Goal: Task Accomplishment & Management: Manage account settings

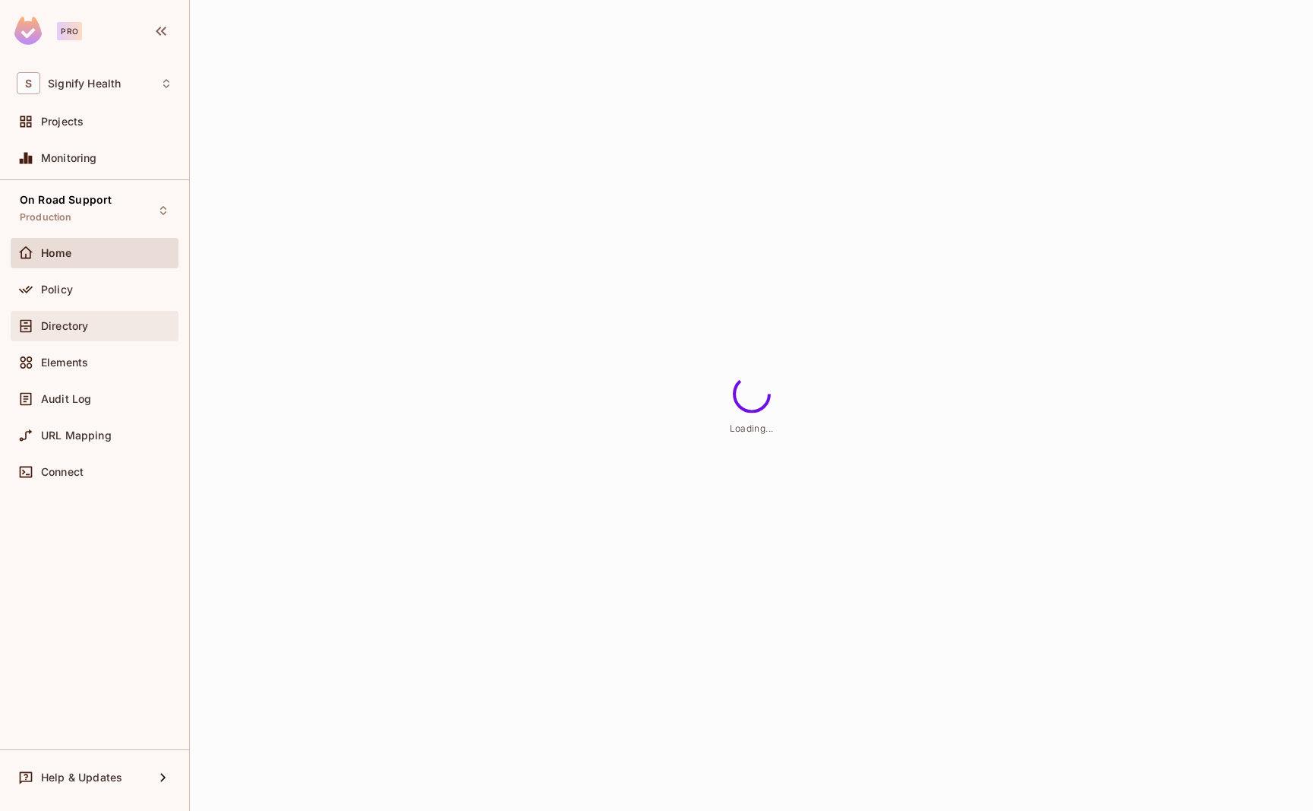
click at [71, 327] on span "Directory" at bounding box center [64, 326] width 47 height 12
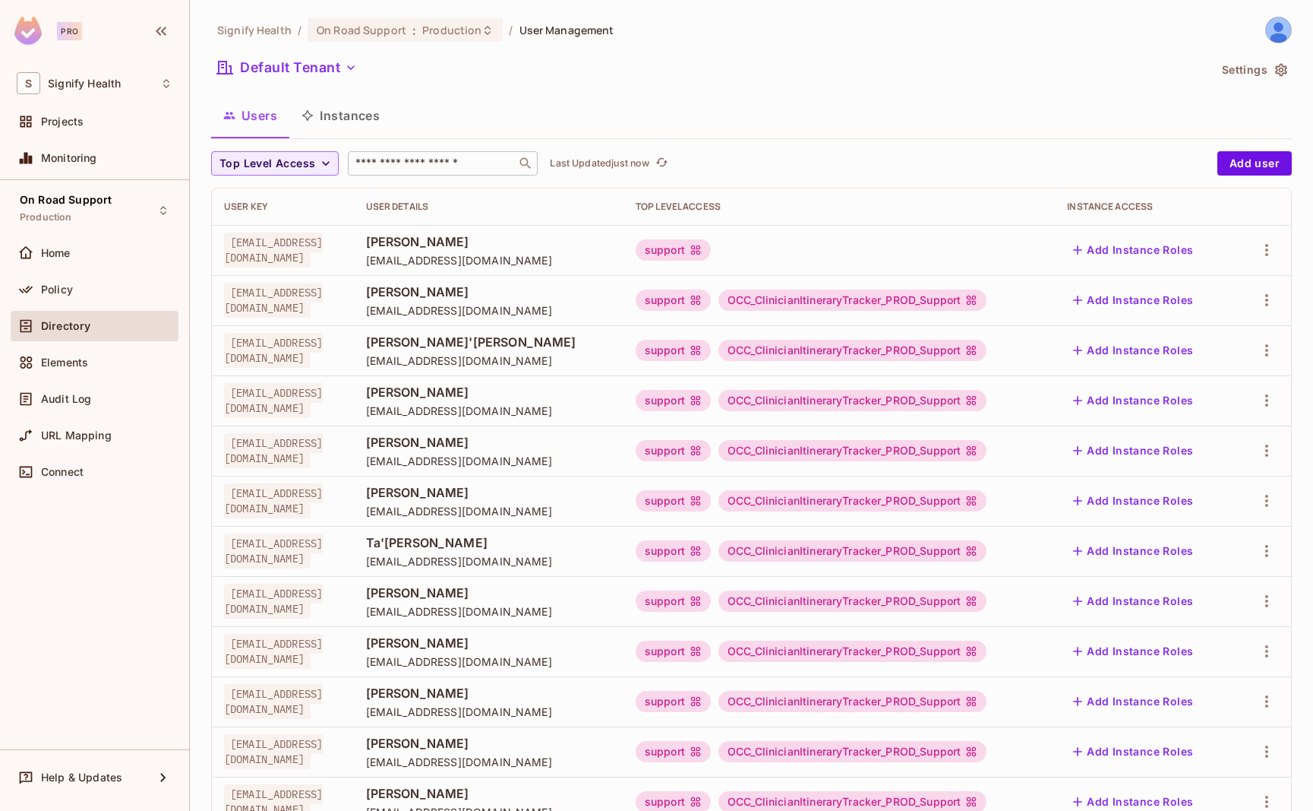
click at [381, 158] on input "text" at bounding box center [432, 163] width 160 height 15
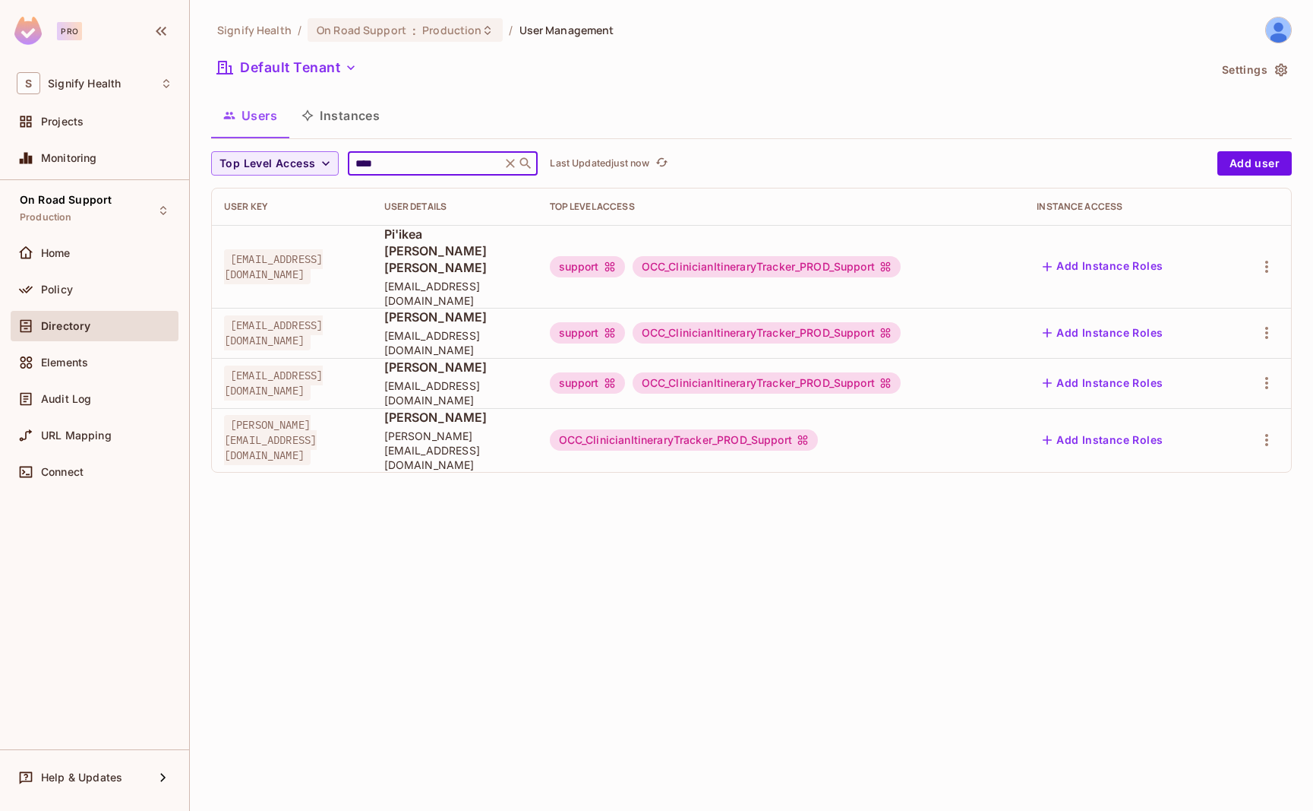
click at [390, 157] on input "****" at bounding box center [424, 163] width 144 height 15
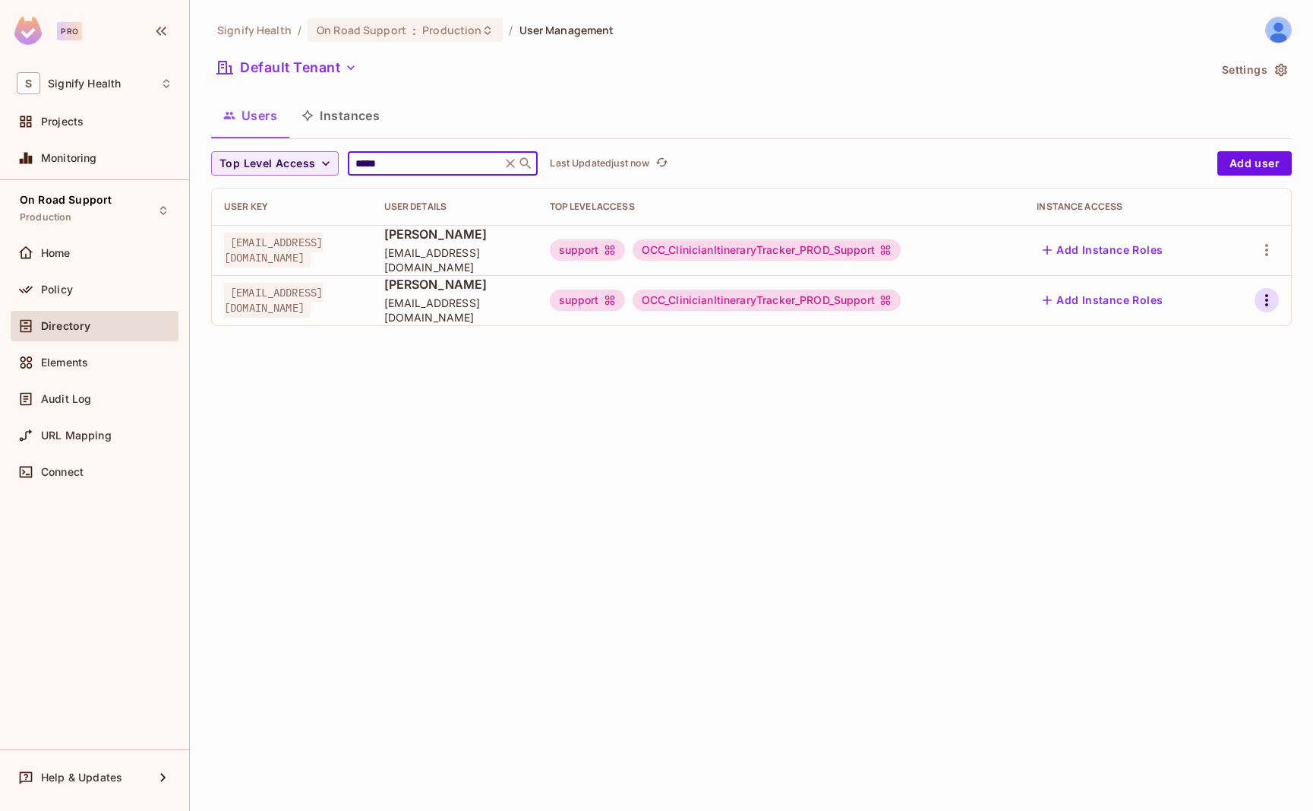
click at [1269, 302] on icon "button" at bounding box center [1267, 300] width 18 height 18
click at [1220, 339] on li "Edit" at bounding box center [1201, 334] width 134 height 33
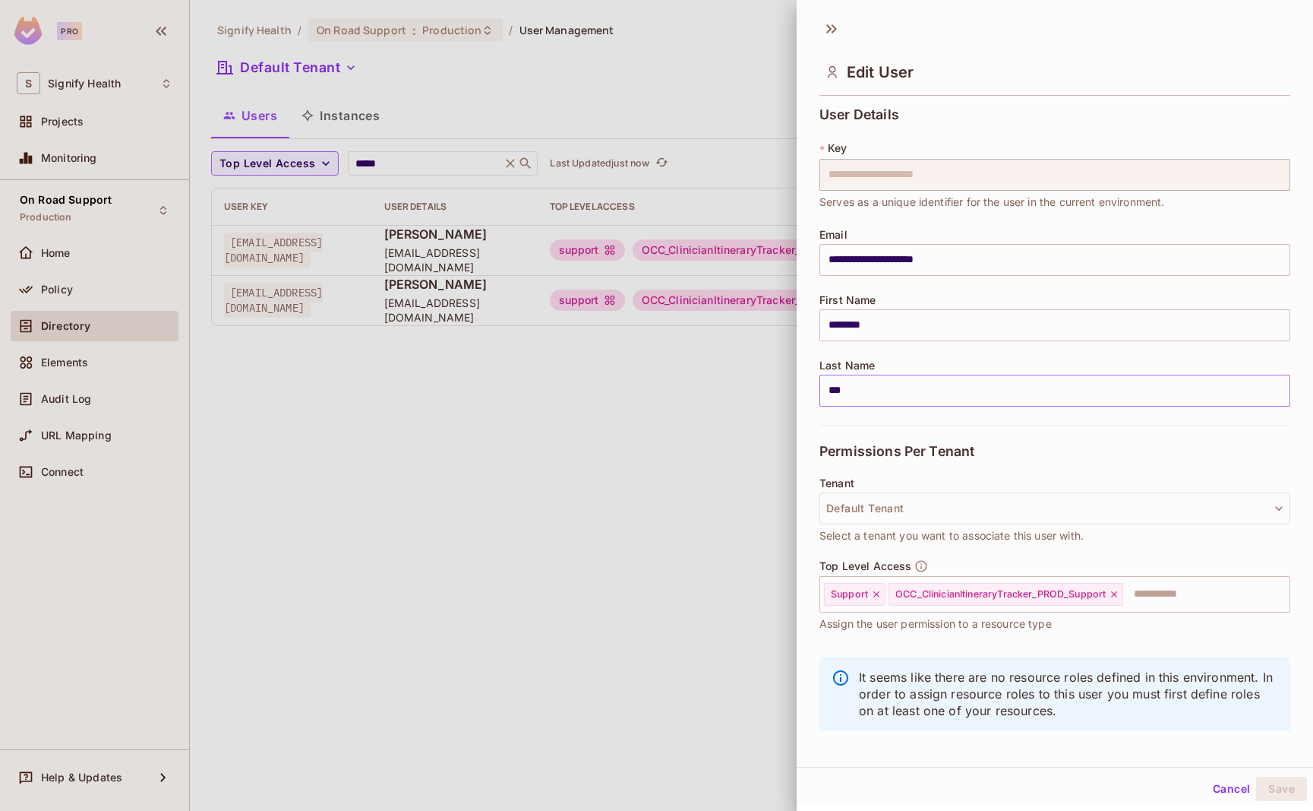
scroll to position [11, 0]
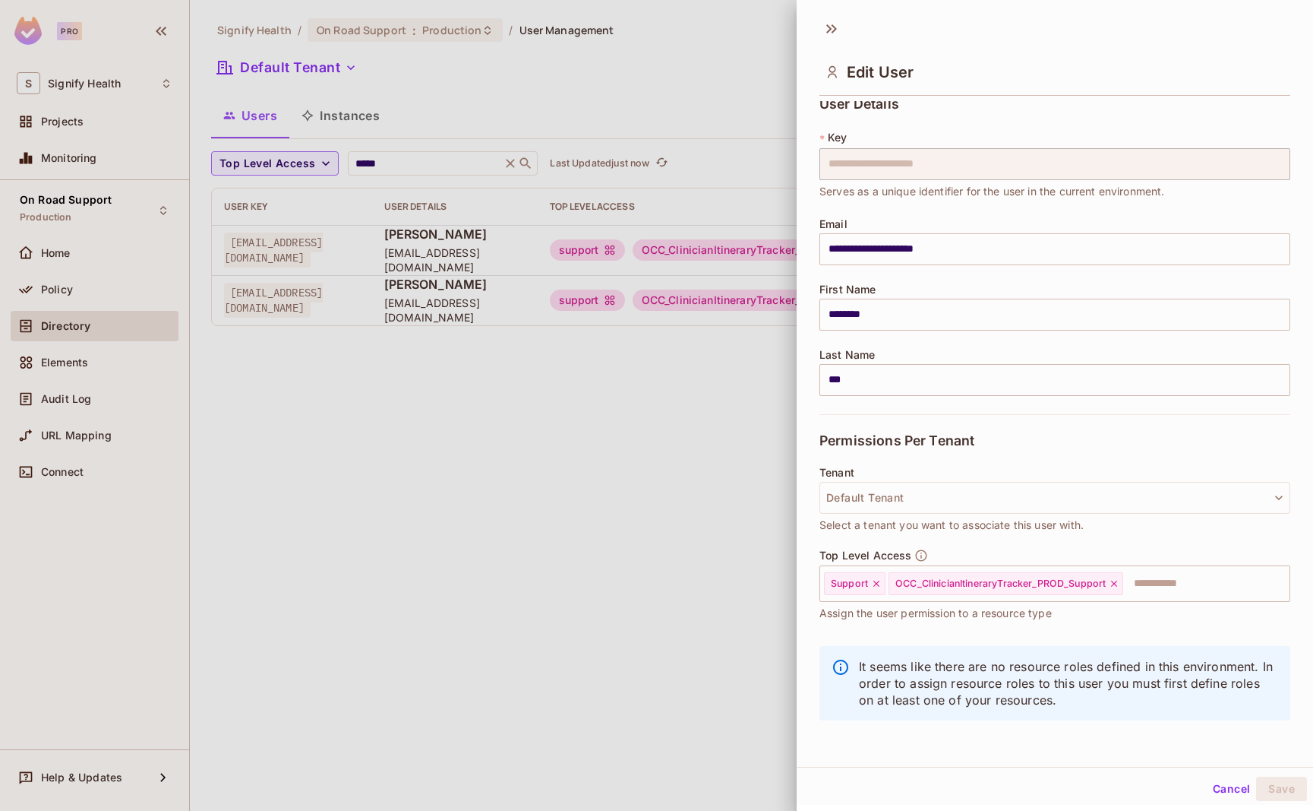
click at [1235, 784] on button "Cancel" at bounding box center [1231, 788] width 49 height 24
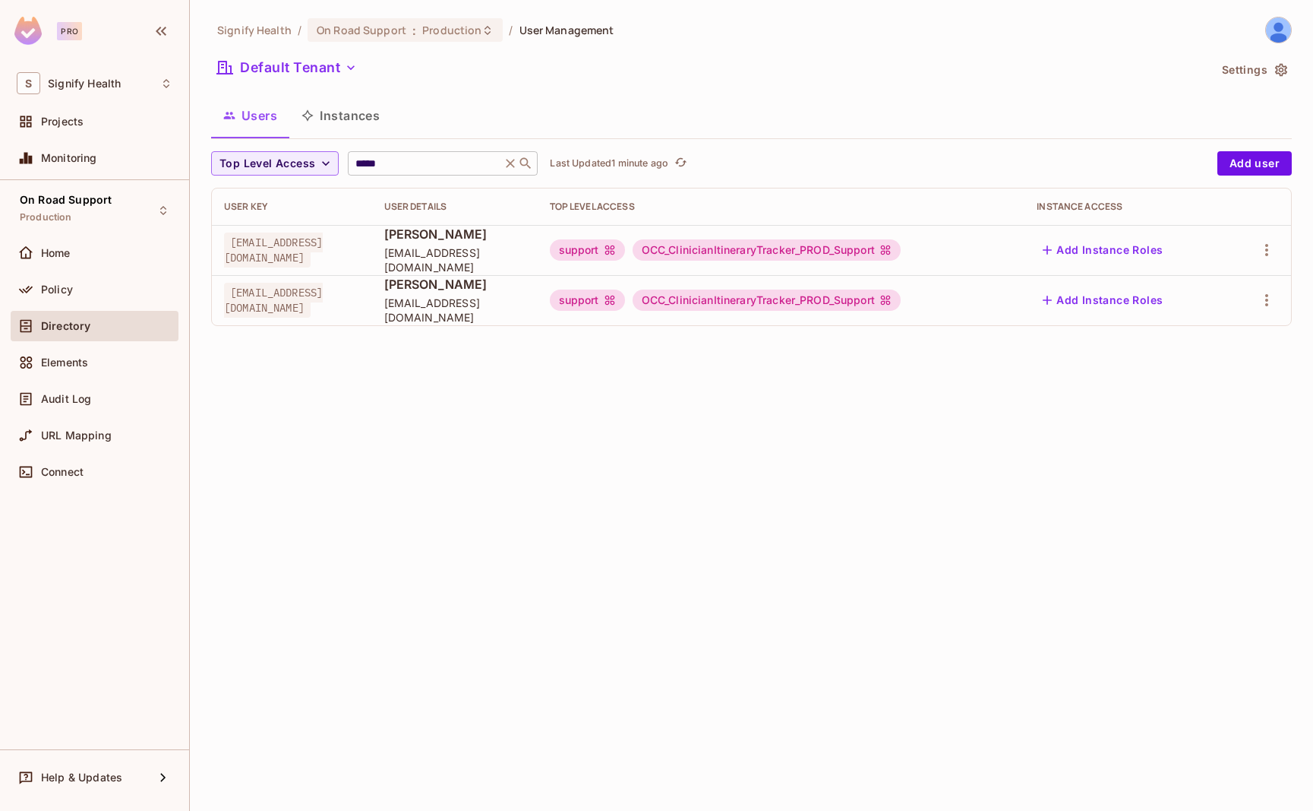
click at [430, 163] on input "*****" at bounding box center [424, 163] width 144 height 15
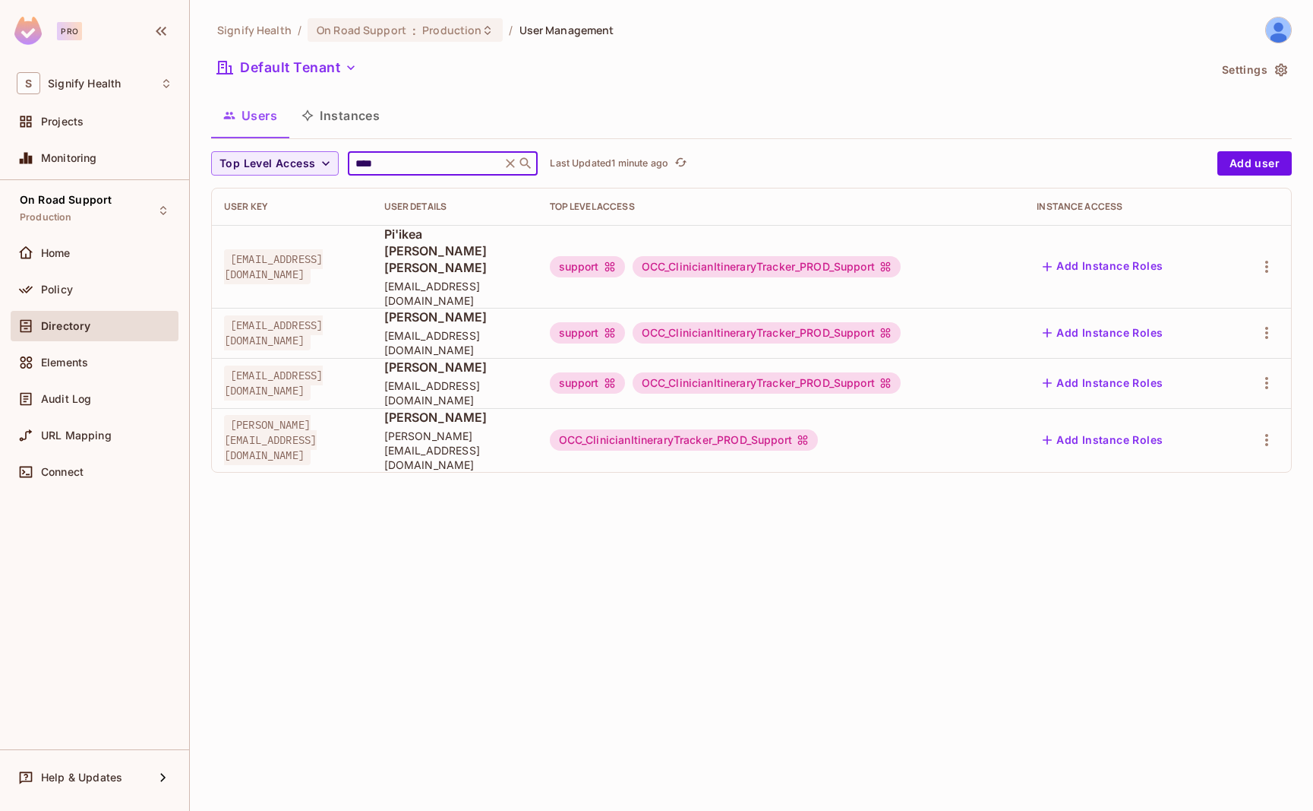
type input "****"
click at [1022, 476] on div "Signify Health / On Road Support : Production / User Management Default Tenant …" at bounding box center [752, 405] width 1124 height 811
drag, startPoint x: 634, startPoint y: 409, endPoint x: 489, endPoint y: 409, distance: 144.3
click at [489, 409] on td "Tiffany Johnson Tiffany.Johnson19@signifyhealth.com" at bounding box center [455, 440] width 166 height 64
copy span "[PERSON_NAME][EMAIL_ADDRESS][DOMAIN_NAME]"
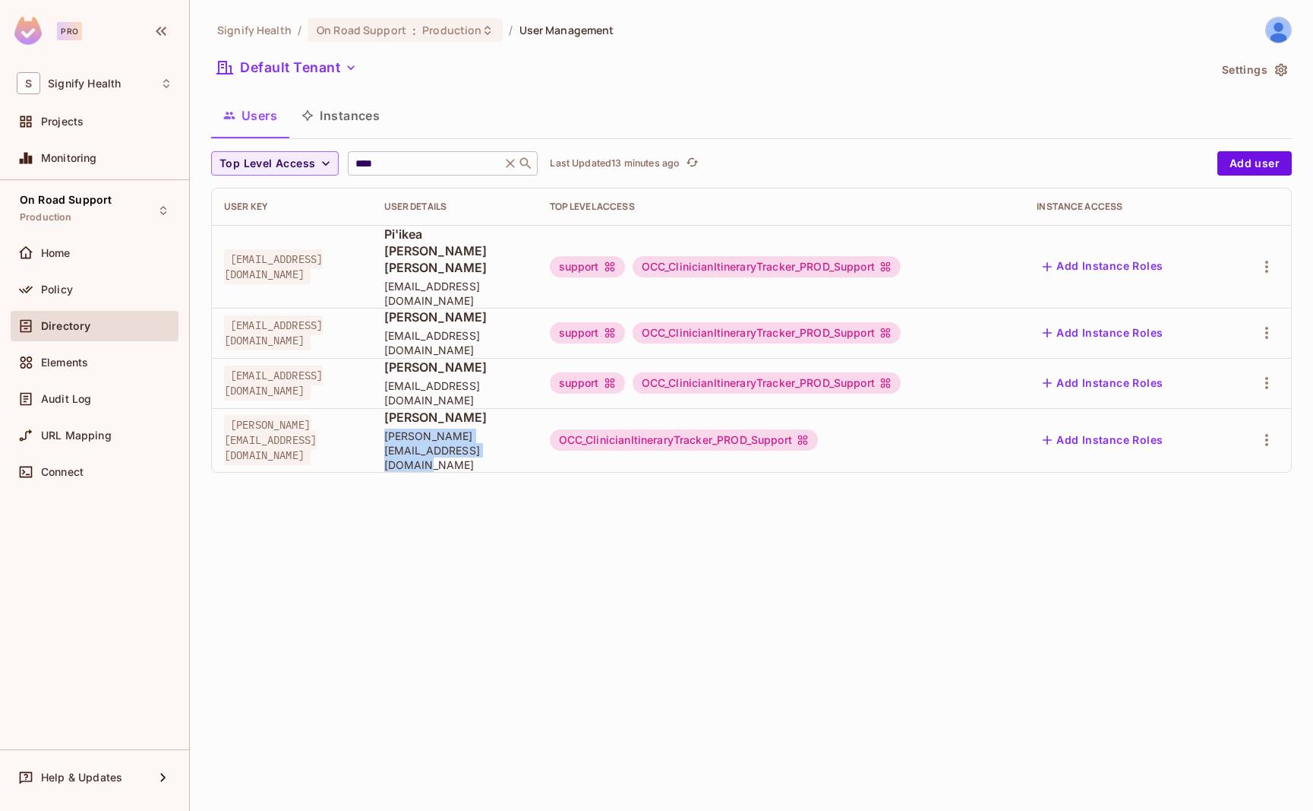
click at [508, 166] on icon at bounding box center [510, 163] width 15 height 15
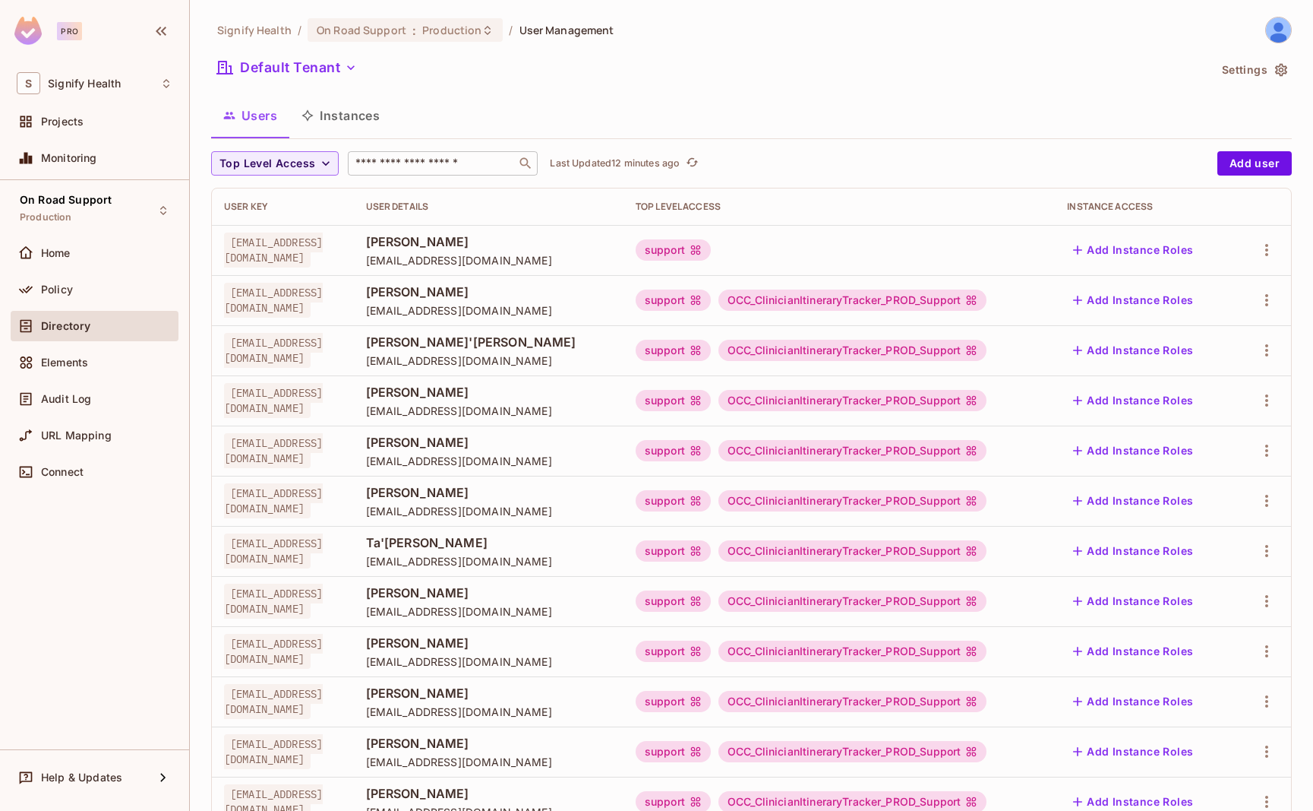
scroll to position [251, 0]
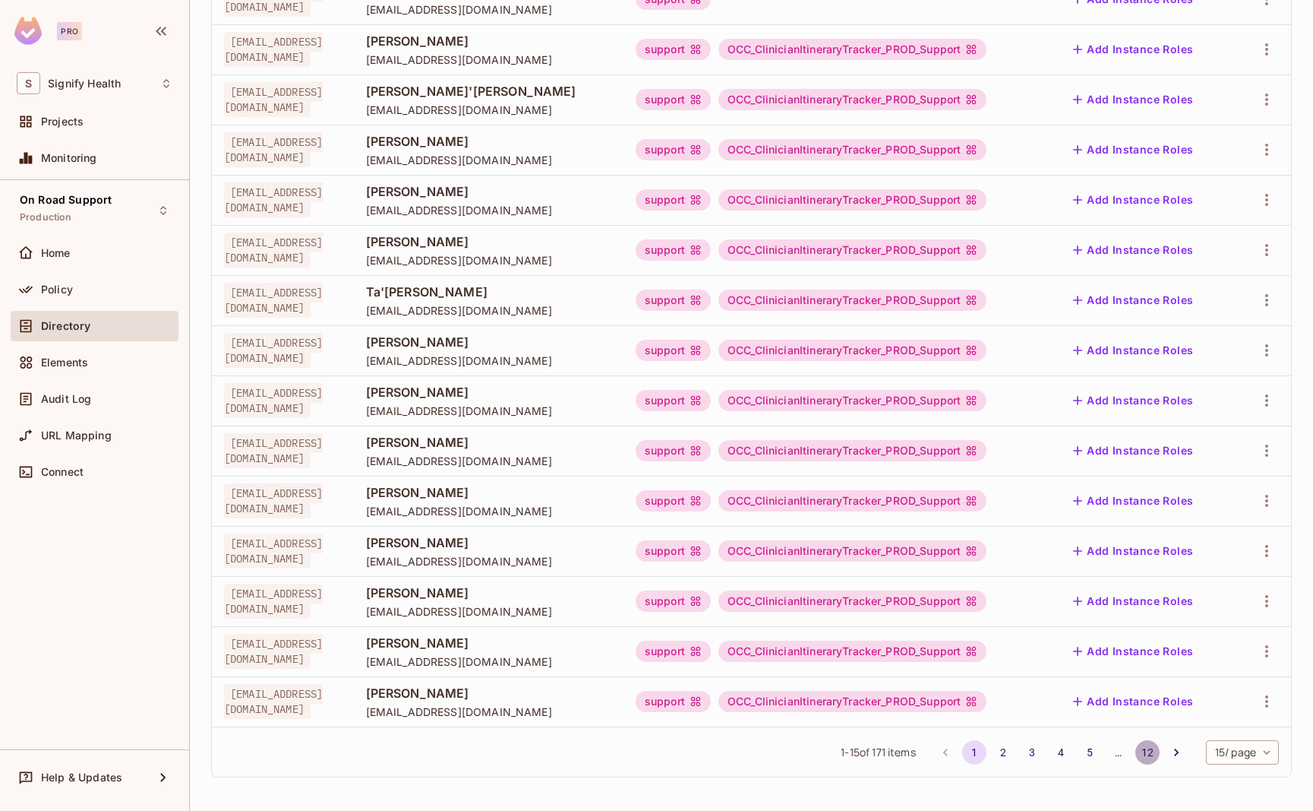
click at [1152, 757] on button "12" at bounding box center [1148, 752] width 24 height 24
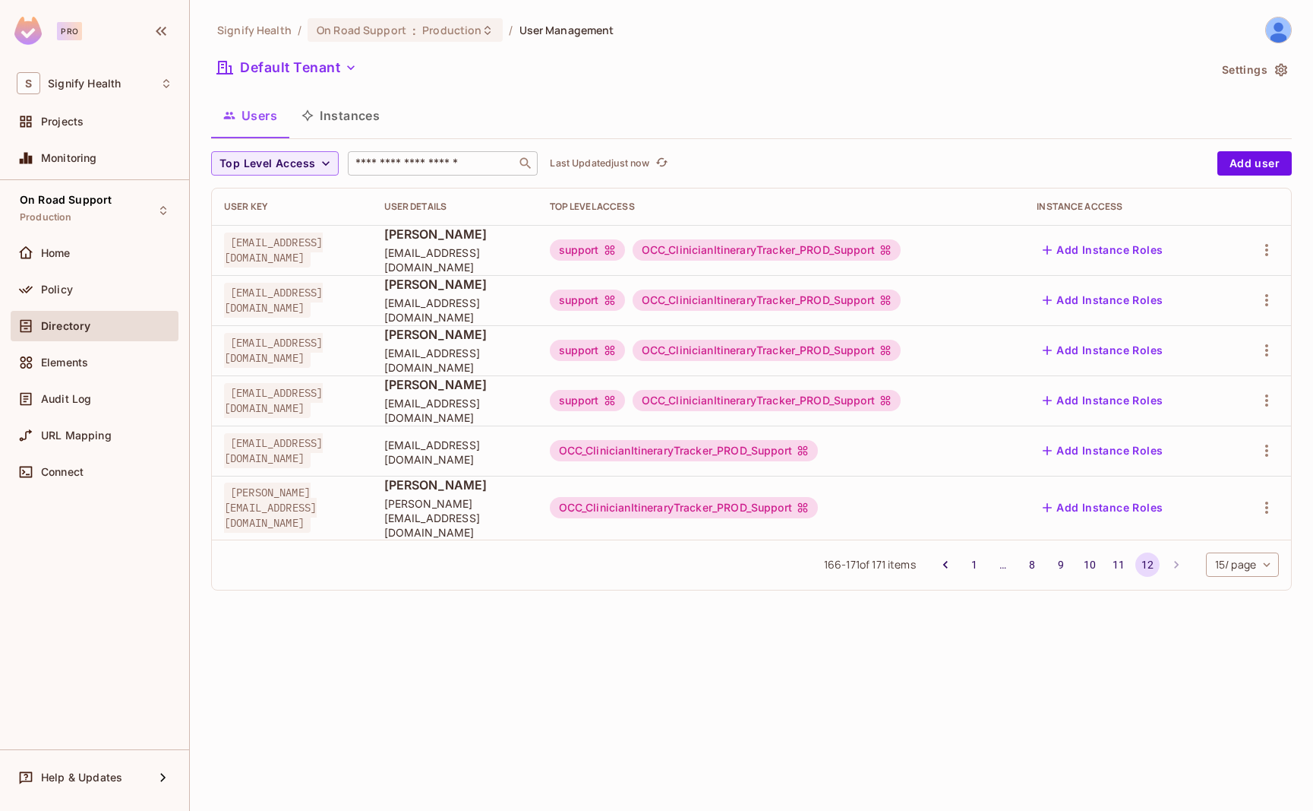
click at [1170, 553] on li "pagination navigation" at bounding box center [1176, 564] width 29 height 24
drag, startPoint x: 385, startPoint y: 159, endPoint x: 378, endPoint y: 167, distance: 10.8
click at [386, 160] on input "text" at bounding box center [432, 163] width 160 height 15
click at [378, 167] on input "text" at bounding box center [432, 163] width 160 height 15
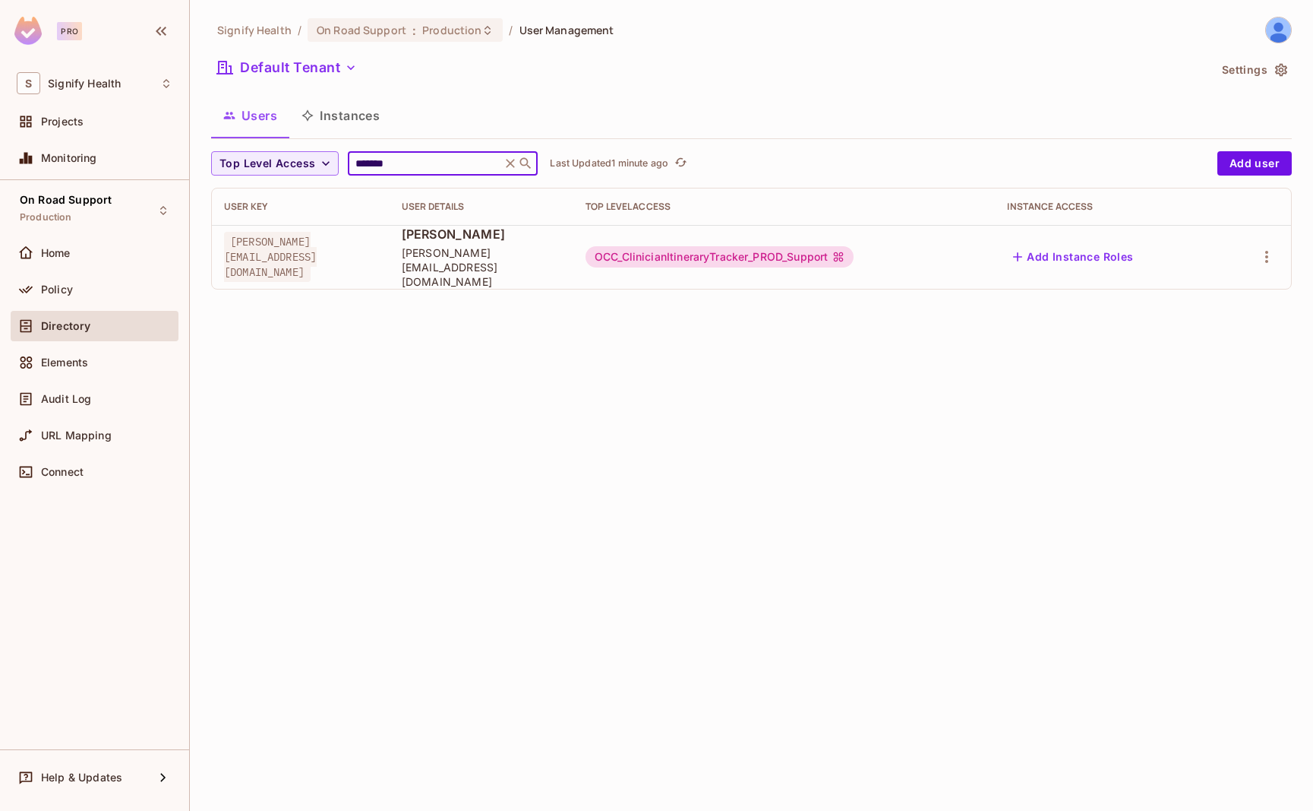
type input "*******"
drag, startPoint x: 1002, startPoint y: 251, endPoint x: 766, endPoint y: 251, distance: 235.5
click at [766, 251] on div "OCC_ClinicianItineraryTracker_PROD_Support" at bounding box center [720, 256] width 268 height 21
copy div "OCC_ClinicianItineraryTracker_PROD_Support"
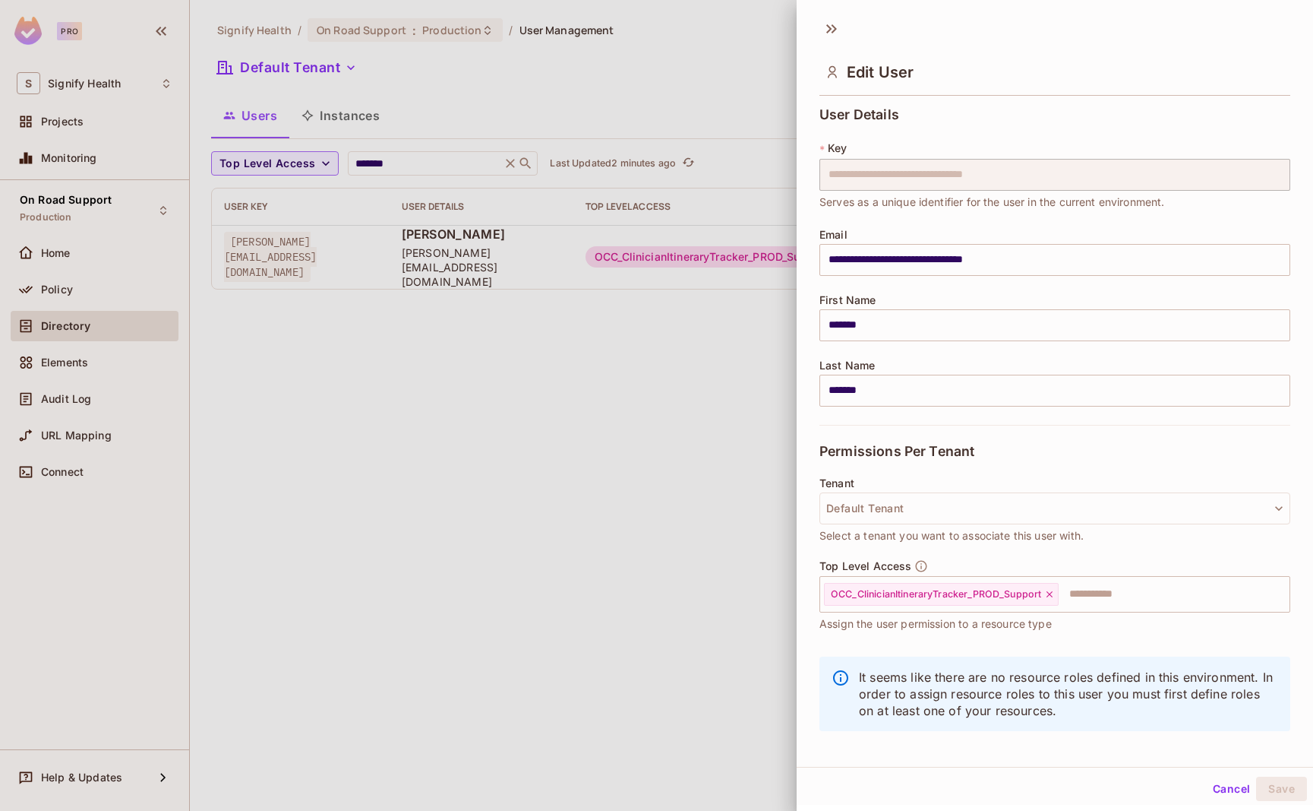
click at [502, 158] on div at bounding box center [656, 405] width 1313 height 811
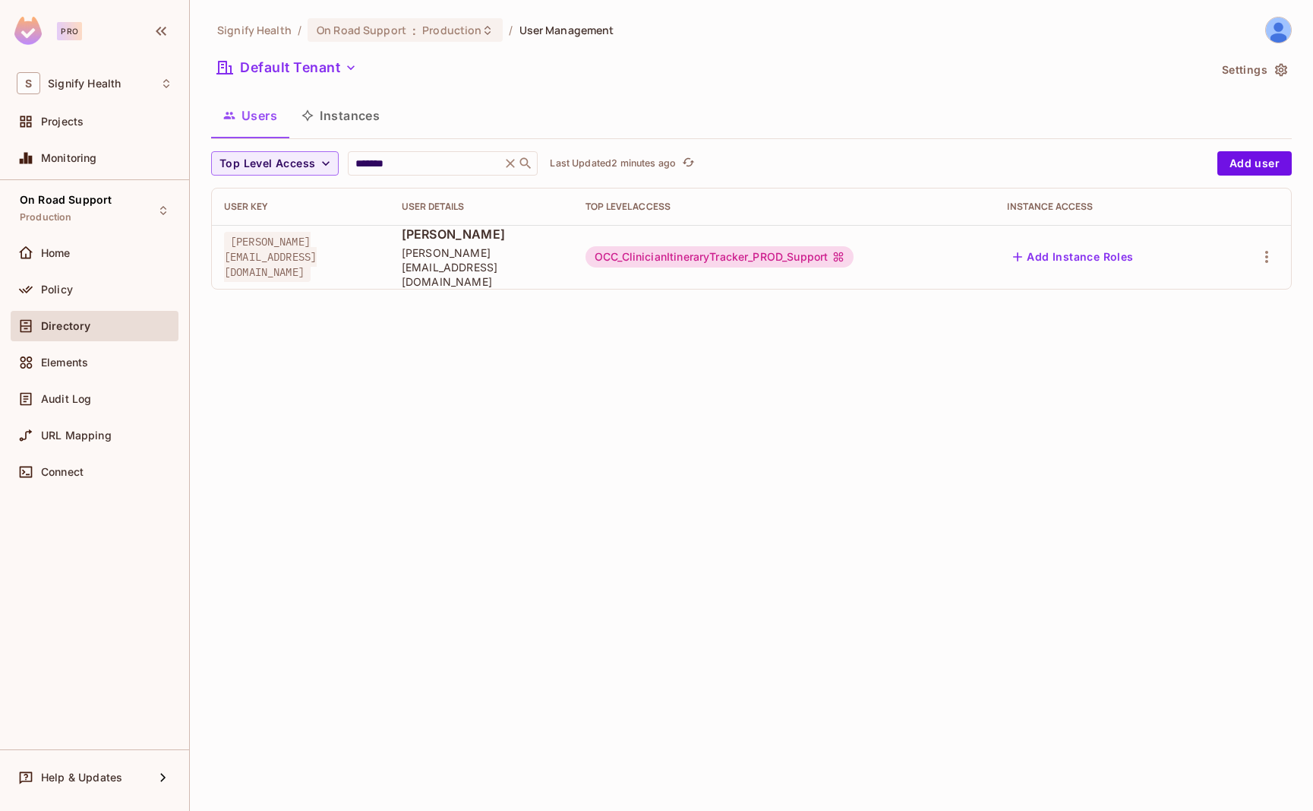
click at [514, 162] on icon at bounding box center [510, 163] width 15 height 15
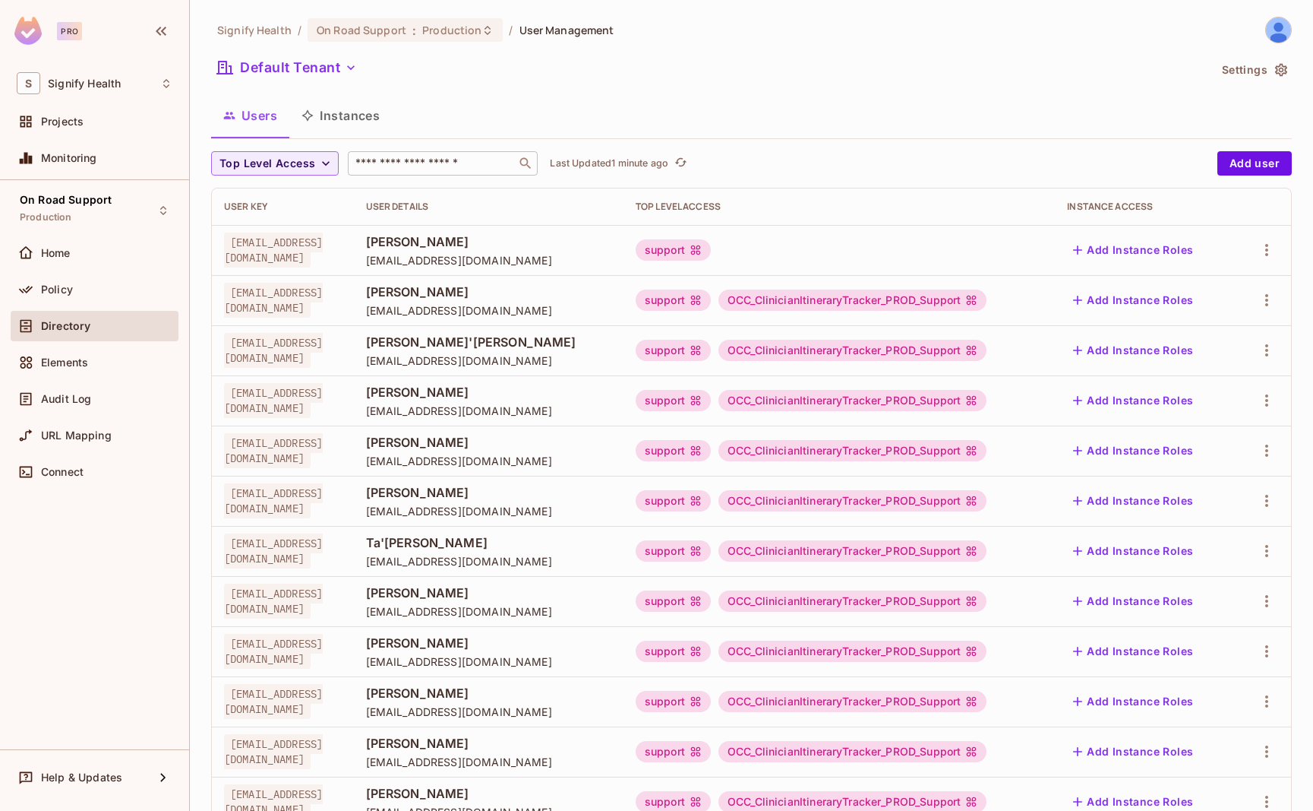
click at [395, 174] on div "​" at bounding box center [443, 163] width 190 height 24
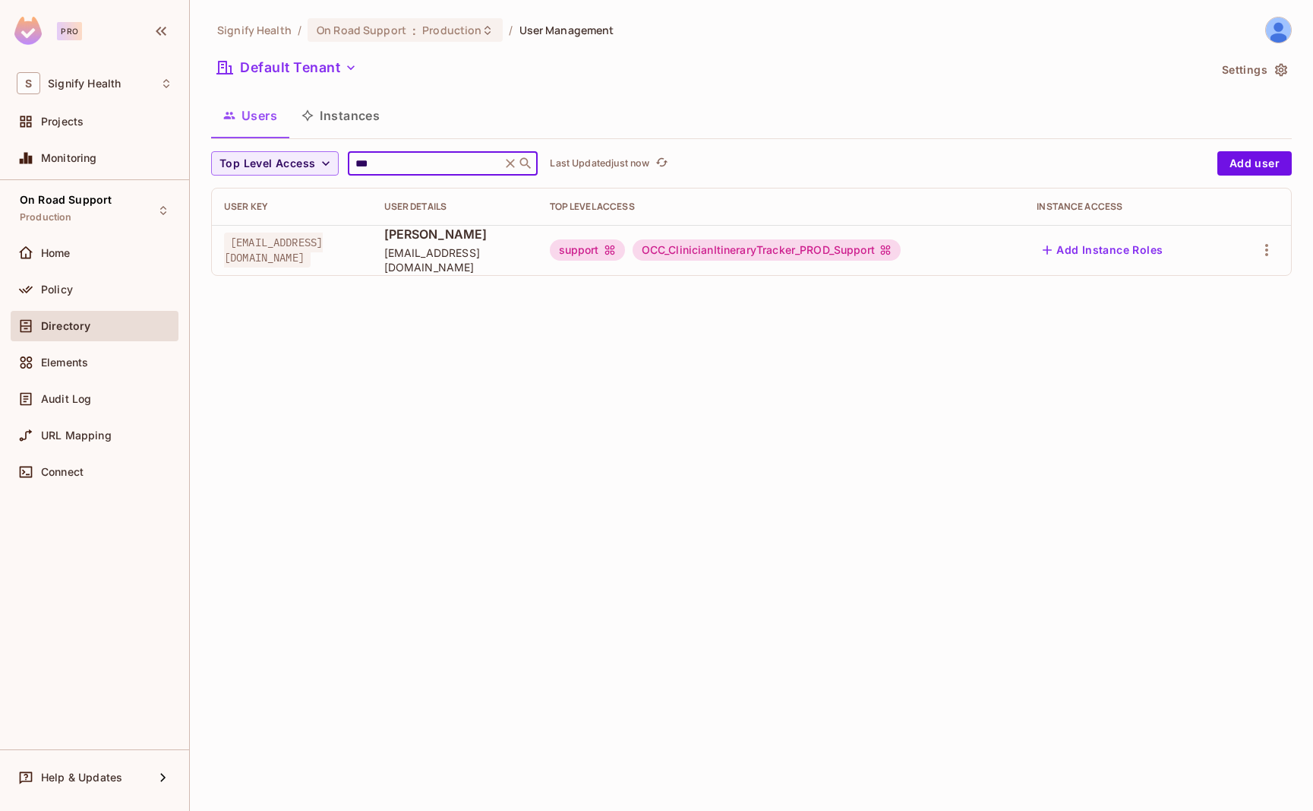
type input "***"
click at [506, 163] on icon at bounding box center [510, 163] width 15 height 15
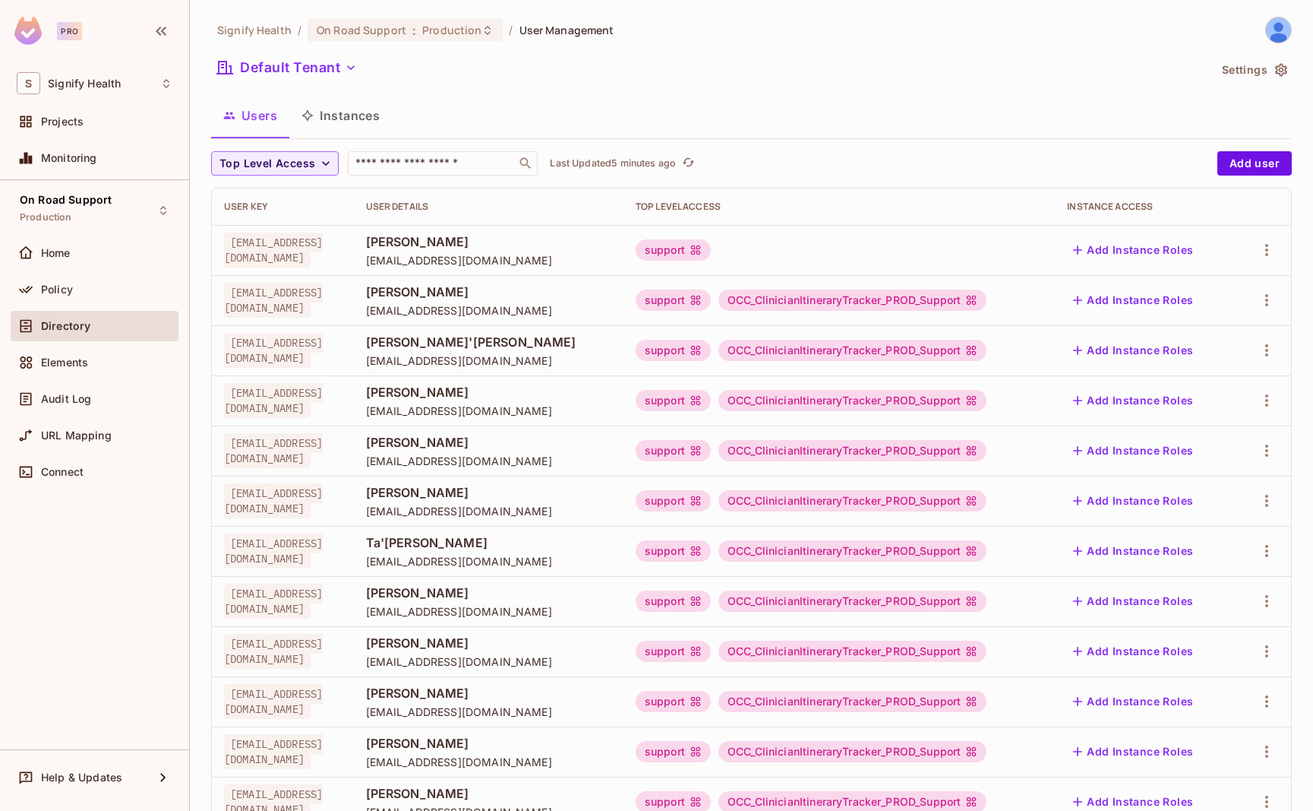
scroll to position [251, 0]
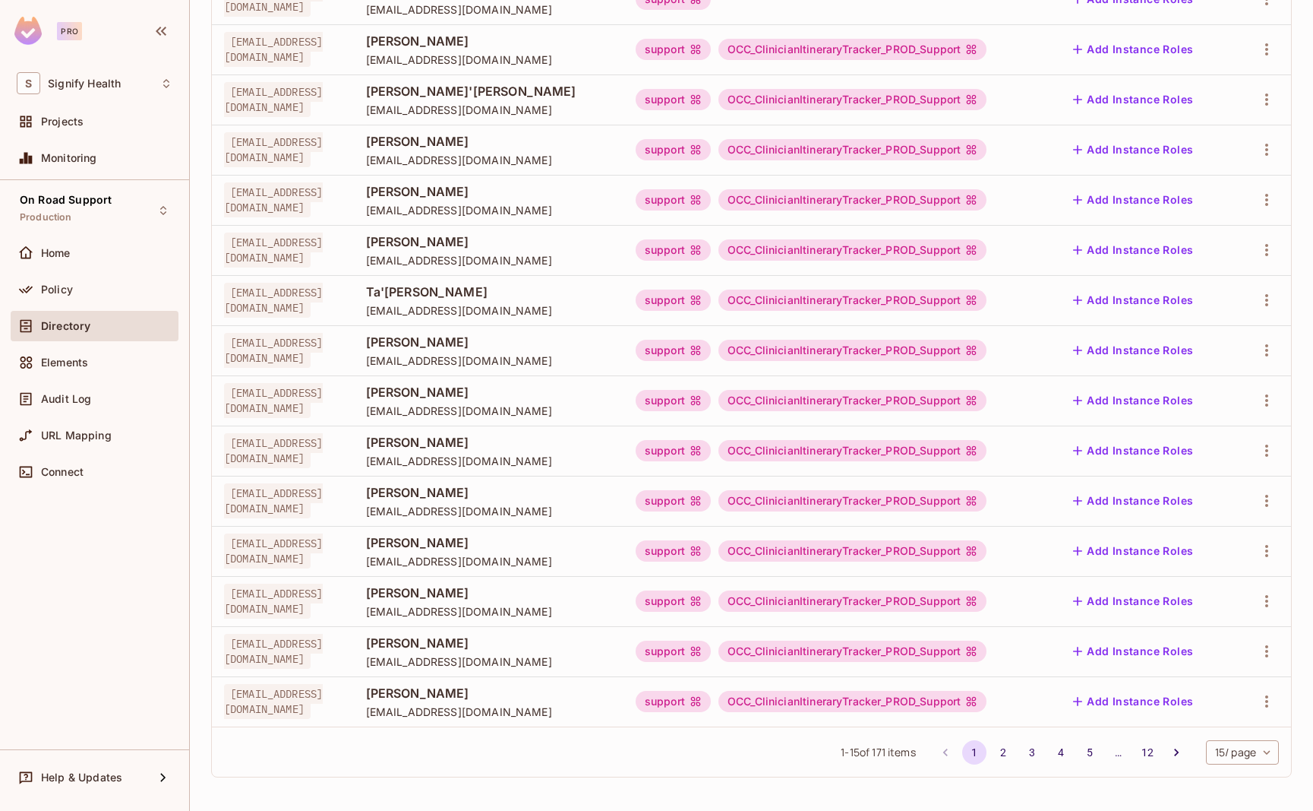
click at [1289, 714] on td at bounding box center [1263, 701] width 56 height 50
click at [1265, 706] on icon "button" at bounding box center [1267, 701] width 18 height 18
click at [1191, 707] on div "Edit" at bounding box center [1187, 708] width 21 height 15
click at [1265, 700] on icon "button" at bounding box center [1267, 701] width 18 height 18
click at [1226, 730] on span "Edit Attributes" at bounding box center [1214, 742] width 84 height 24
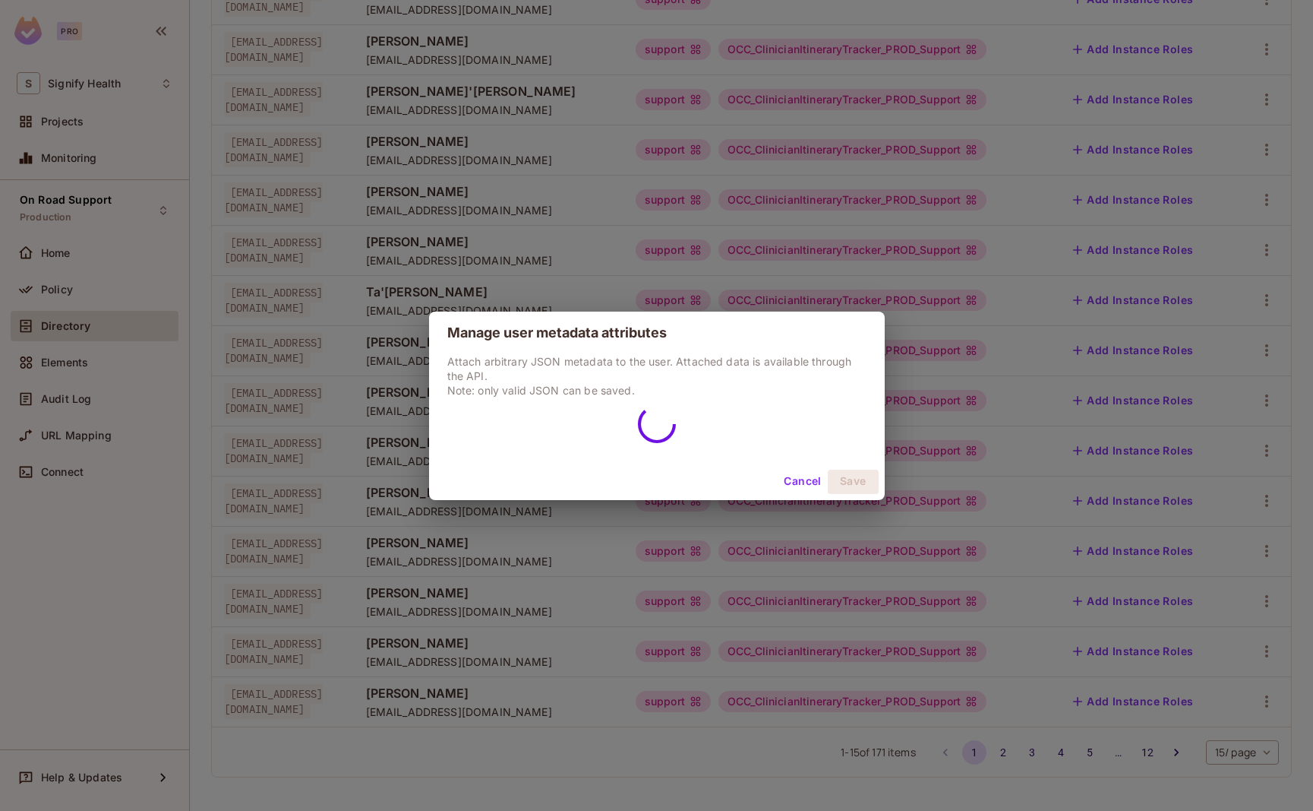
click at [796, 488] on button "Cancel" at bounding box center [802, 481] width 49 height 24
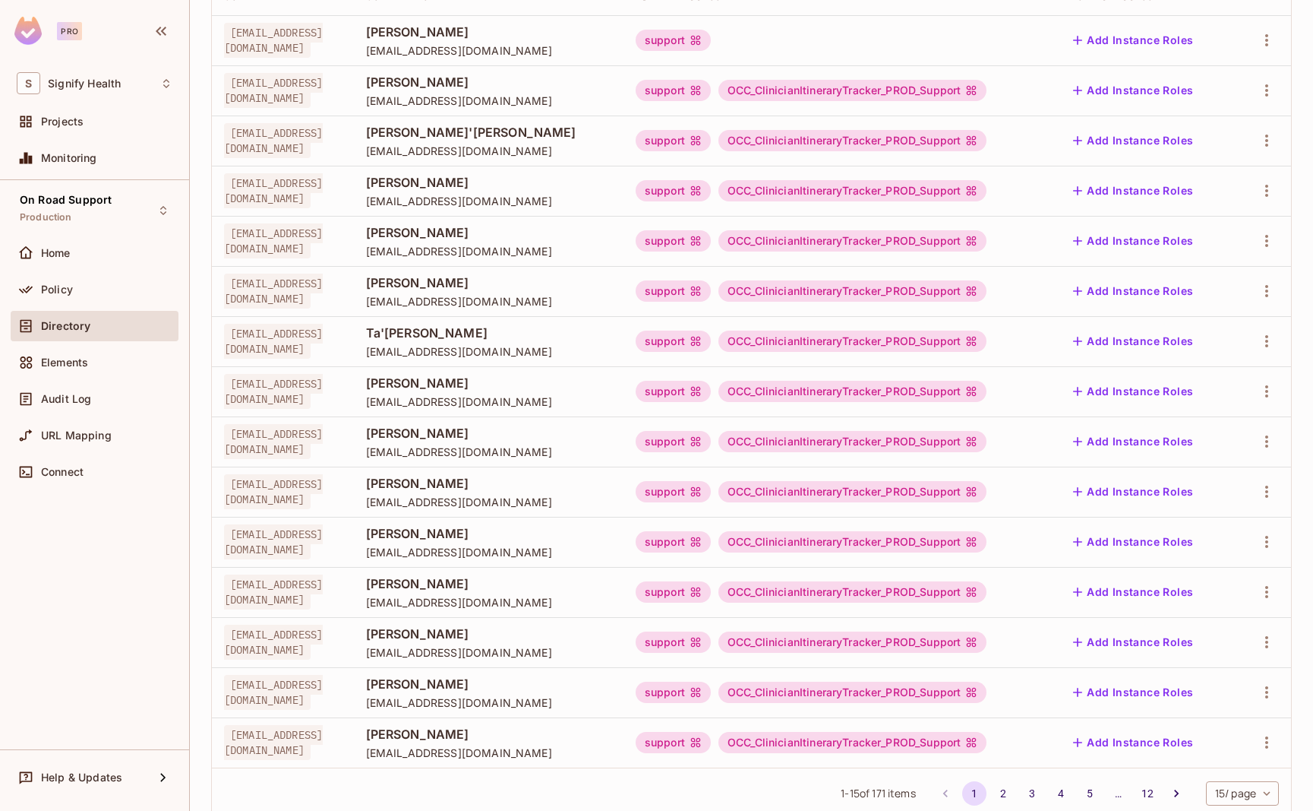
scroll to position [251, 0]
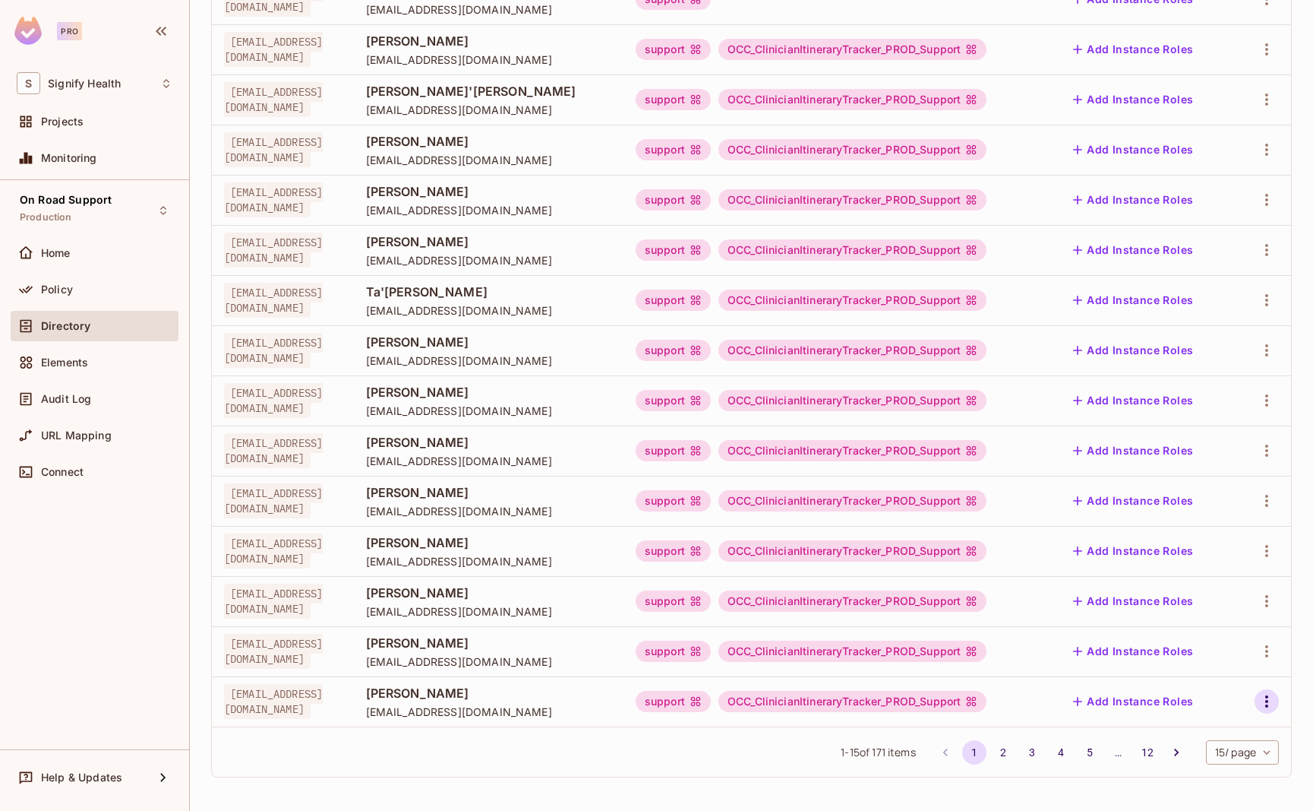
click at [1272, 697] on icon "button" at bounding box center [1267, 701] width 18 height 18
click at [1219, 719] on li "Edit" at bounding box center [1201, 708] width 134 height 33
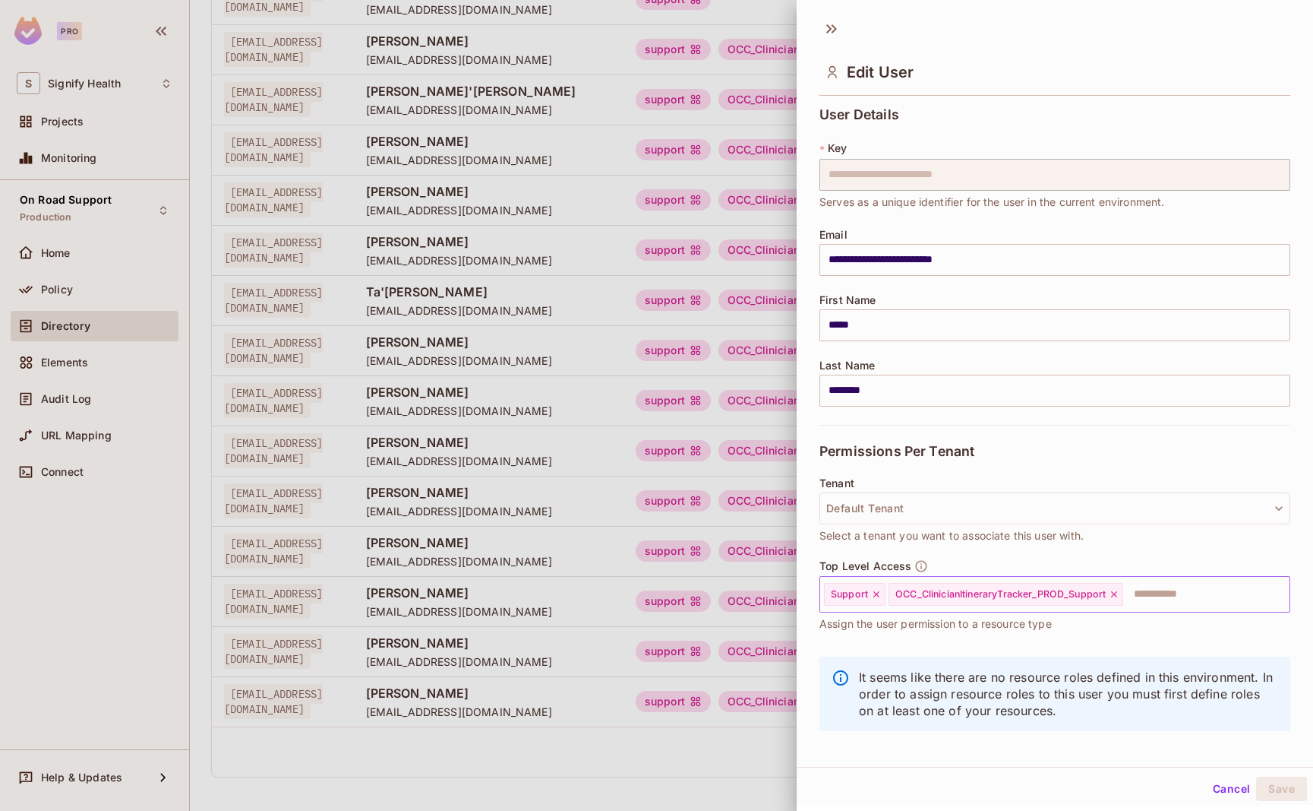
click at [874, 593] on icon at bounding box center [876, 594] width 11 height 11
click at [1281, 785] on button "Save" at bounding box center [1281, 788] width 51 height 24
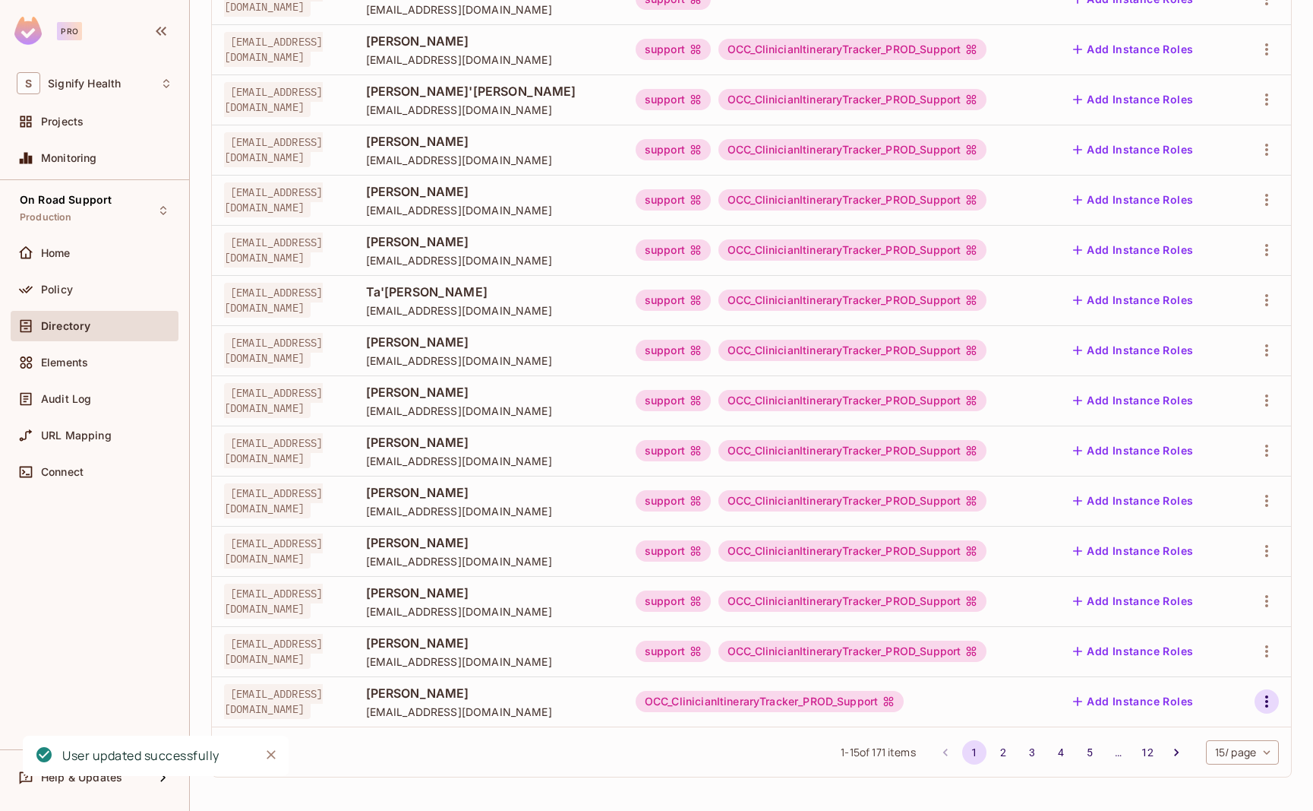
click at [1260, 699] on icon "button" at bounding box center [1267, 701] width 18 height 18
click at [1225, 708] on li "Edit" at bounding box center [1201, 708] width 134 height 33
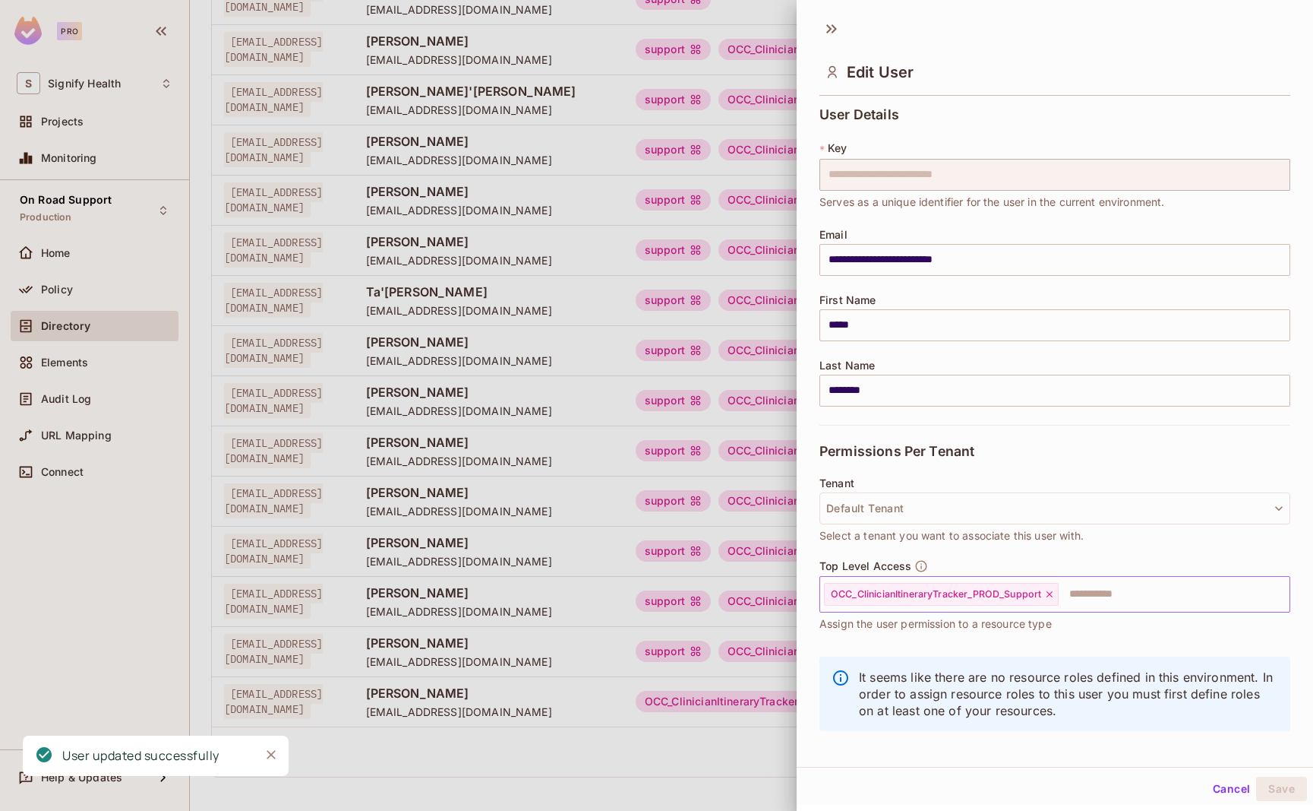
click at [1127, 606] on input "text" at bounding box center [1160, 594] width 201 height 30
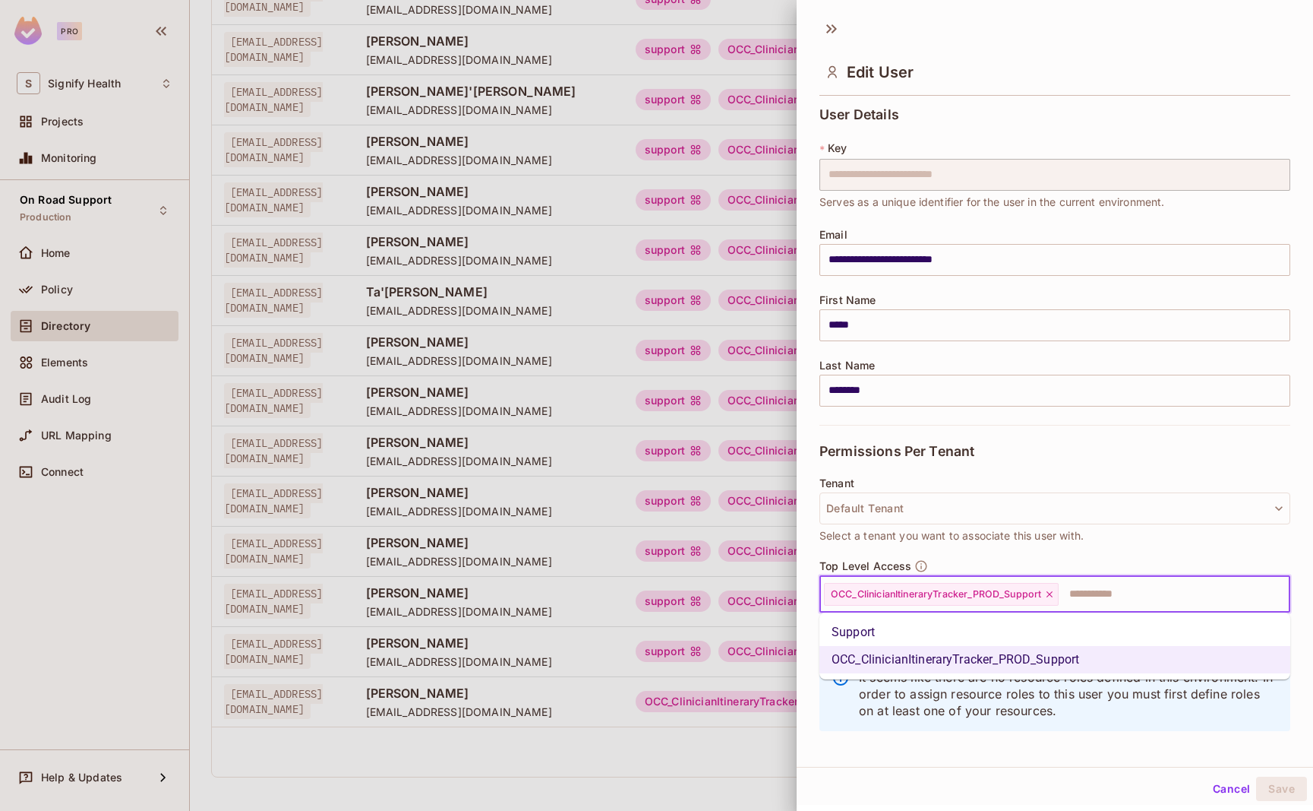
click at [1098, 627] on li "Support" at bounding box center [1055, 631] width 471 height 27
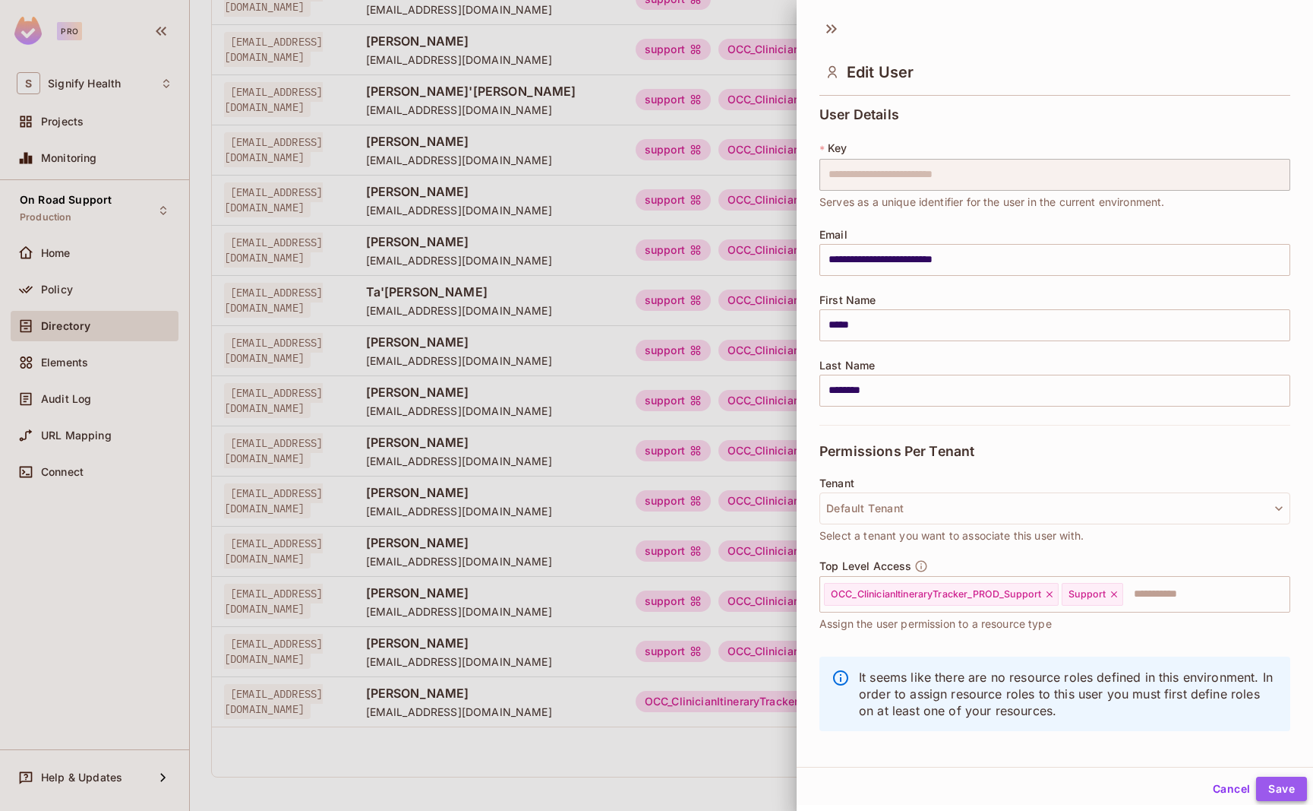
click at [1282, 793] on button "Save" at bounding box center [1281, 788] width 51 height 24
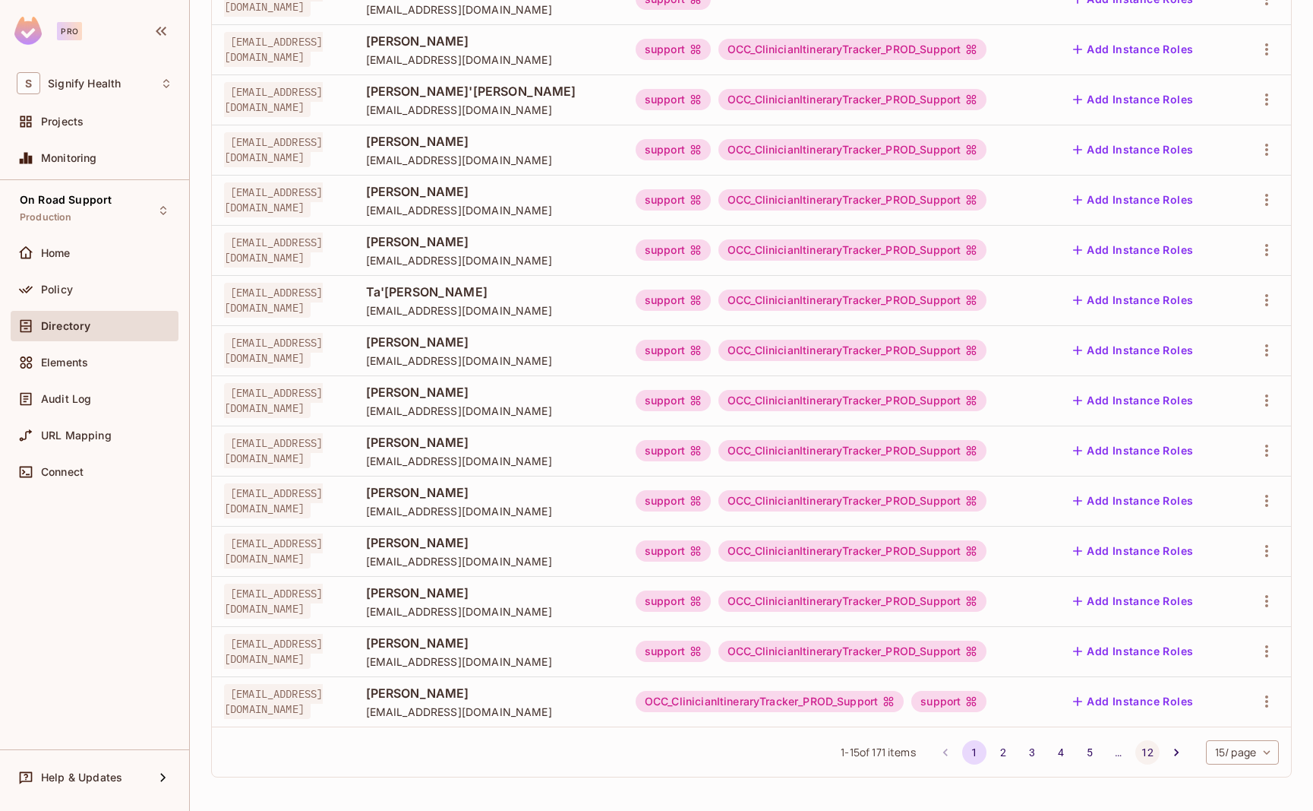
click at [1143, 754] on button "12" at bounding box center [1148, 752] width 24 height 24
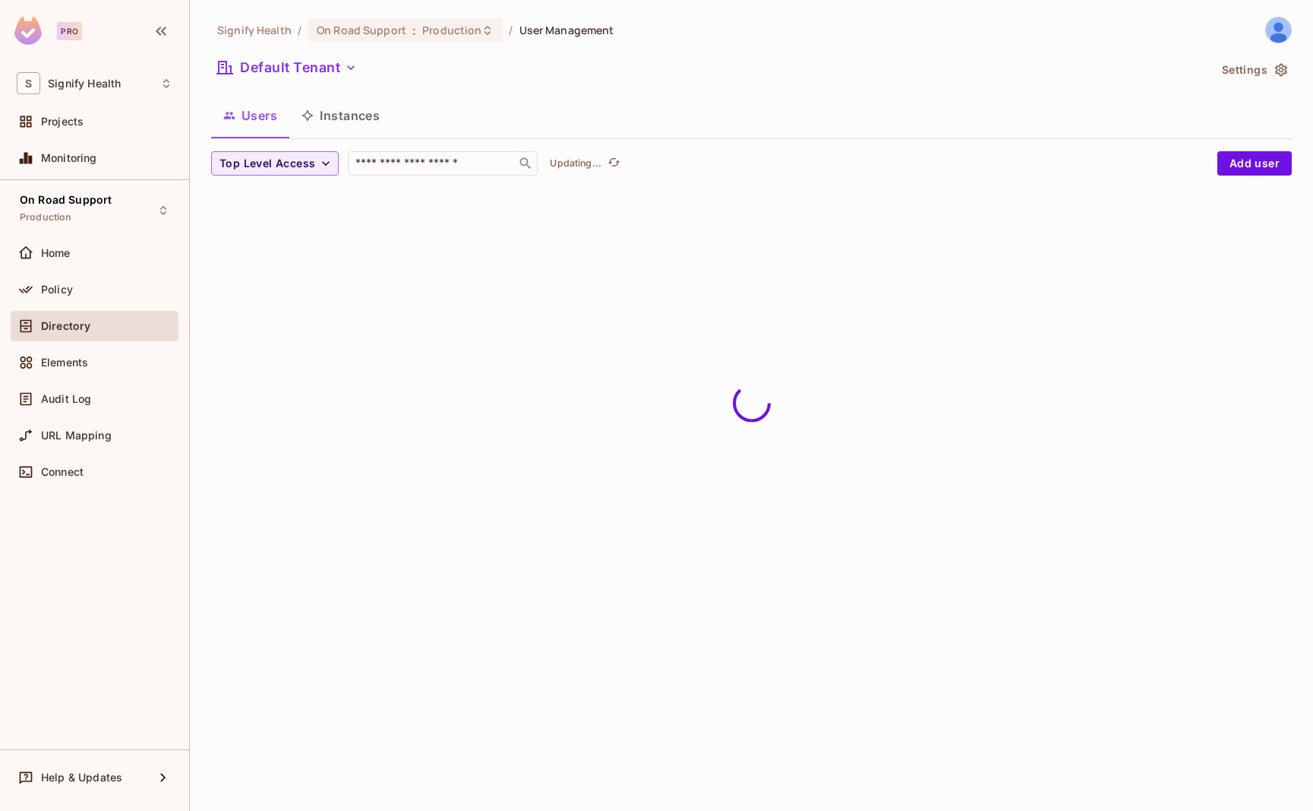
scroll to position [0, 0]
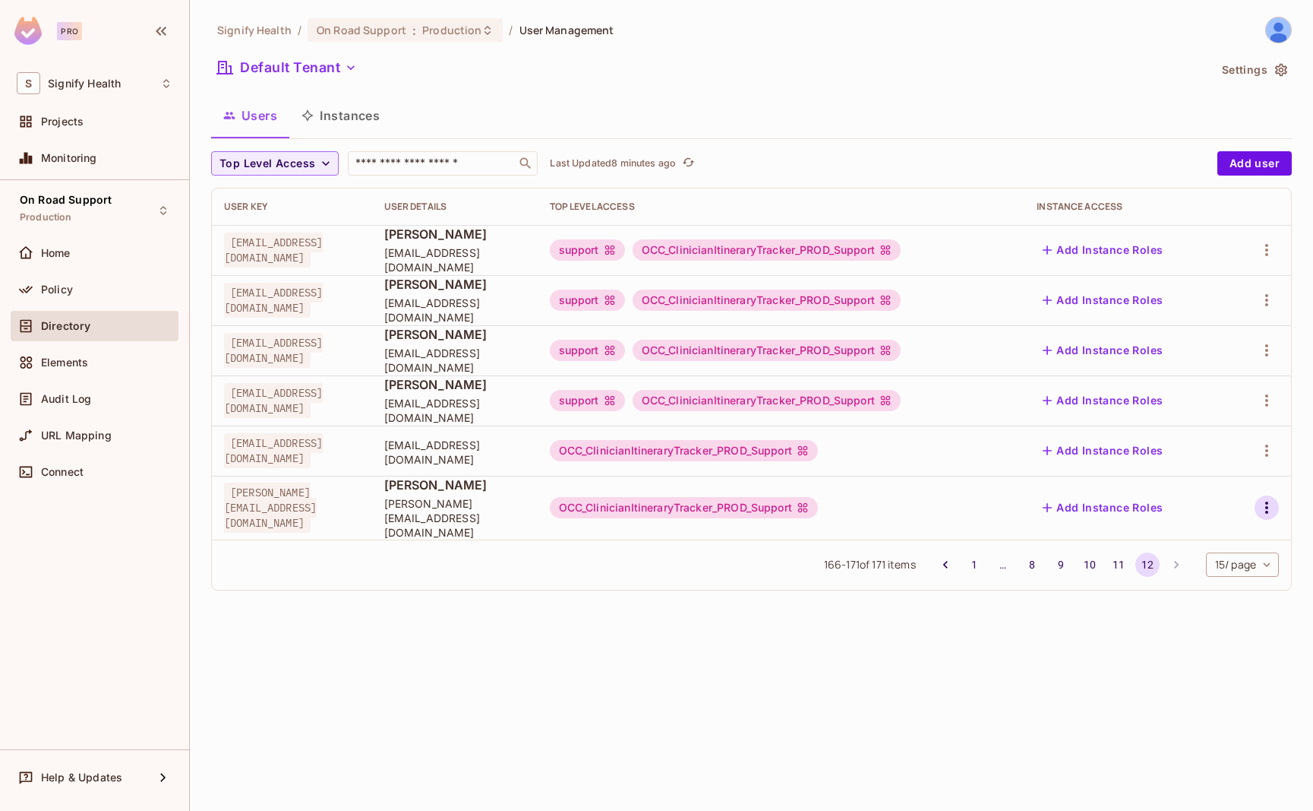
click at [1263, 501] on icon "button" at bounding box center [1267, 507] width 18 height 18
click at [1240, 533] on li "Edit" at bounding box center [1201, 535] width 134 height 33
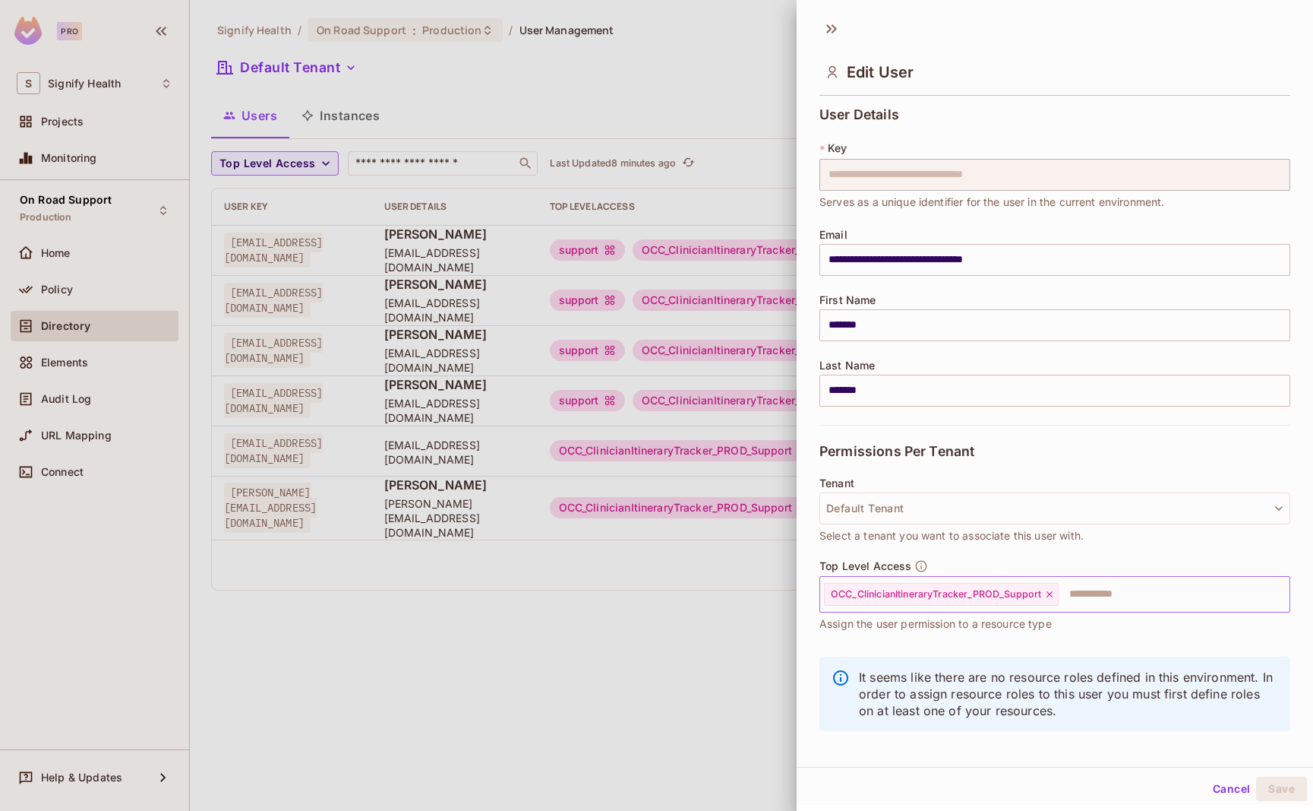
click at [1141, 593] on input "text" at bounding box center [1160, 594] width 201 height 30
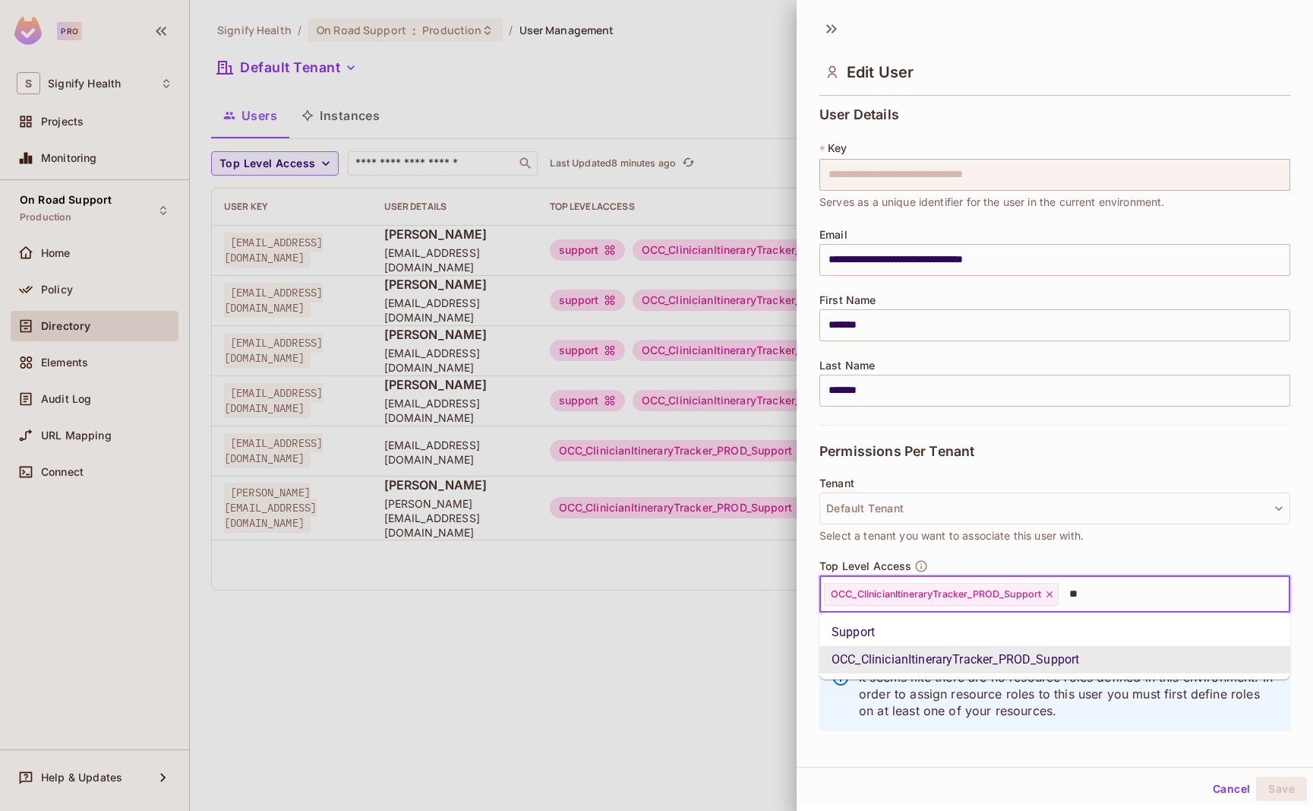
type input "***"
click at [1106, 627] on li "Support" at bounding box center [1055, 631] width 471 height 27
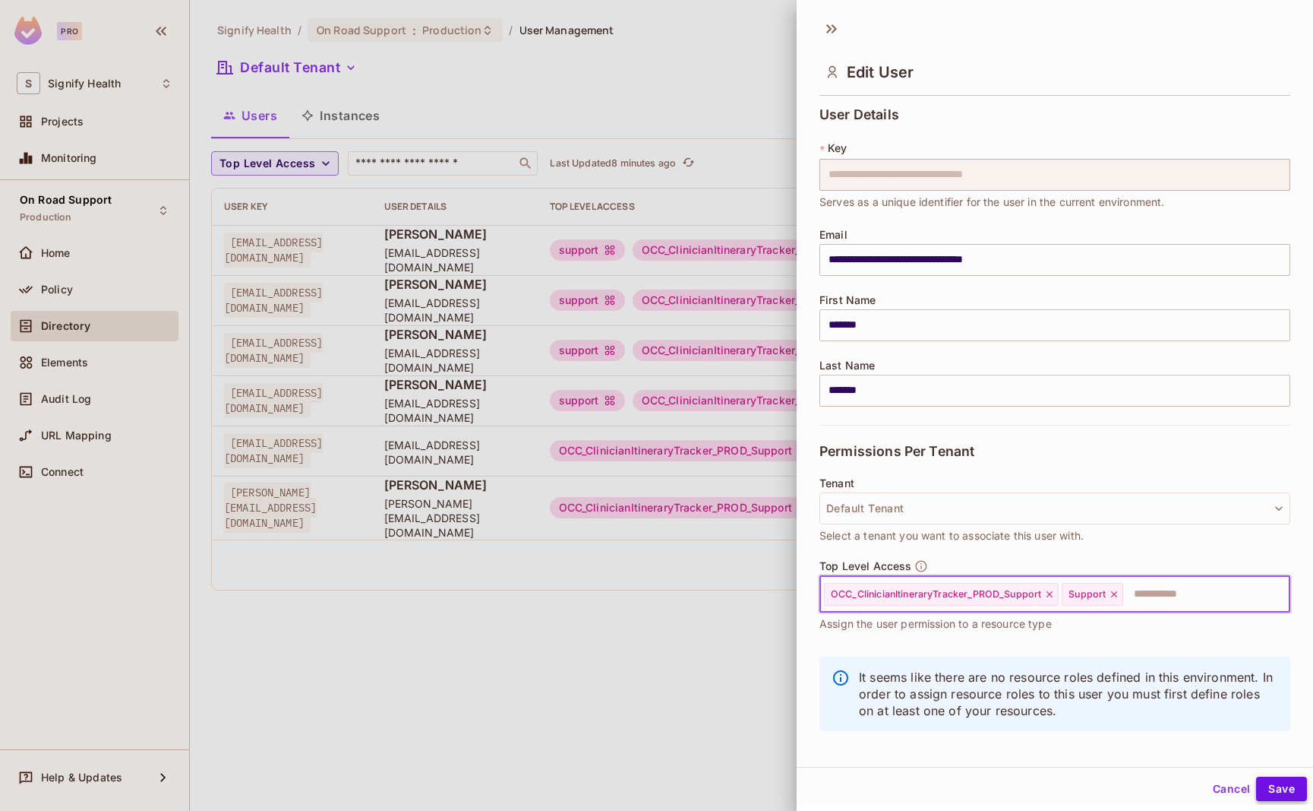
click at [1294, 789] on button "Save" at bounding box center [1281, 788] width 51 height 24
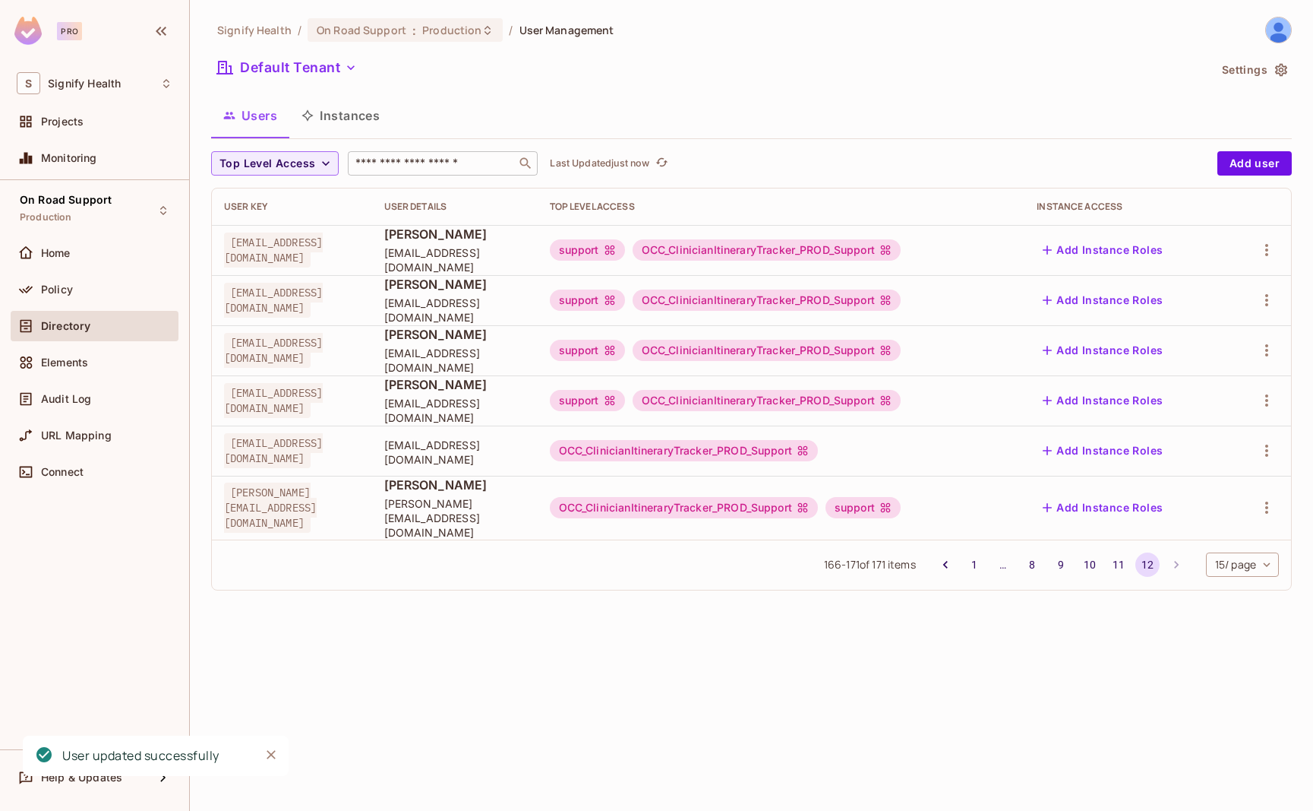
click at [403, 172] on div "​" at bounding box center [443, 163] width 190 height 24
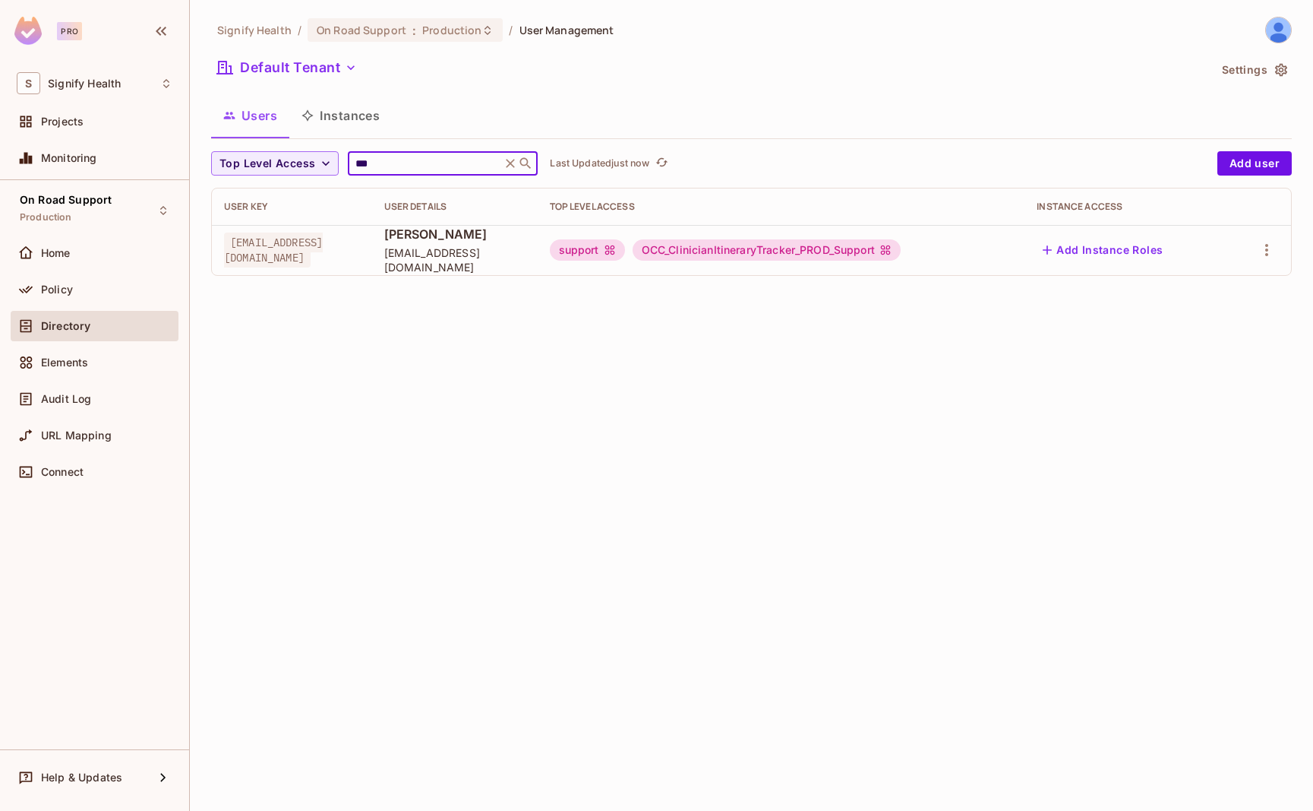
type input "***"
click at [1256, 249] on button "button" at bounding box center [1267, 250] width 24 height 24
click at [924, 405] on div at bounding box center [656, 405] width 1313 height 811
click at [510, 163] on icon at bounding box center [511, 163] width 9 height 9
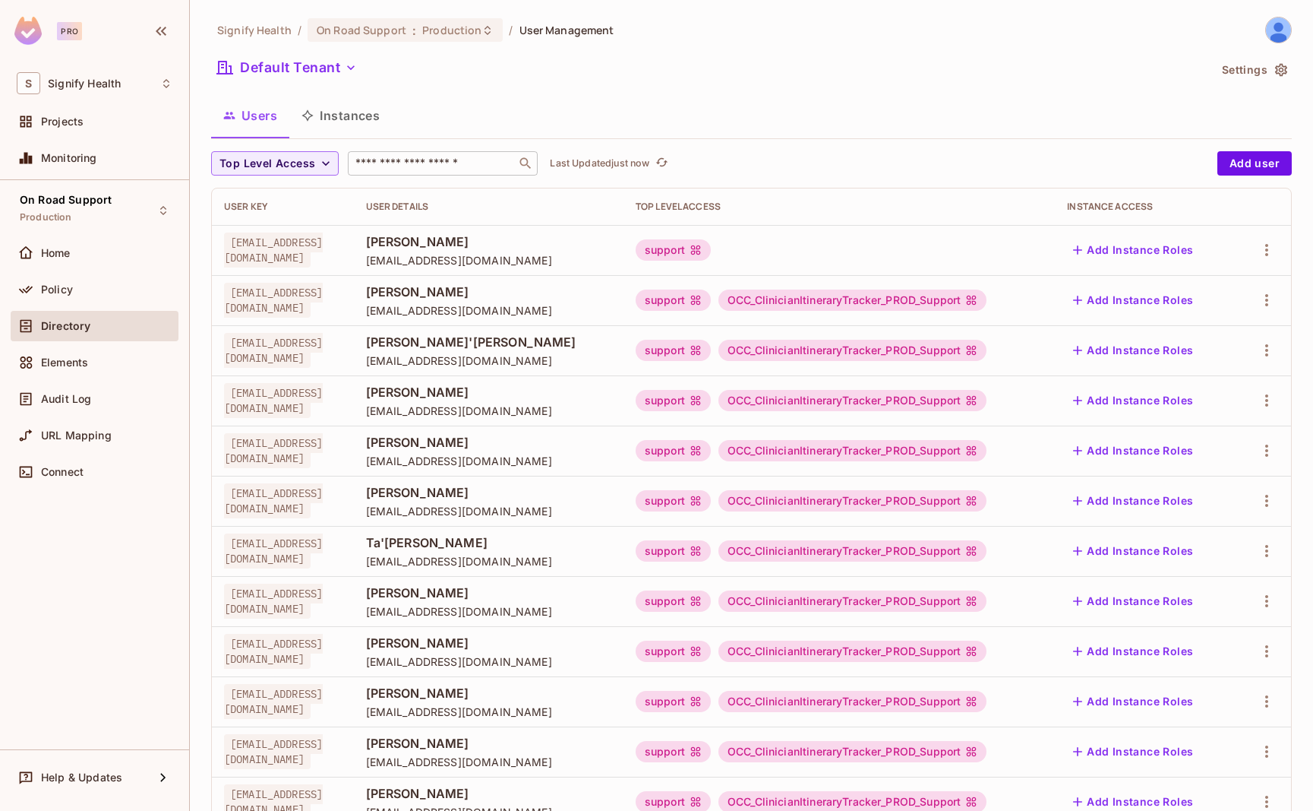
click at [418, 166] on input "text" at bounding box center [432, 163] width 160 height 15
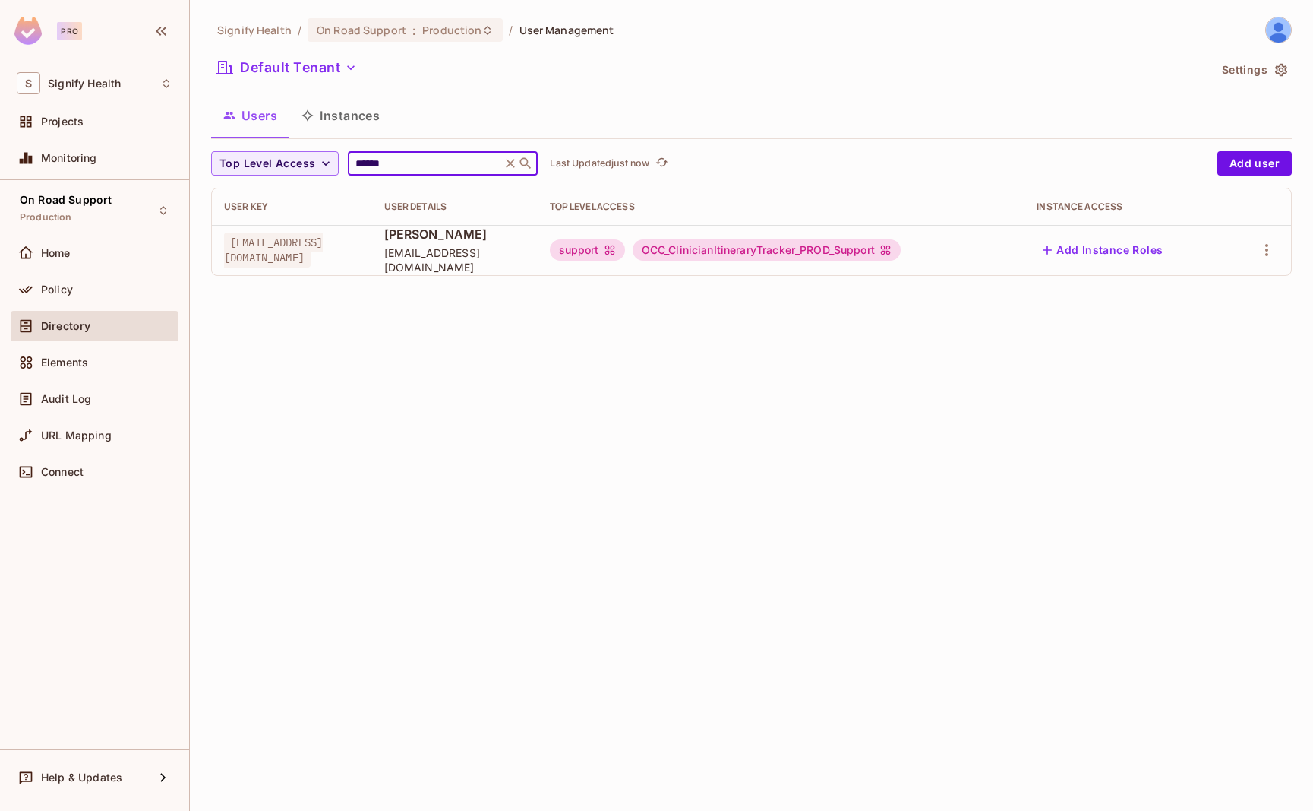
type input "******"
drag, startPoint x: 450, startPoint y: 259, endPoint x: 606, endPoint y: 261, distance: 156.5
click at [538, 261] on td "[PERSON_NAME] [EMAIL_ADDRESS][DOMAIN_NAME]" at bounding box center [455, 250] width 166 height 50
copy span "[EMAIL_ADDRESS][DOMAIN_NAME]"
click at [1272, 252] on icon "button" at bounding box center [1267, 250] width 18 height 18
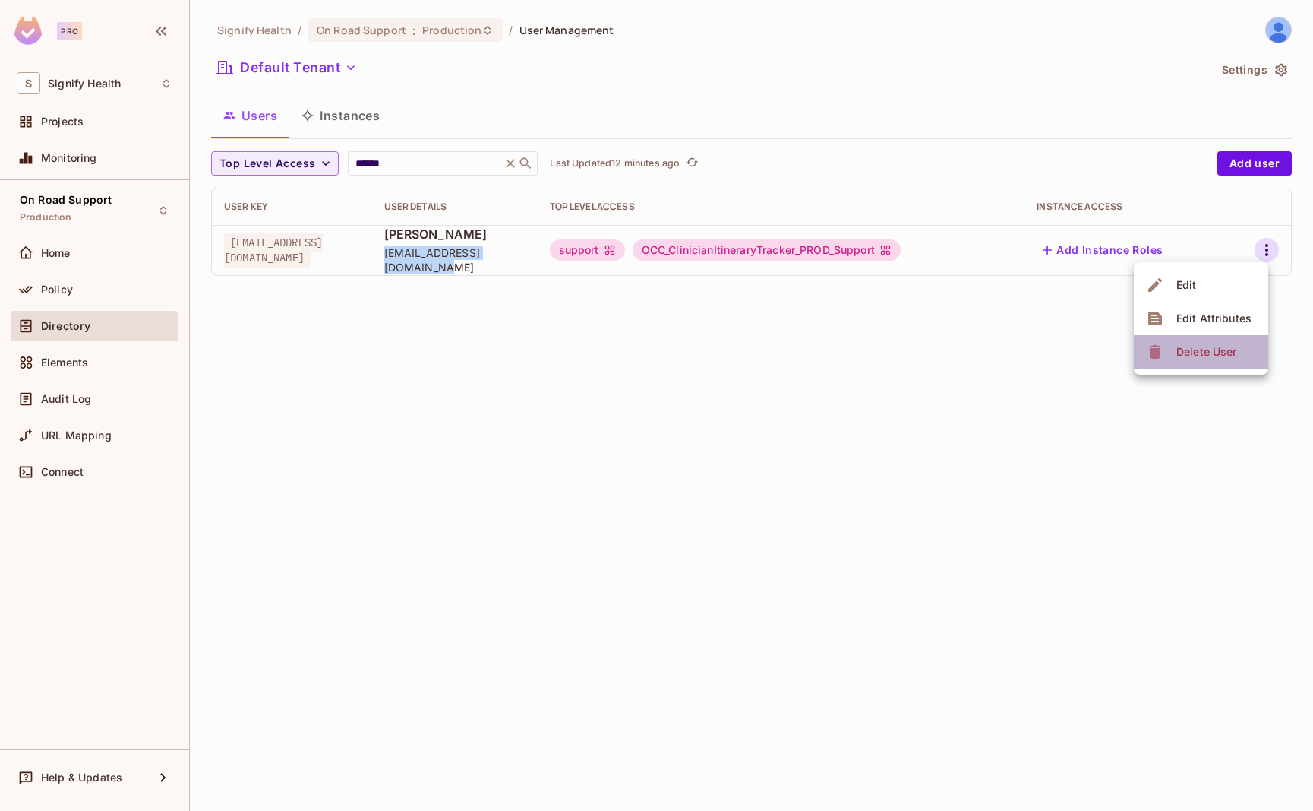
click at [1231, 348] on div "Delete User" at bounding box center [1207, 351] width 60 height 15
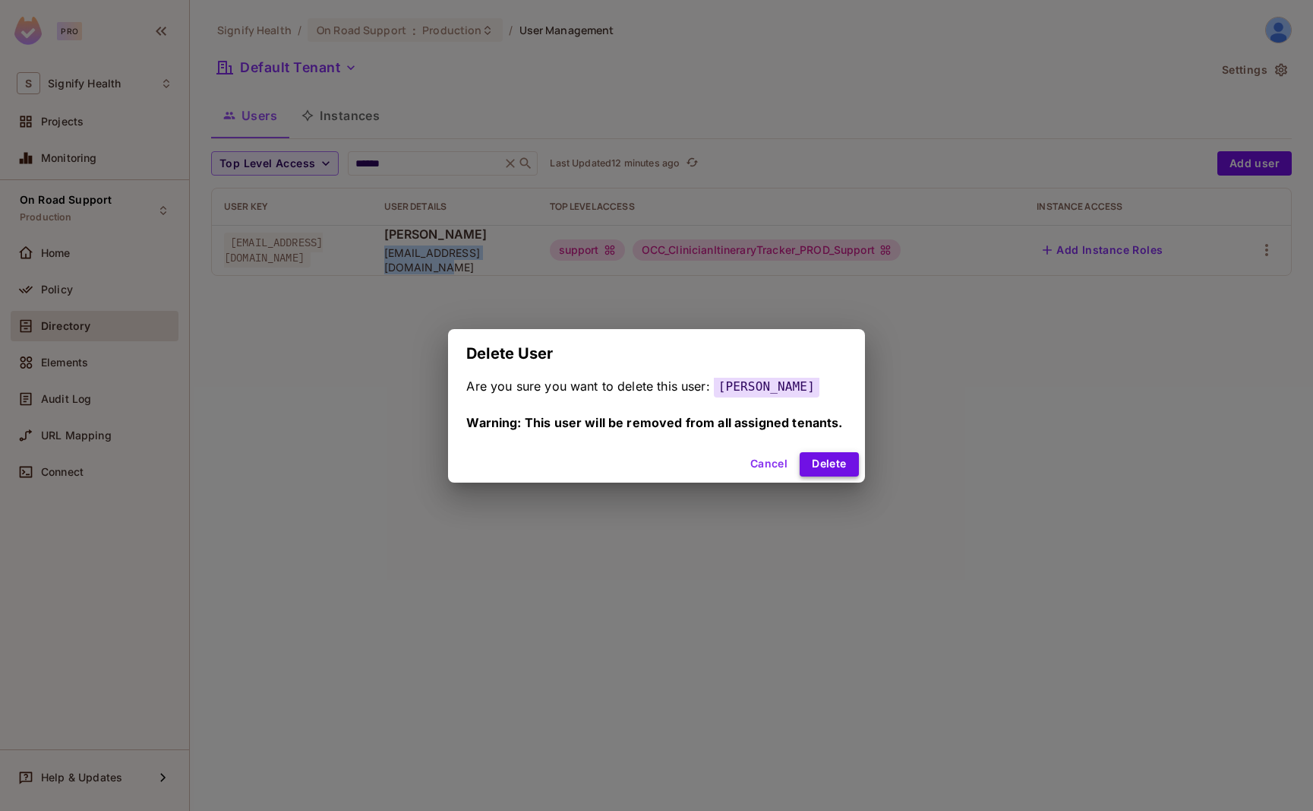
click at [832, 462] on button "Delete" at bounding box center [829, 464] width 58 height 24
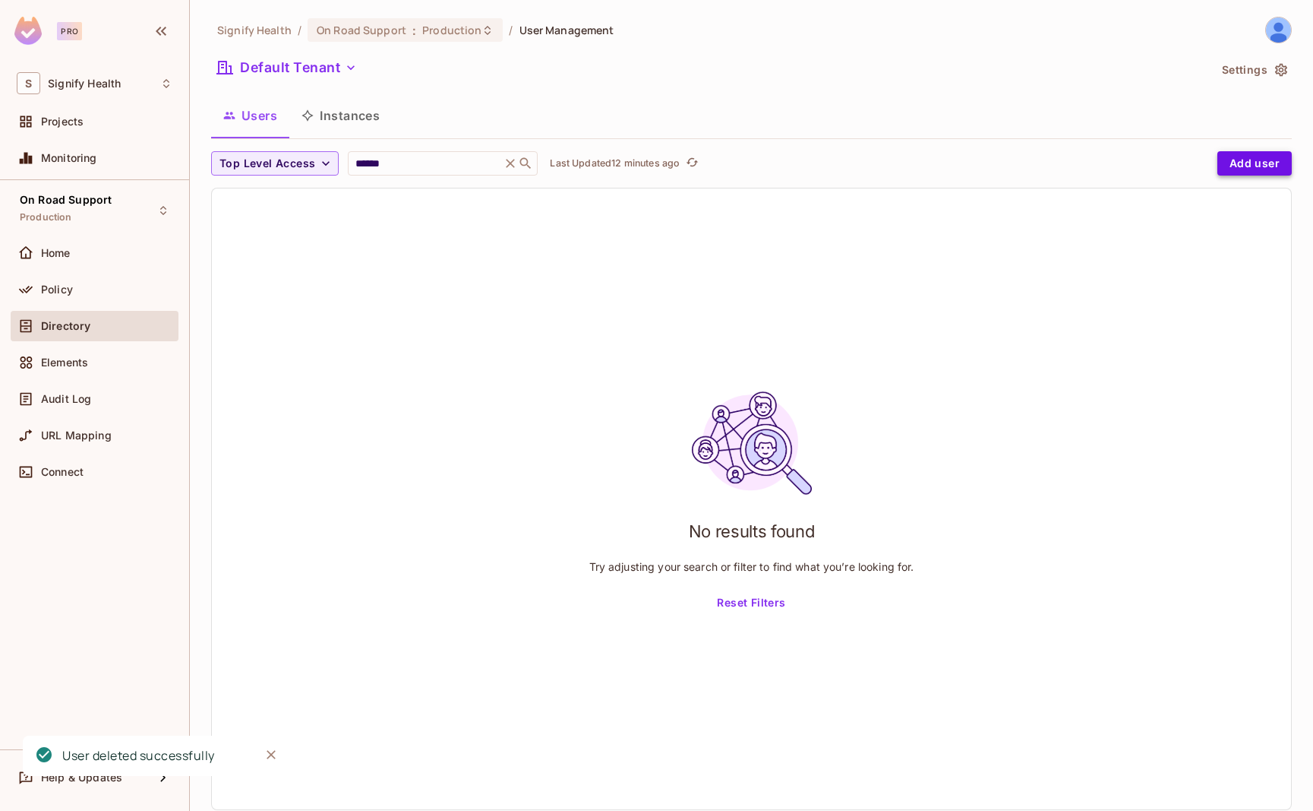
click at [1240, 170] on button "Add user" at bounding box center [1255, 163] width 74 height 24
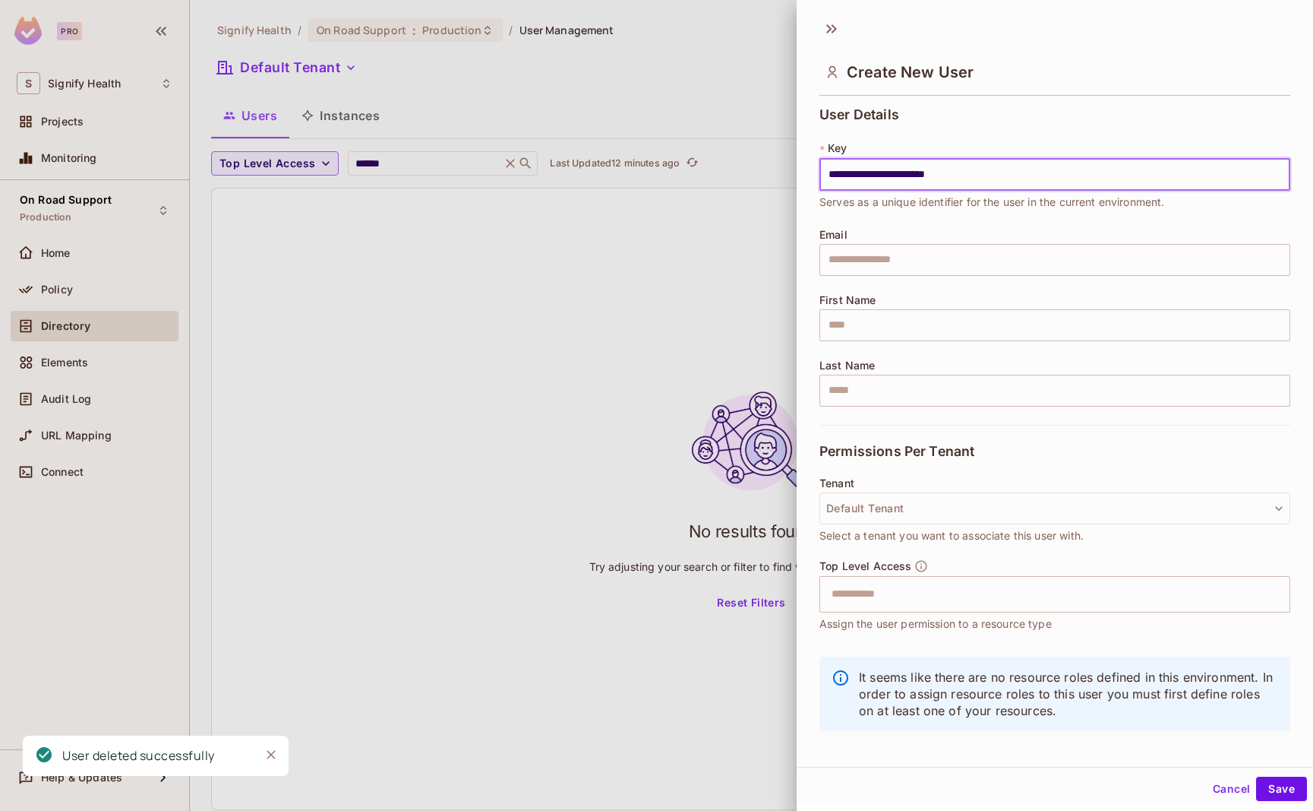
click at [839, 175] on input "**********" at bounding box center [1055, 175] width 471 height 32
type input "**********"
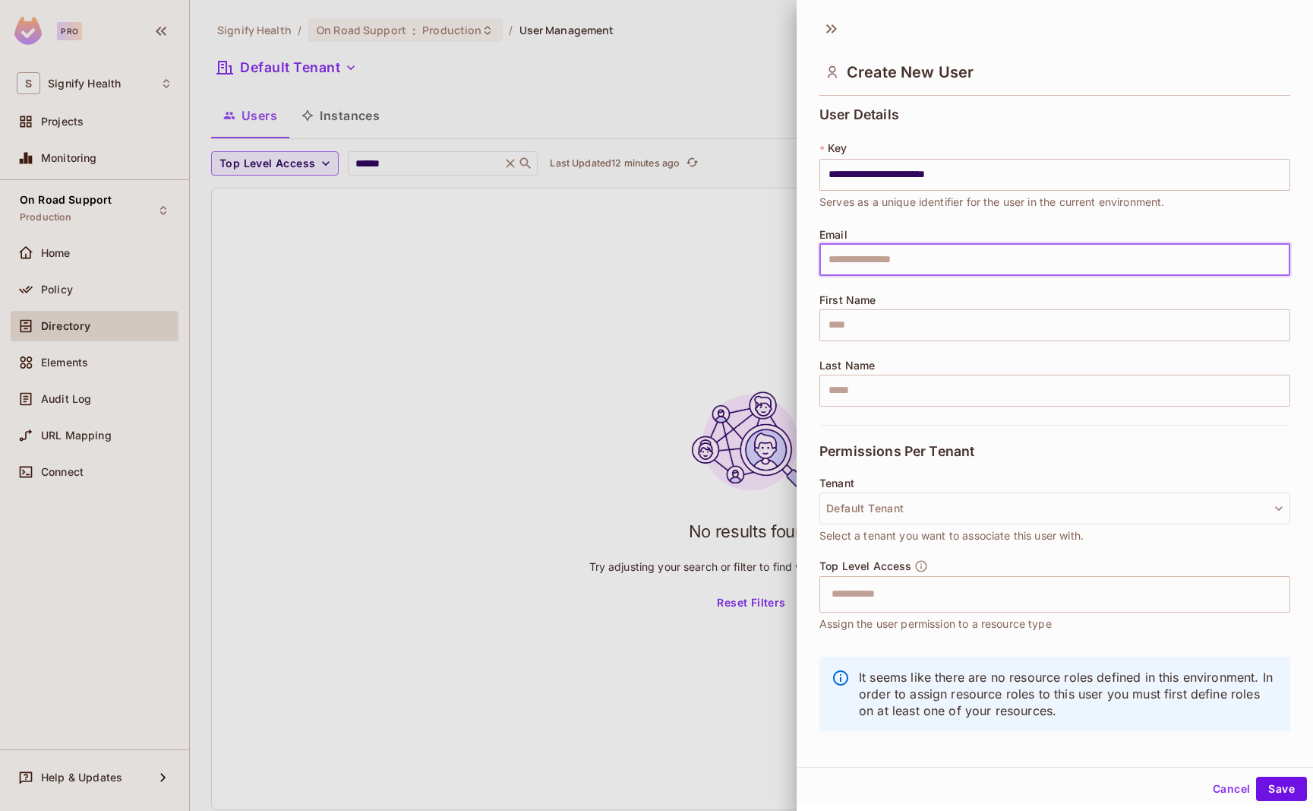
click at [907, 258] on input "text" at bounding box center [1055, 260] width 471 height 32
paste input "**********"
type input "**********"
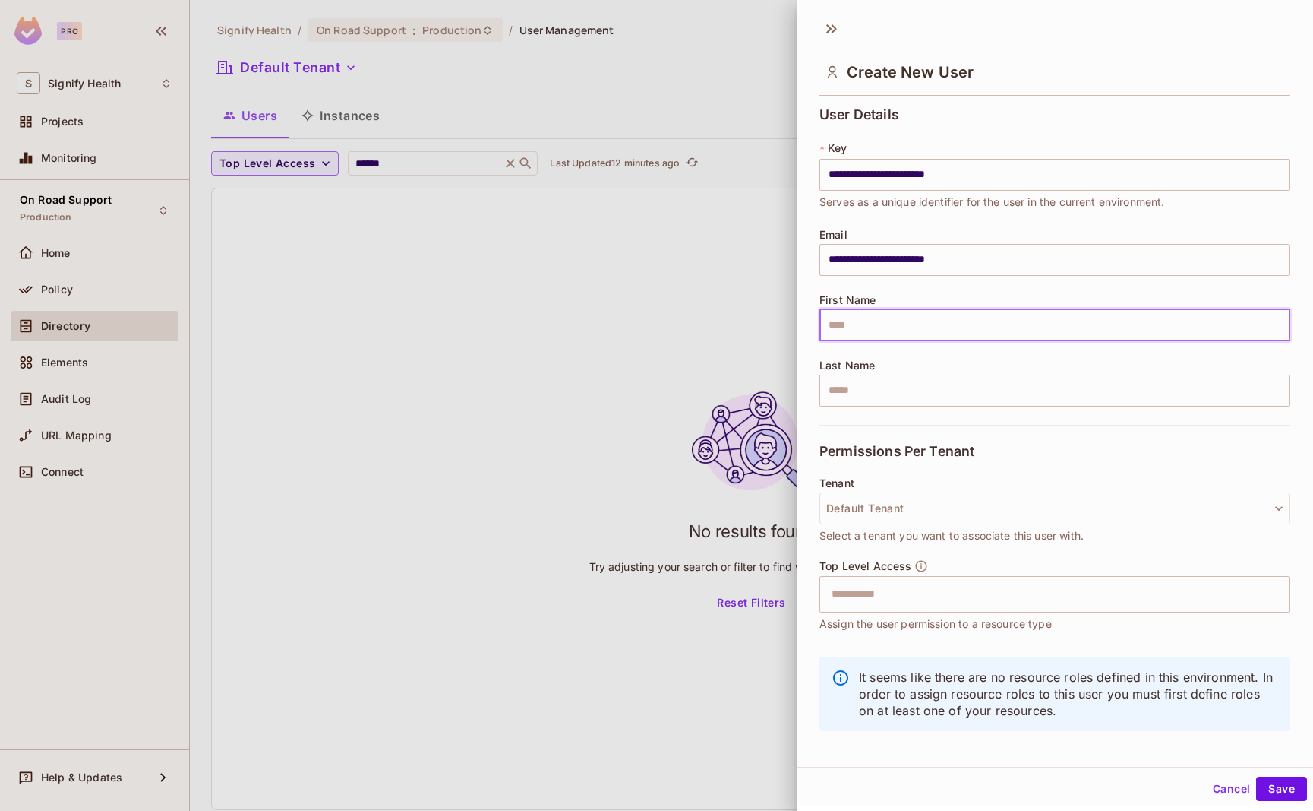
click at [861, 333] on input "text" at bounding box center [1055, 325] width 471 height 32
type input "******"
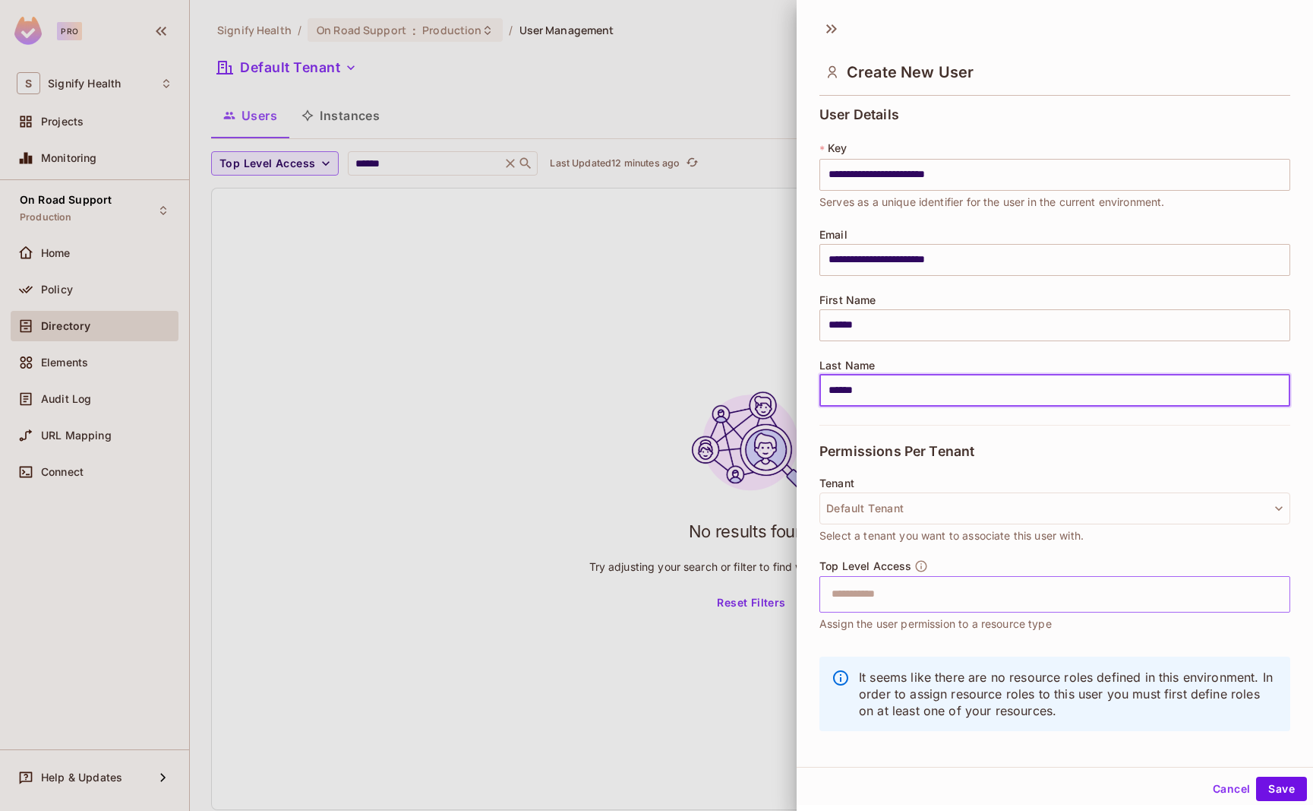
type input "******"
click at [892, 601] on input "text" at bounding box center [1042, 594] width 438 height 30
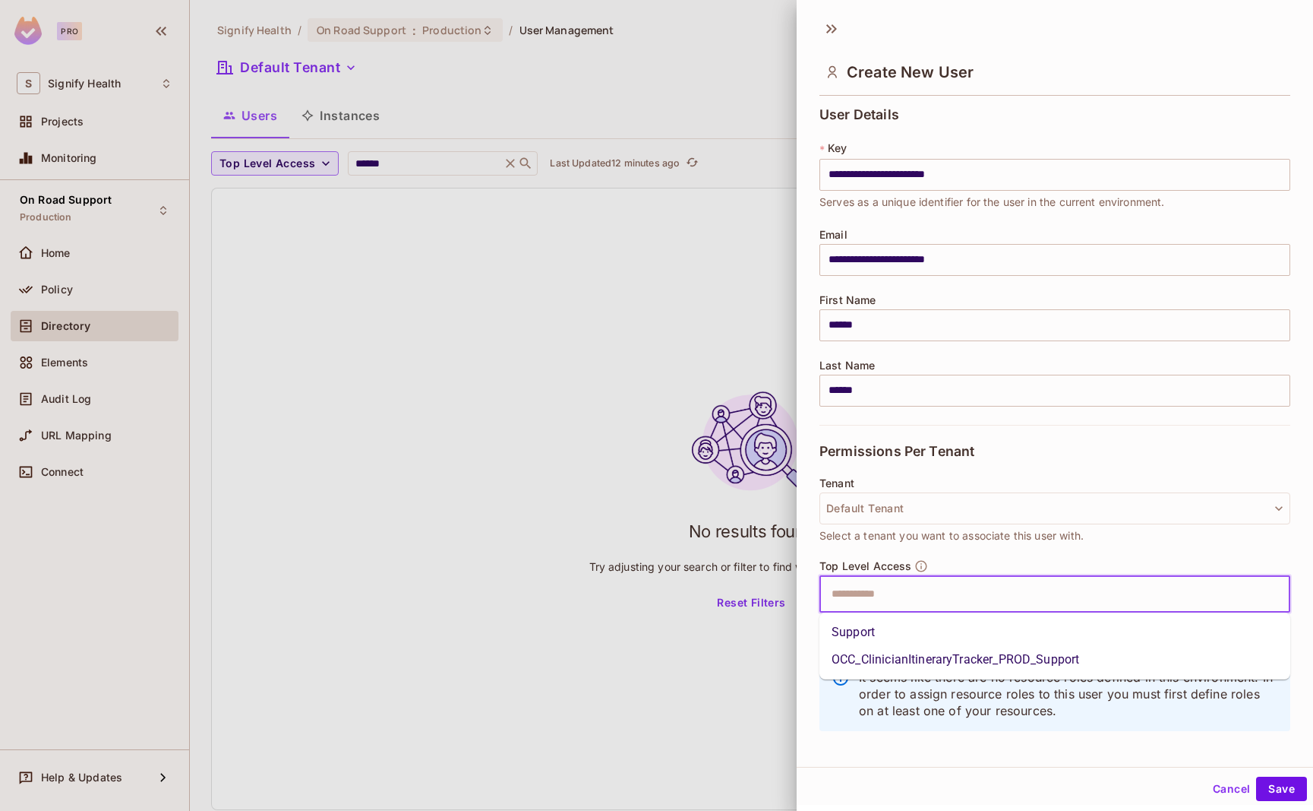
click at [893, 638] on li "Support" at bounding box center [1055, 631] width 471 height 27
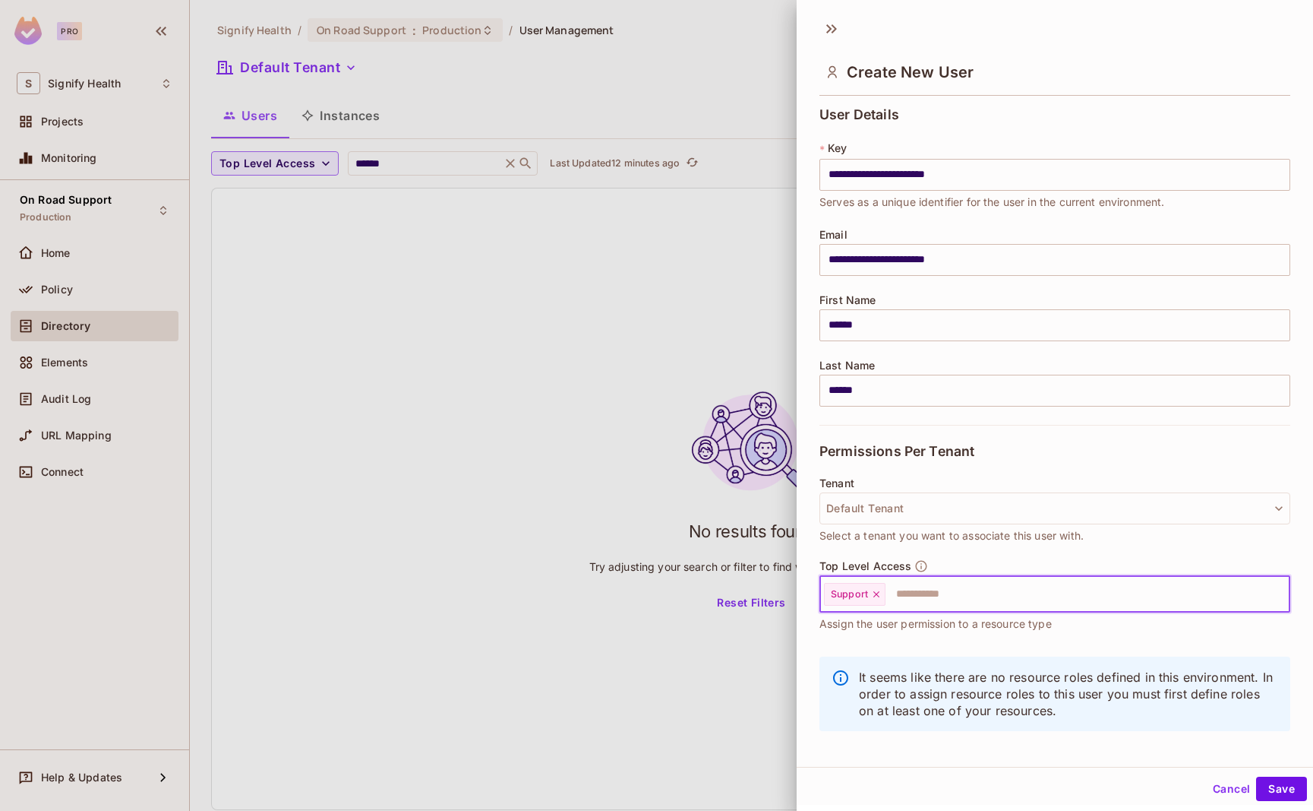
click at [984, 598] on input "text" at bounding box center [1074, 594] width 374 height 30
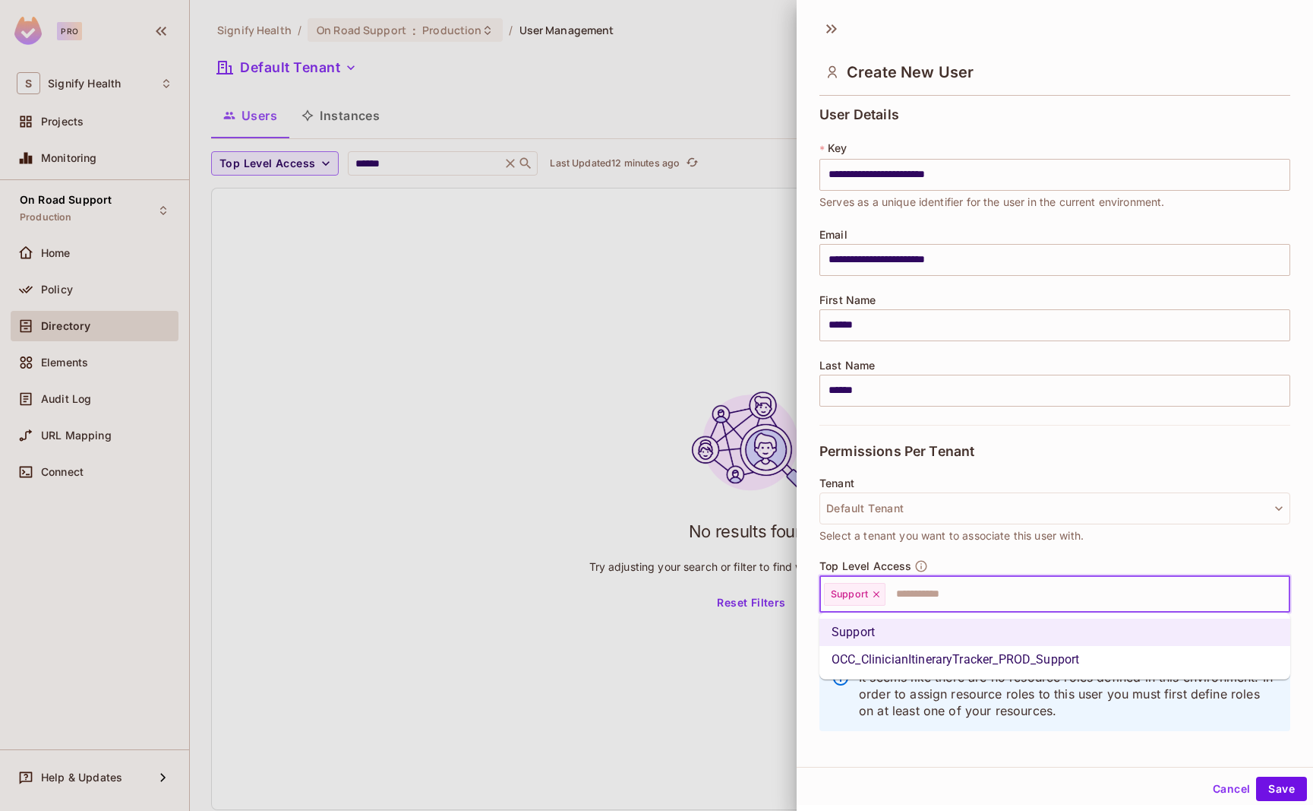
click at [991, 659] on li "OCC_ClinicianItineraryTracker_PROD_Support" at bounding box center [1055, 659] width 471 height 27
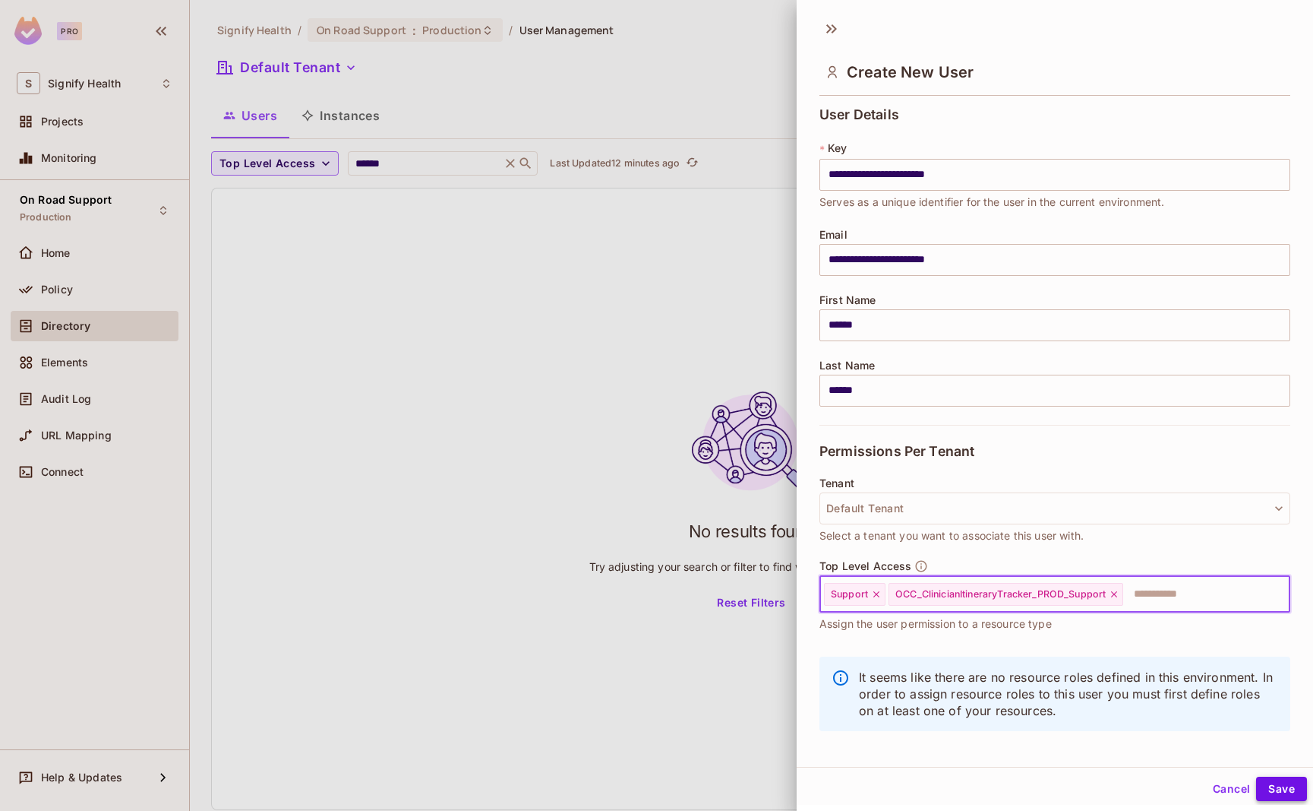
click at [1278, 784] on button "Save" at bounding box center [1281, 788] width 51 height 24
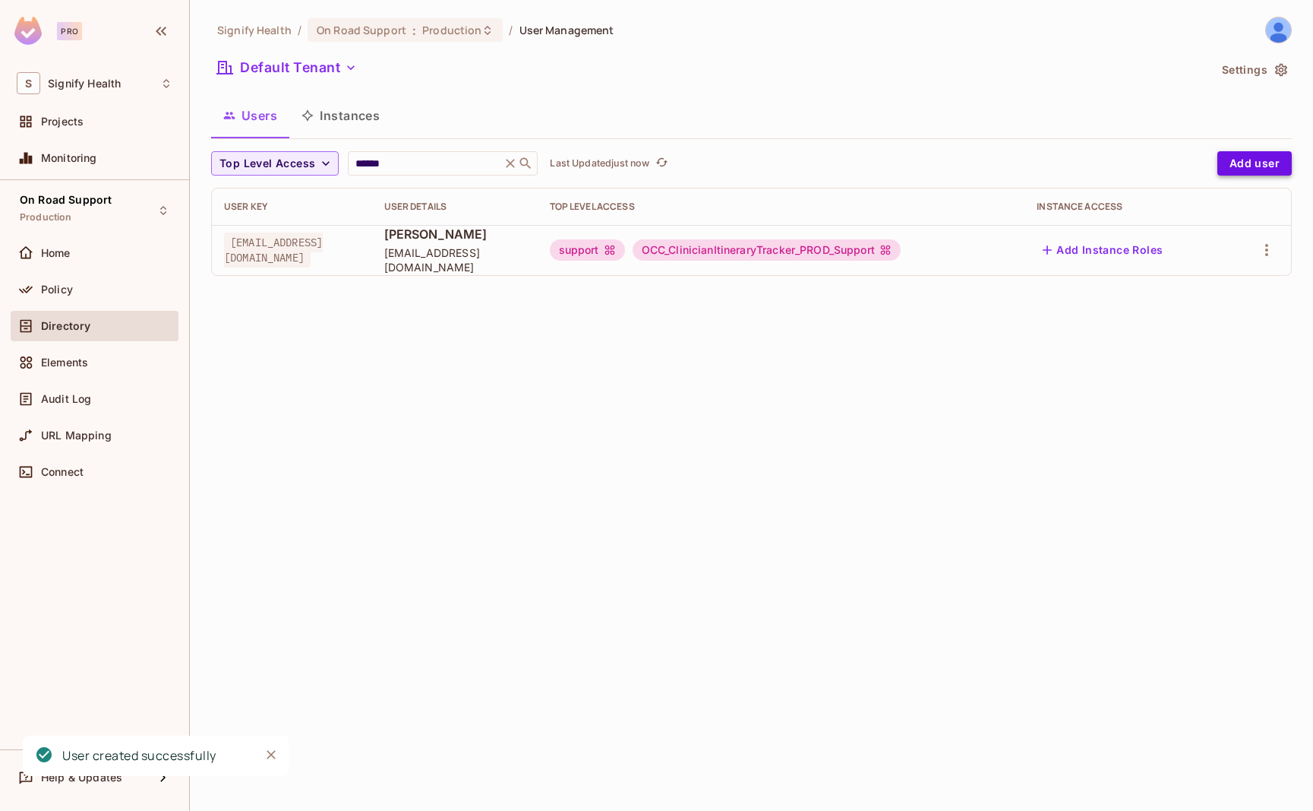
click at [1247, 157] on button "Add user" at bounding box center [1255, 163] width 74 height 24
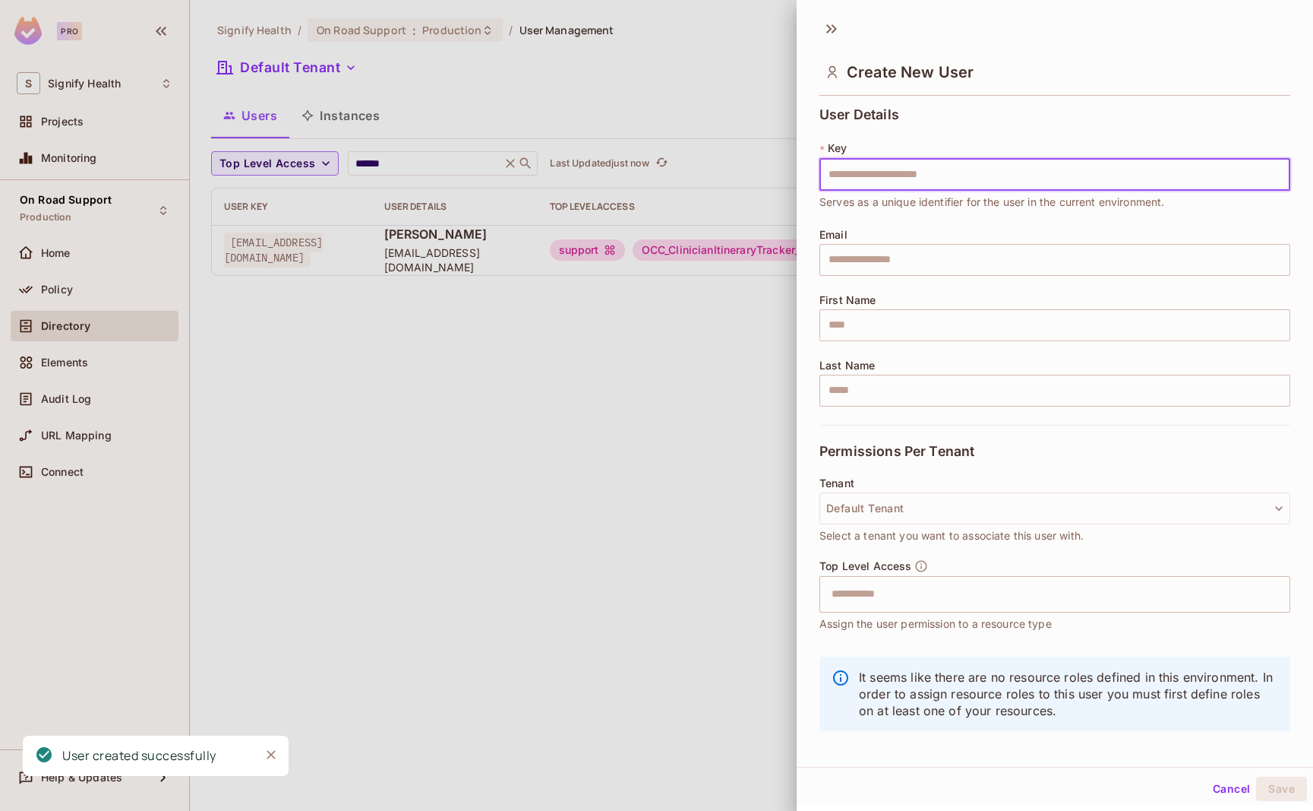
click at [555, 356] on div at bounding box center [656, 405] width 1313 height 811
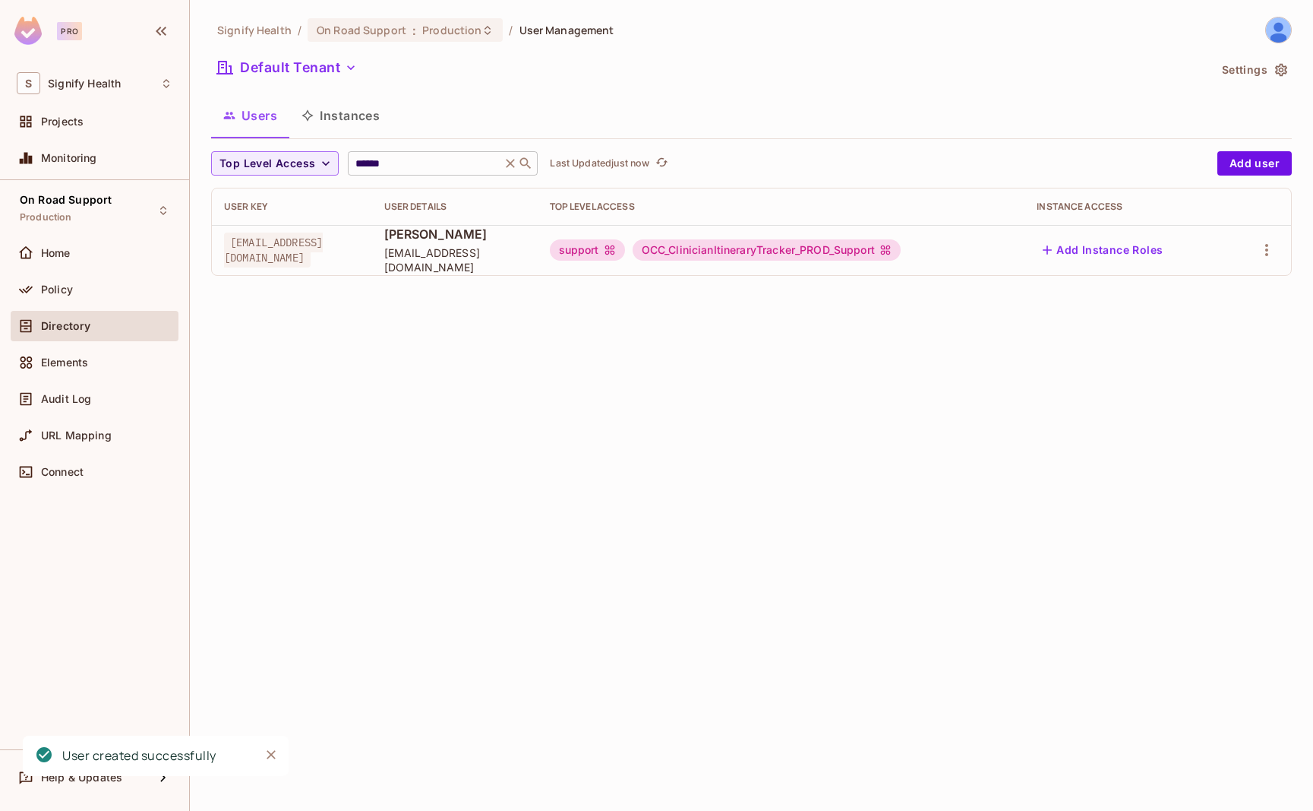
click at [436, 163] on input "******" at bounding box center [424, 163] width 144 height 15
type input "***"
drag, startPoint x: 574, startPoint y: 259, endPoint x: 453, endPoint y: 262, distance: 120.8
click at [433, 261] on td "[PERSON_NAME] [EMAIL_ADDRESS][DOMAIN_NAME]" at bounding box center [455, 250] width 166 height 50
click at [536, 271] on td "[PERSON_NAME] [EMAIL_ADDRESS][DOMAIN_NAME]" at bounding box center [455, 250] width 166 height 50
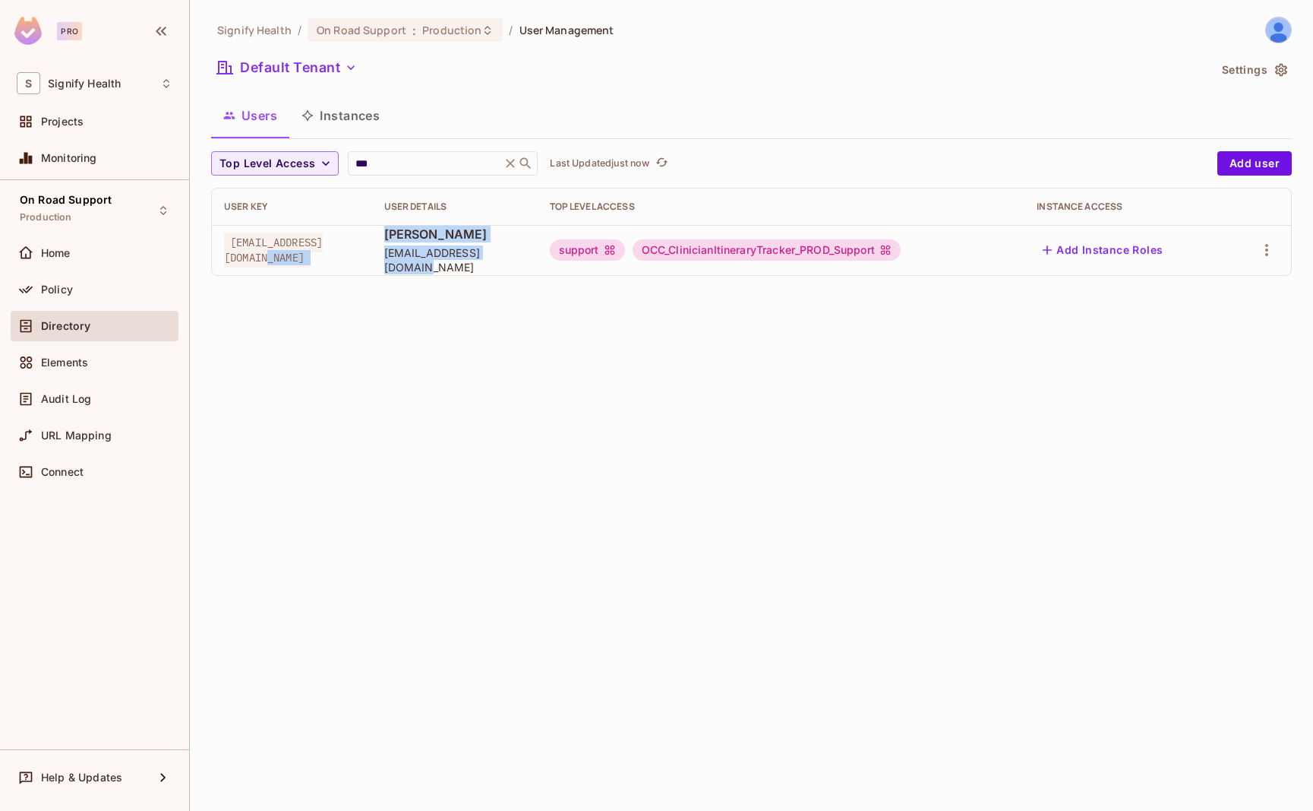
drag, startPoint x: 565, startPoint y: 263, endPoint x: 422, endPoint y: 262, distance: 142.8
click at [422, 262] on tr "[EMAIL_ADDRESS][DOMAIN_NAME] [PERSON_NAME] [EMAIL_ADDRESS][DOMAIN_NAME] support…" at bounding box center [751, 250] width 1079 height 50
click at [526, 264] on span "[EMAIL_ADDRESS][DOMAIN_NAME]" at bounding box center [454, 259] width 141 height 29
drag, startPoint x: 569, startPoint y: 264, endPoint x: 438, endPoint y: 261, distance: 131.4
click at [438, 261] on span "[EMAIL_ADDRESS][DOMAIN_NAME]" at bounding box center [454, 259] width 141 height 29
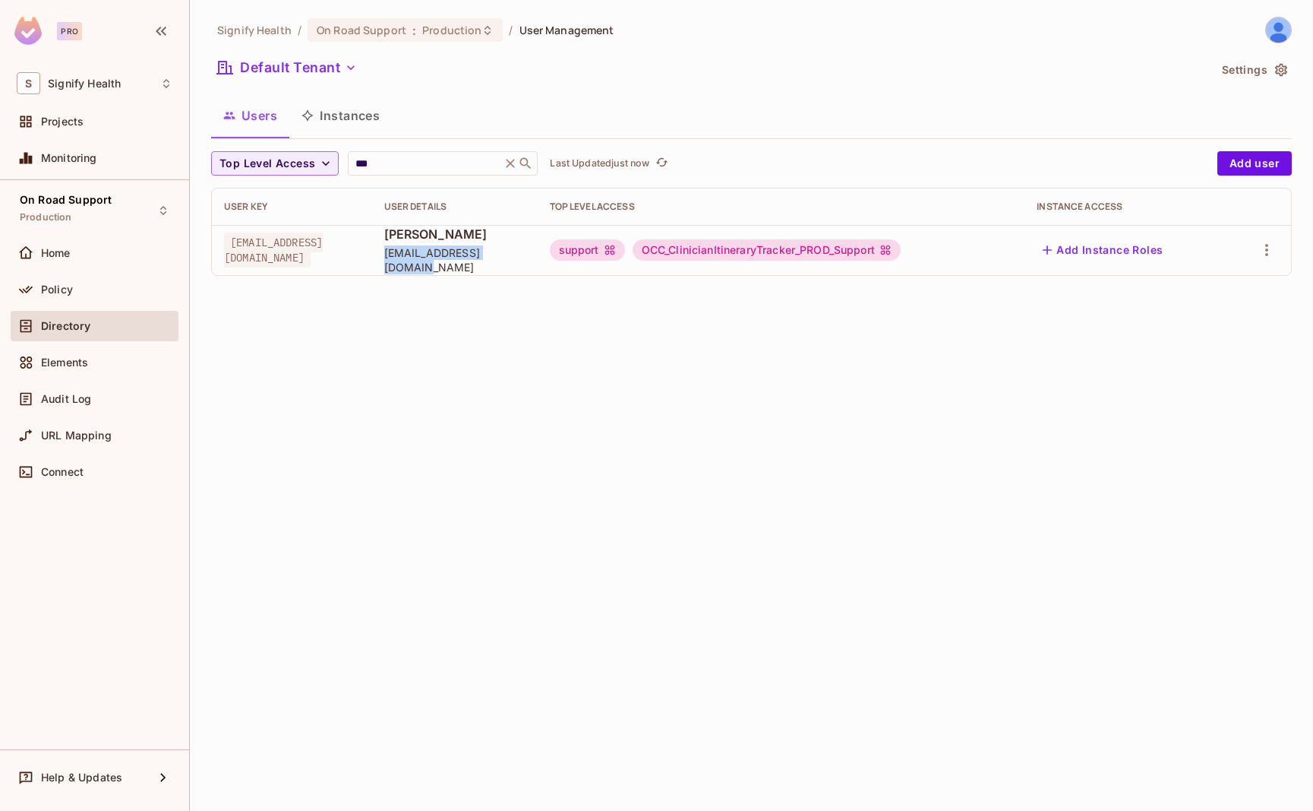
copy span "[EMAIL_ADDRESS][DOMAIN_NAME]"
click at [1277, 253] on button "button" at bounding box center [1267, 250] width 24 height 24
click at [1211, 349] on div "Delete User" at bounding box center [1207, 351] width 60 height 15
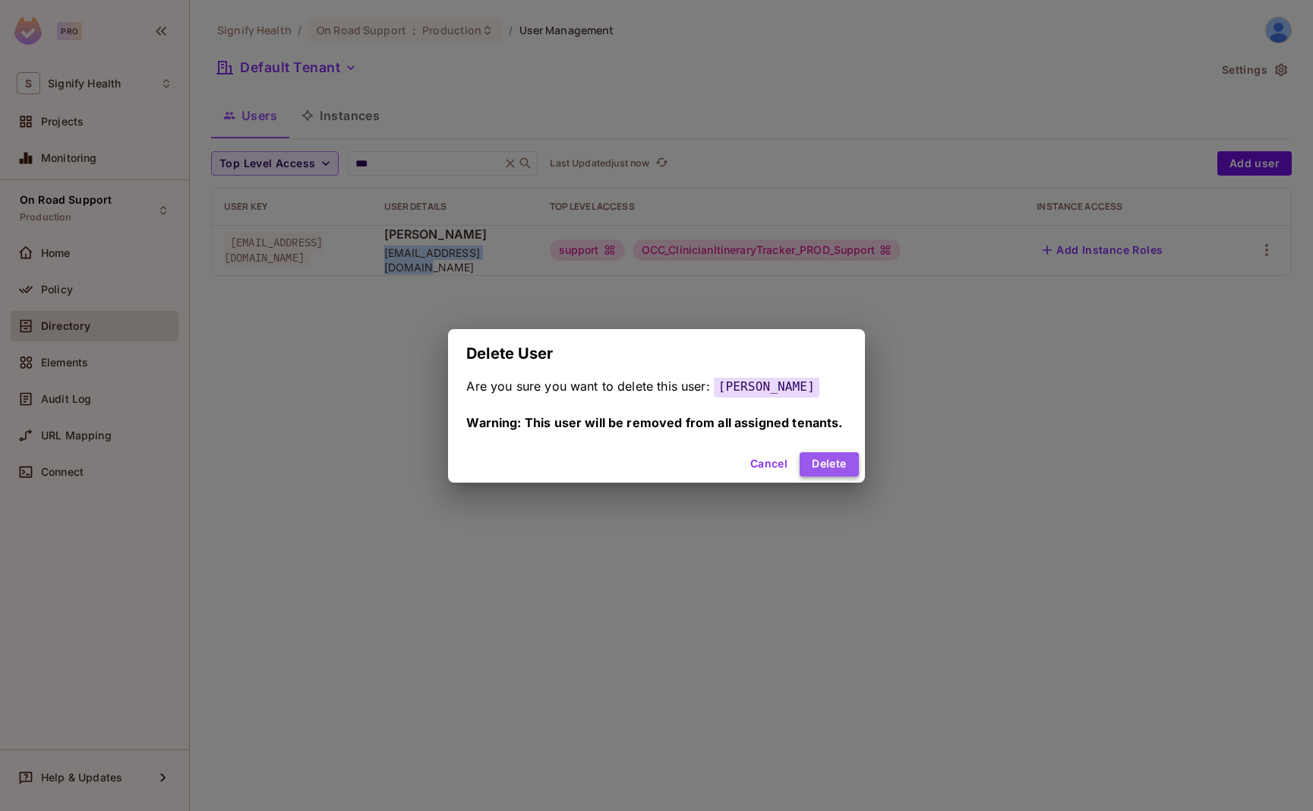
click at [837, 466] on button "Delete" at bounding box center [829, 464] width 58 height 24
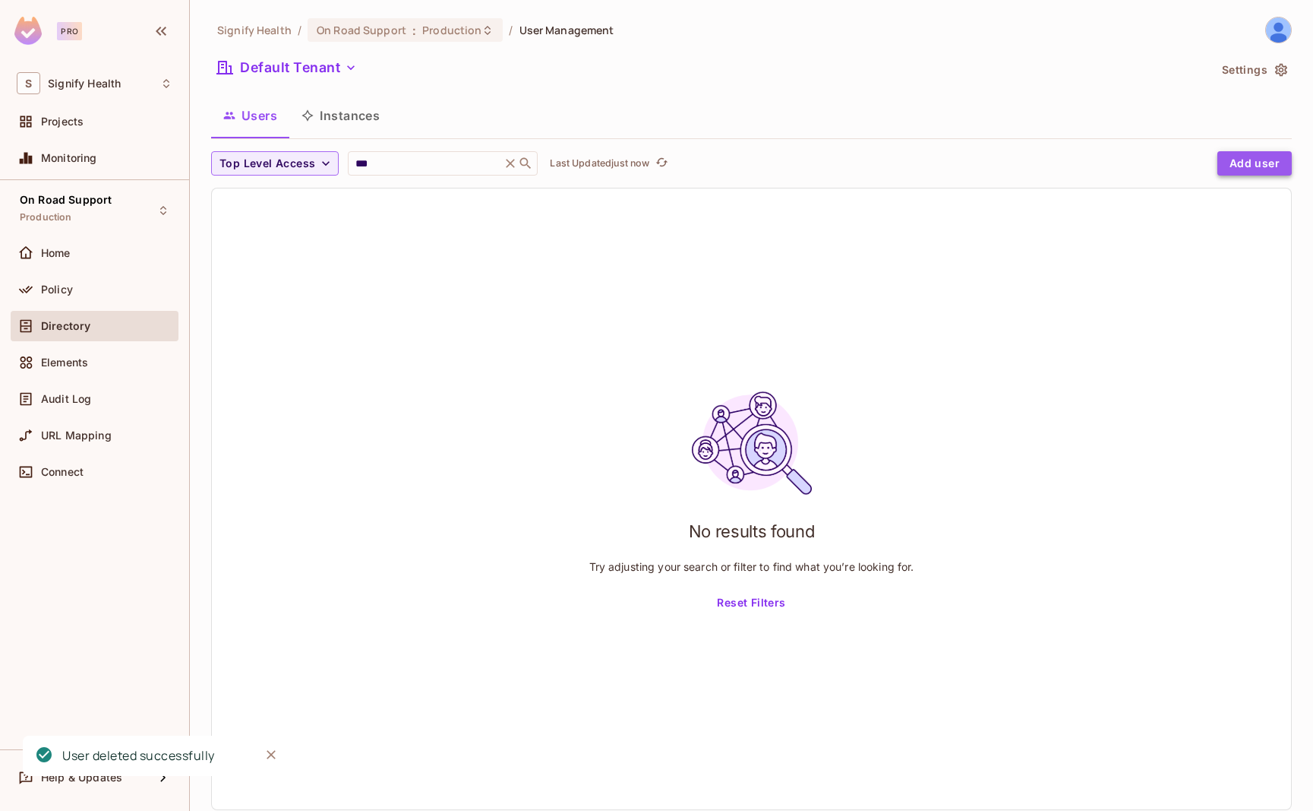
click at [1265, 169] on button "Add user" at bounding box center [1255, 163] width 74 height 24
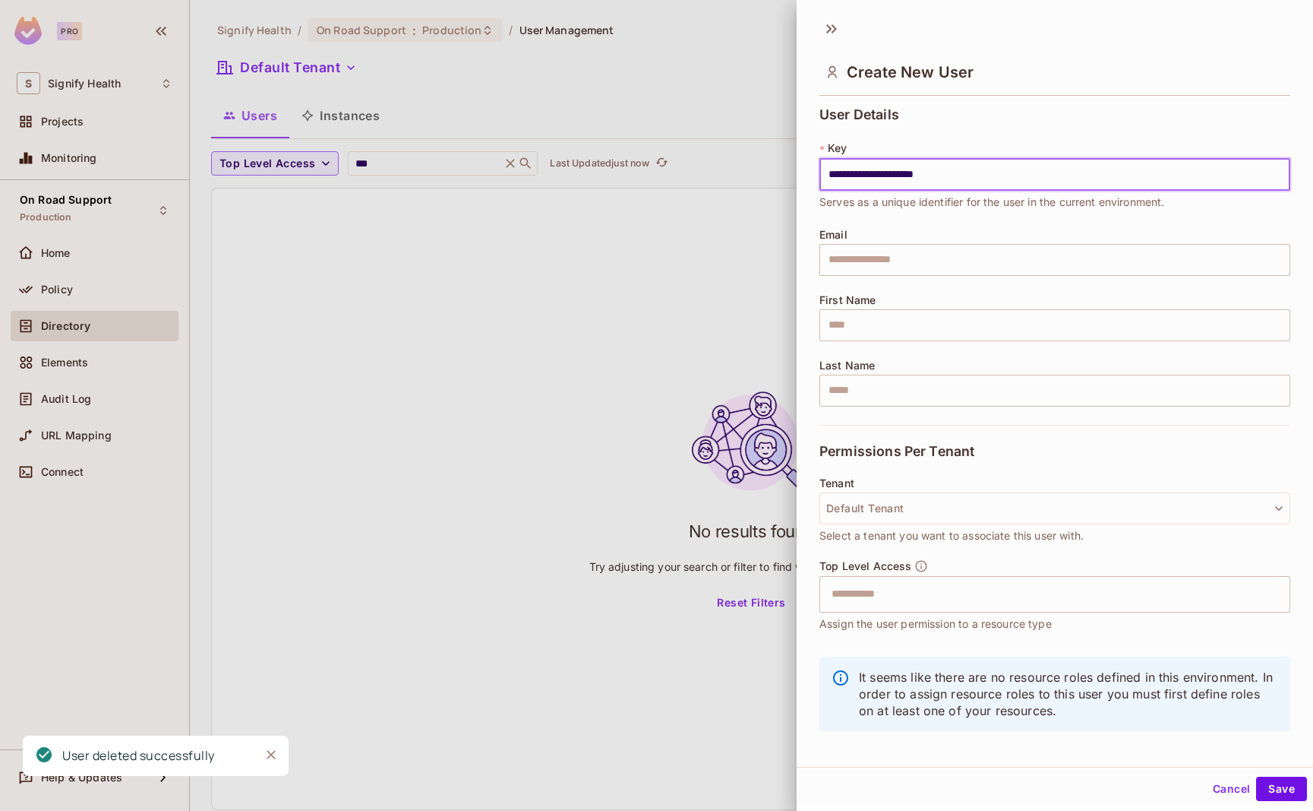
click at [845, 177] on input "**********" at bounding box center [1055, 175] width 471 height 32
type input "**********"
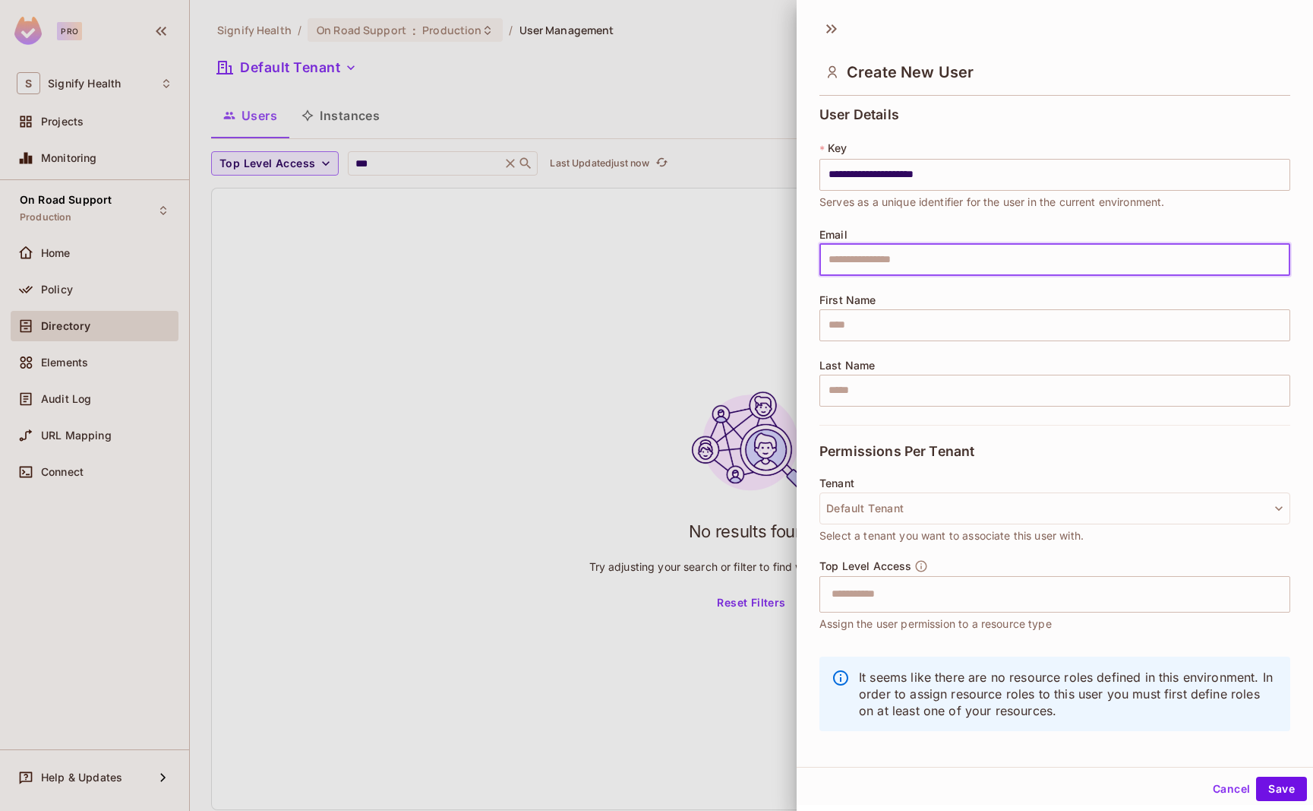
drag, startPoint x: 885, startPoint y: 269, endPoint x: 889, endPoint y: 277, distance: 8.5
click at [885, 270] on input "text" at bounding box center [1055, 260] width 471 height 32
paste input "**********"
type input "**********"
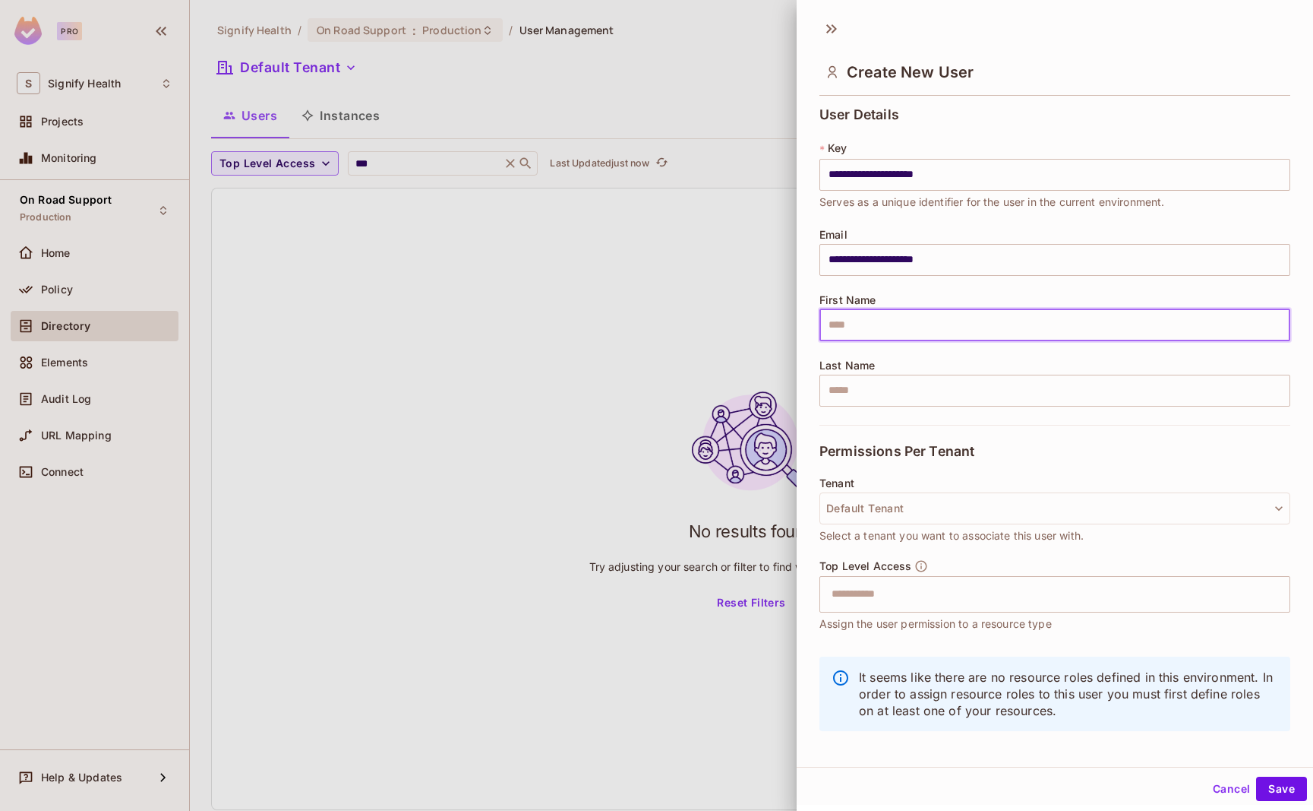
click at [863, 327] on input "text" at bounding box center [1055, 325] width 471 height 32
type input "********"
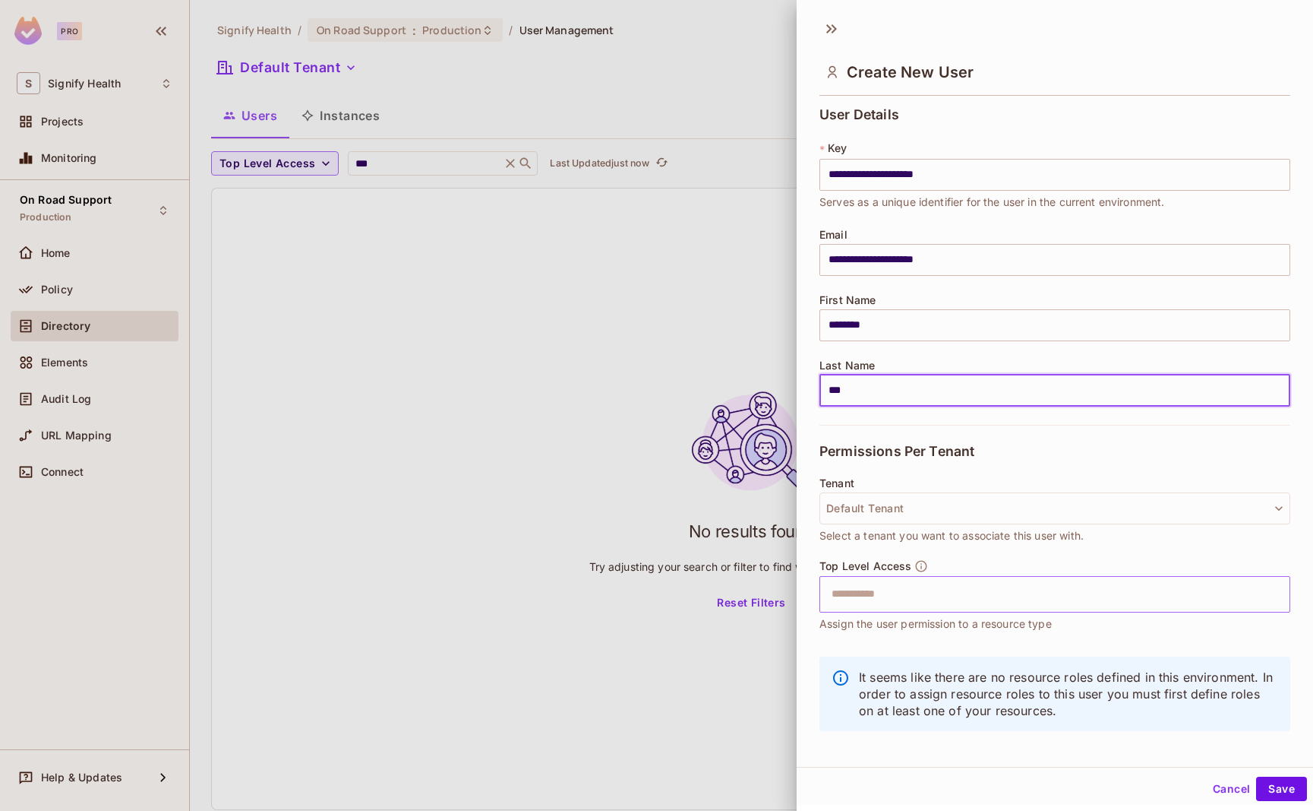
type input "***"
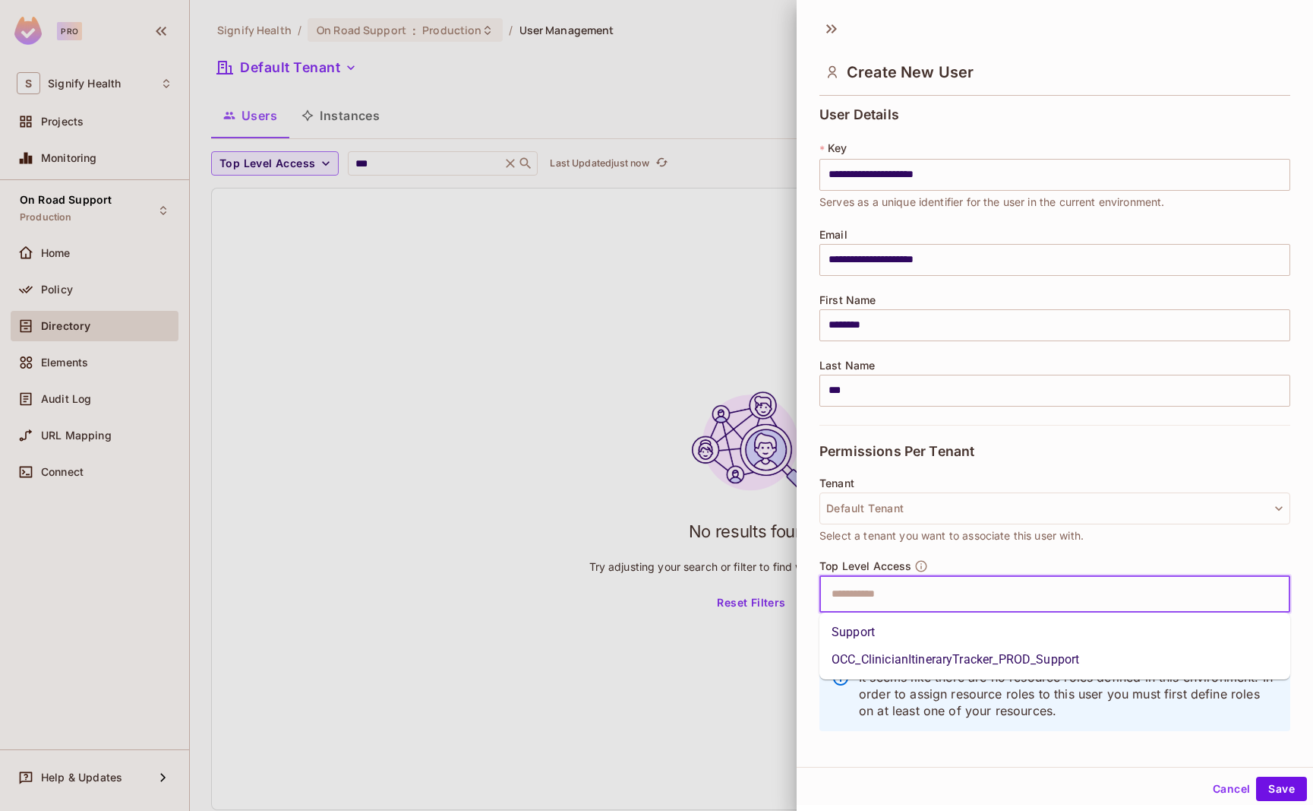
click at [852, 595] on input "text" at bounding box center [1042, 594] width 438 height 30
click at [876, 627] on li "Support" at bounding box center [1055, 631] width 471 height 27
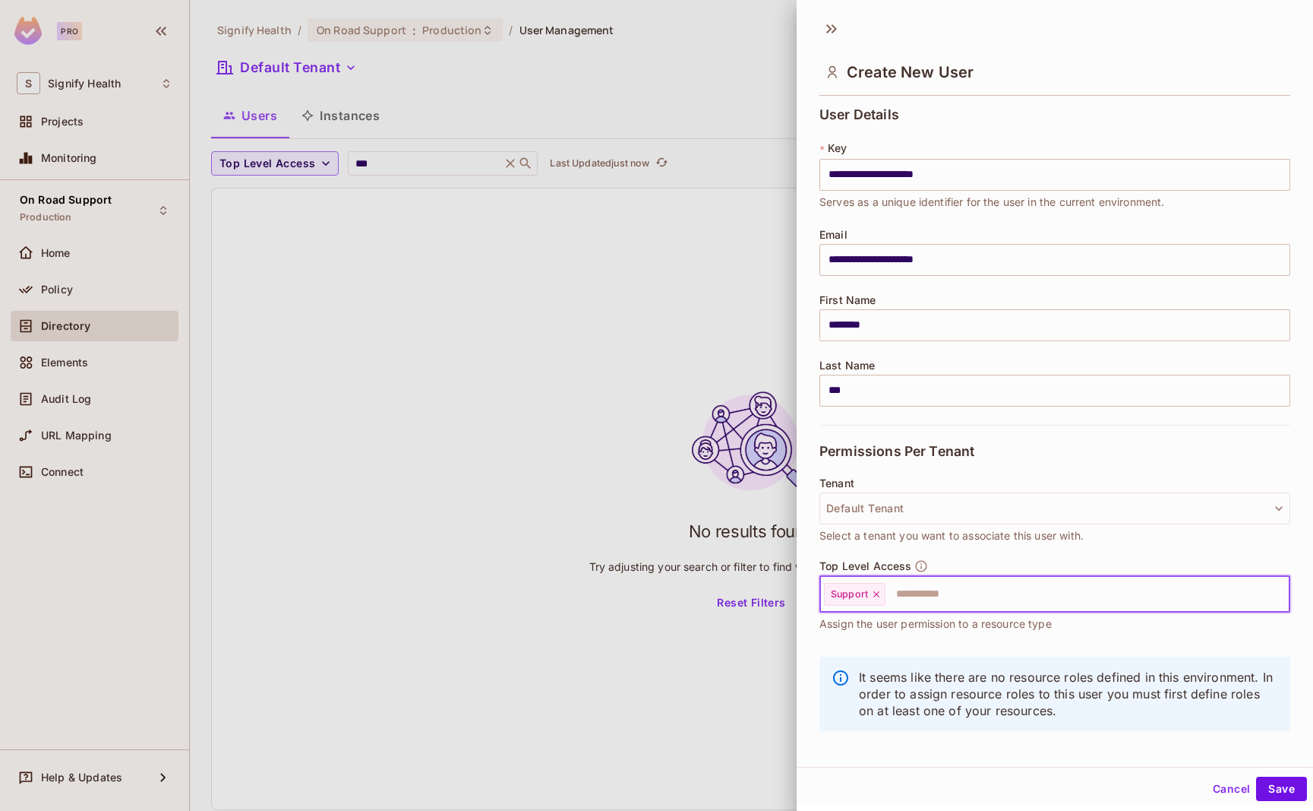
click at [952, 602] on input "text" at bounding box center [1074, 594] width 374 height 30
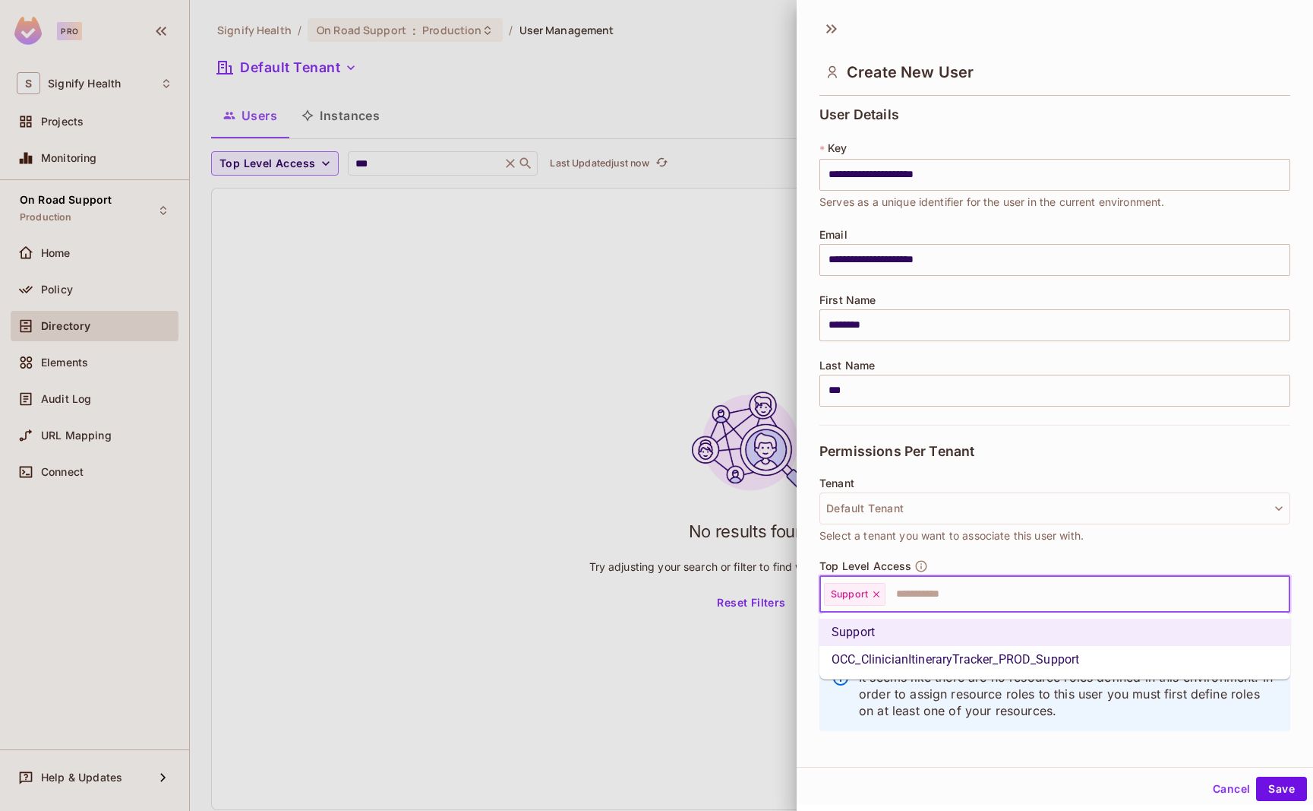
click at [972, 652] on li "OCC_ClinicianItineraryTracker_PROD_Support" at bounding box center [1055, 659] width 471 height 27
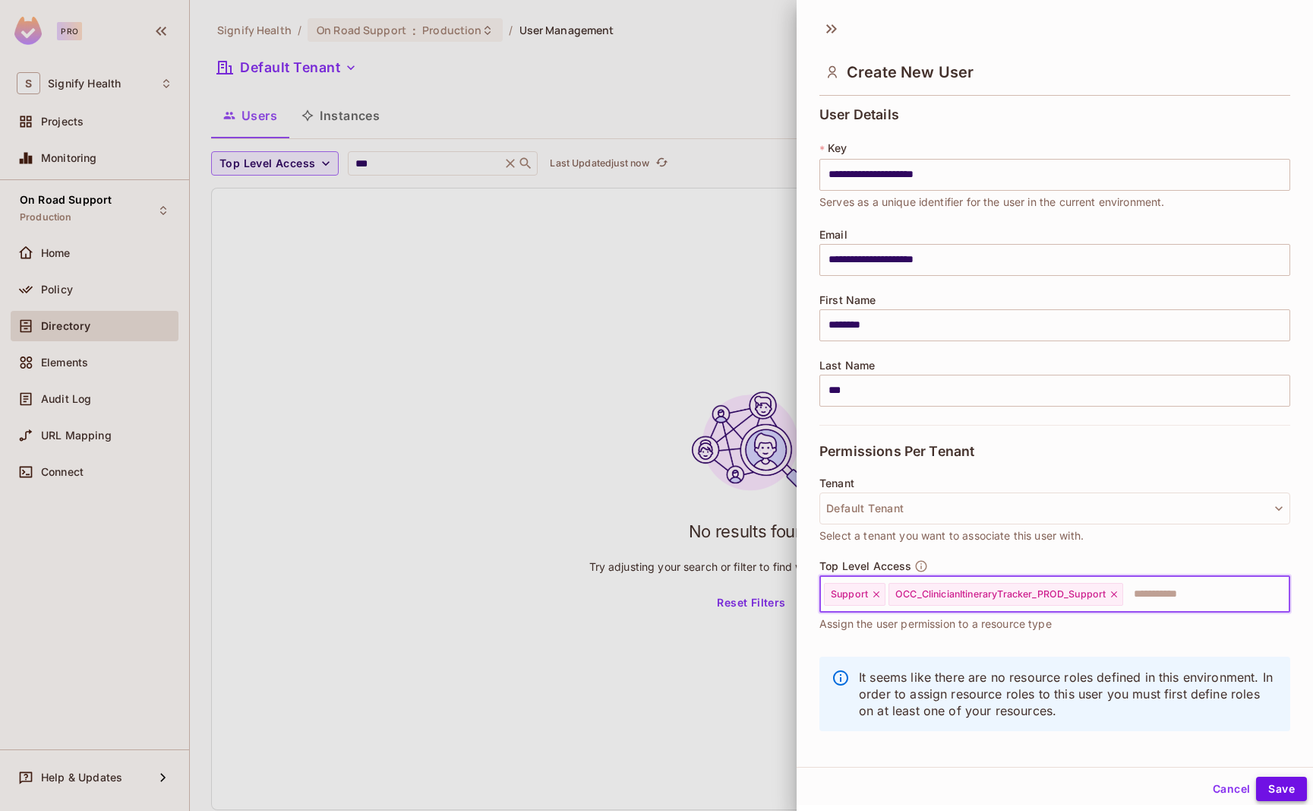
click at [1269, 786] on button "Save" at bounding box center [1281, 788] width 51 height 24
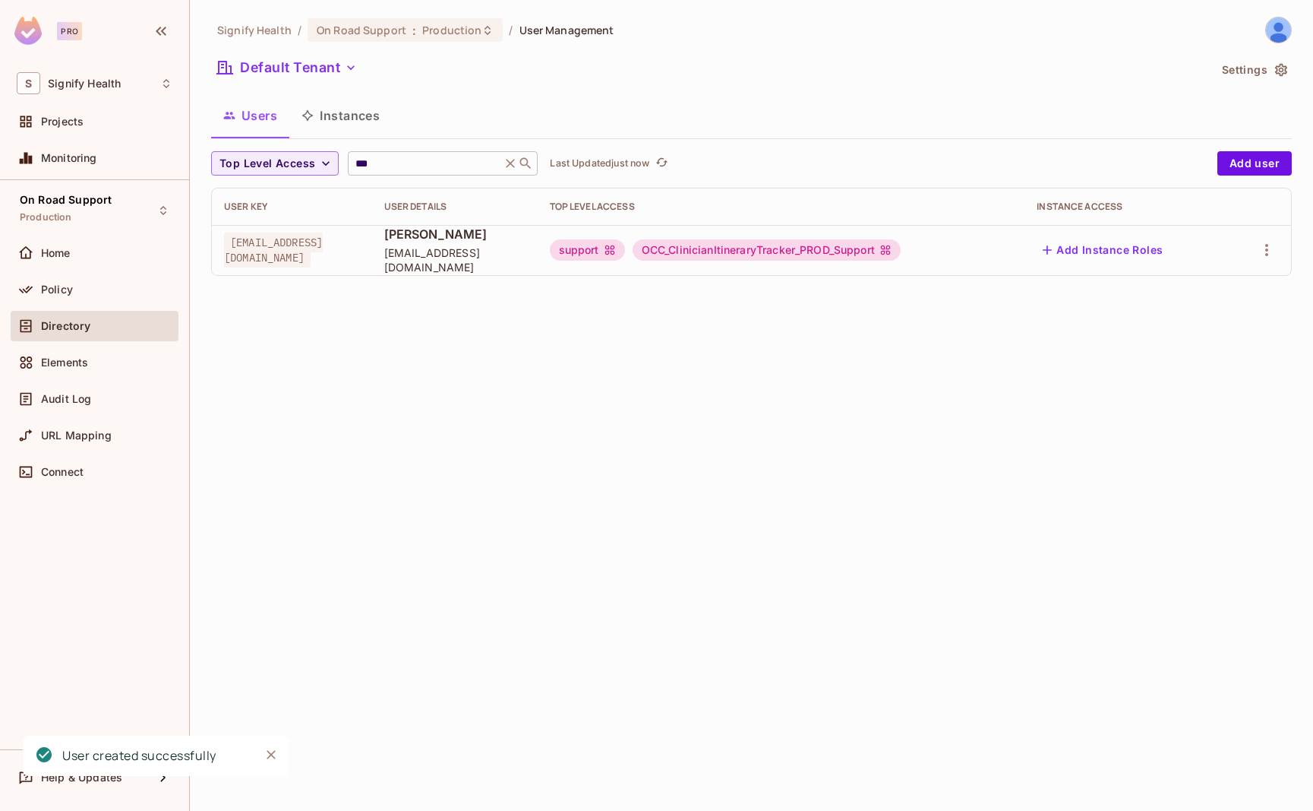
click at [381, 166] on input "***" at bounding box center [424, 163] width 144 height 15
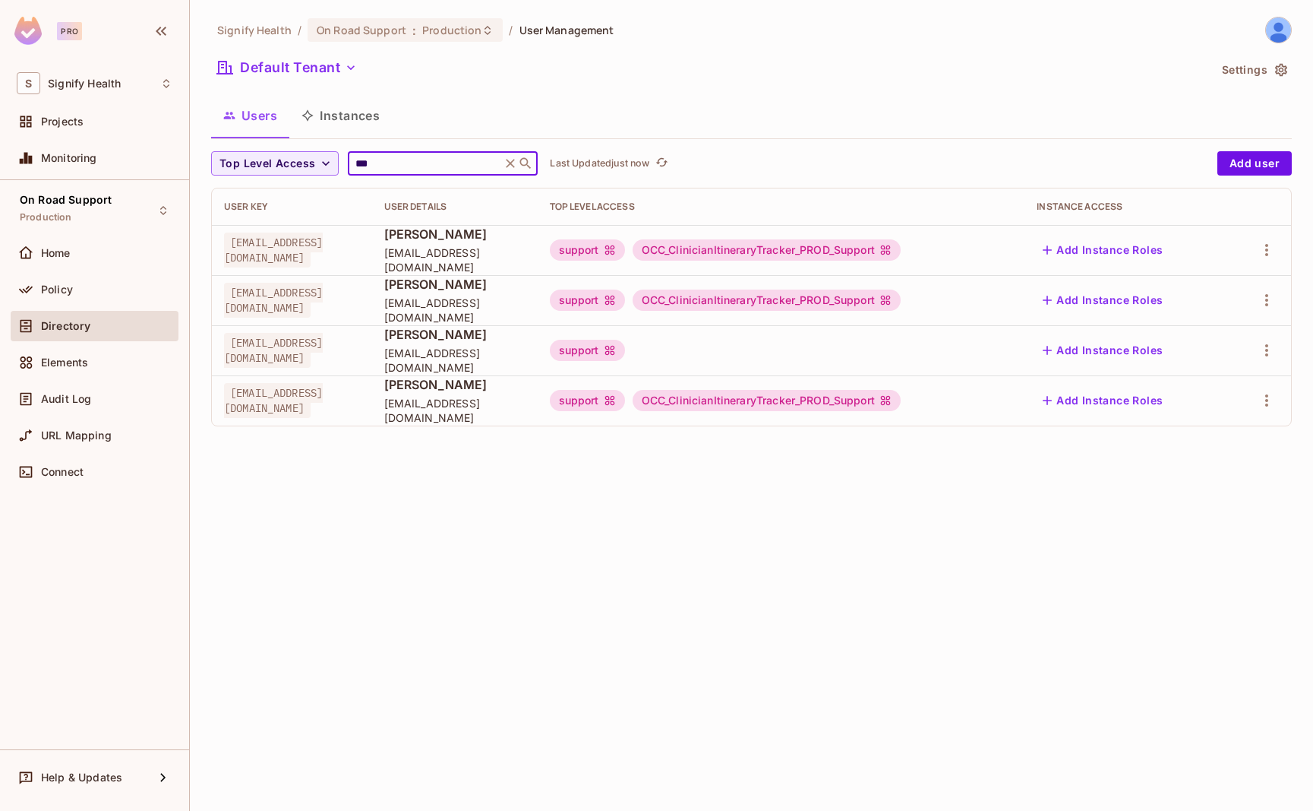
type input "***"
drag, startPoint x: 609, startPoint y: 409, endPoint x: 476, endPoint y: 412, distance: 133.0
click at [476, 412] on span "[EMAIL_ADDRESS][DOMAIN_NAME]" at bounding box center [454, 410] width 141 height 29
copy span "[EMAIL_ADDRESS][DOMAIN_NAME]"
click at [1269, 405] on icon "button" at bounding box center [1267, 400] width 18 height 18
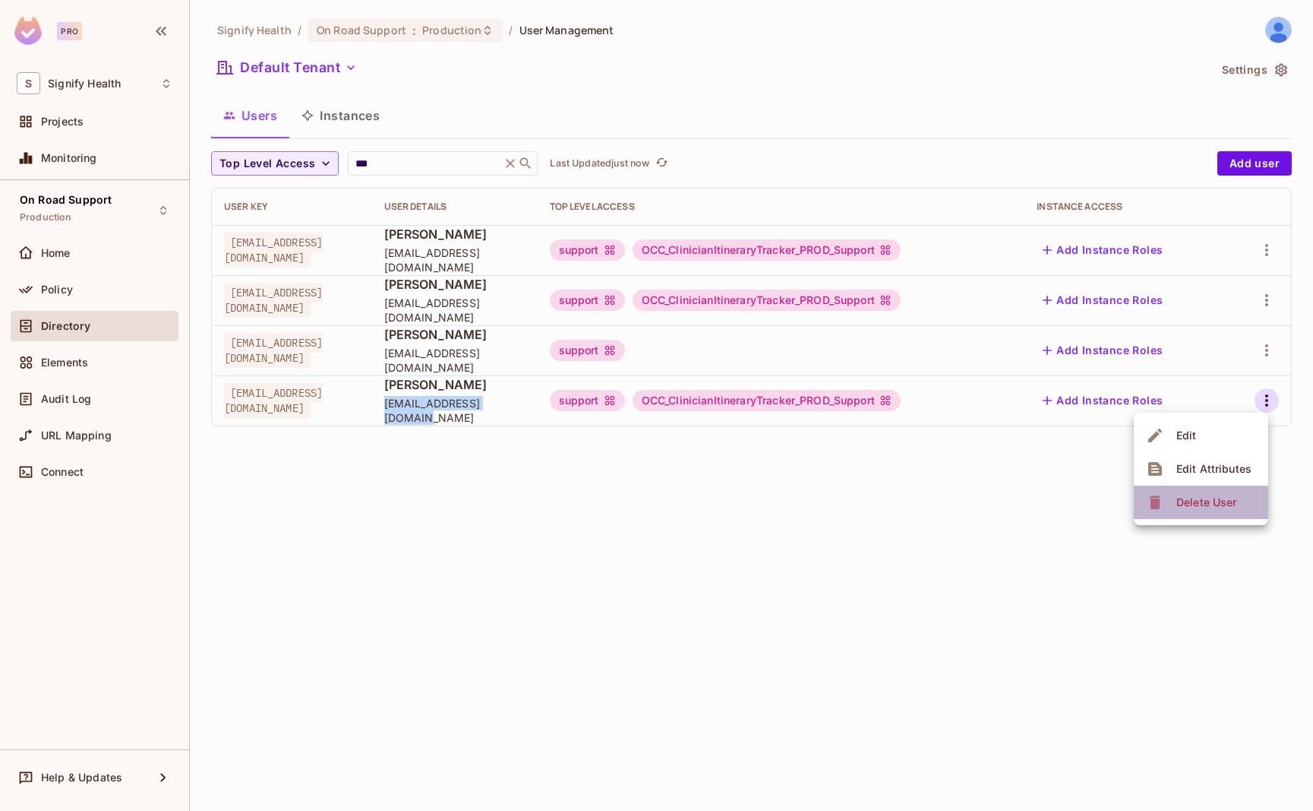
click at [1234, 499] on div "Delete User" at bounding box center [1207, 502] width 60 height 15
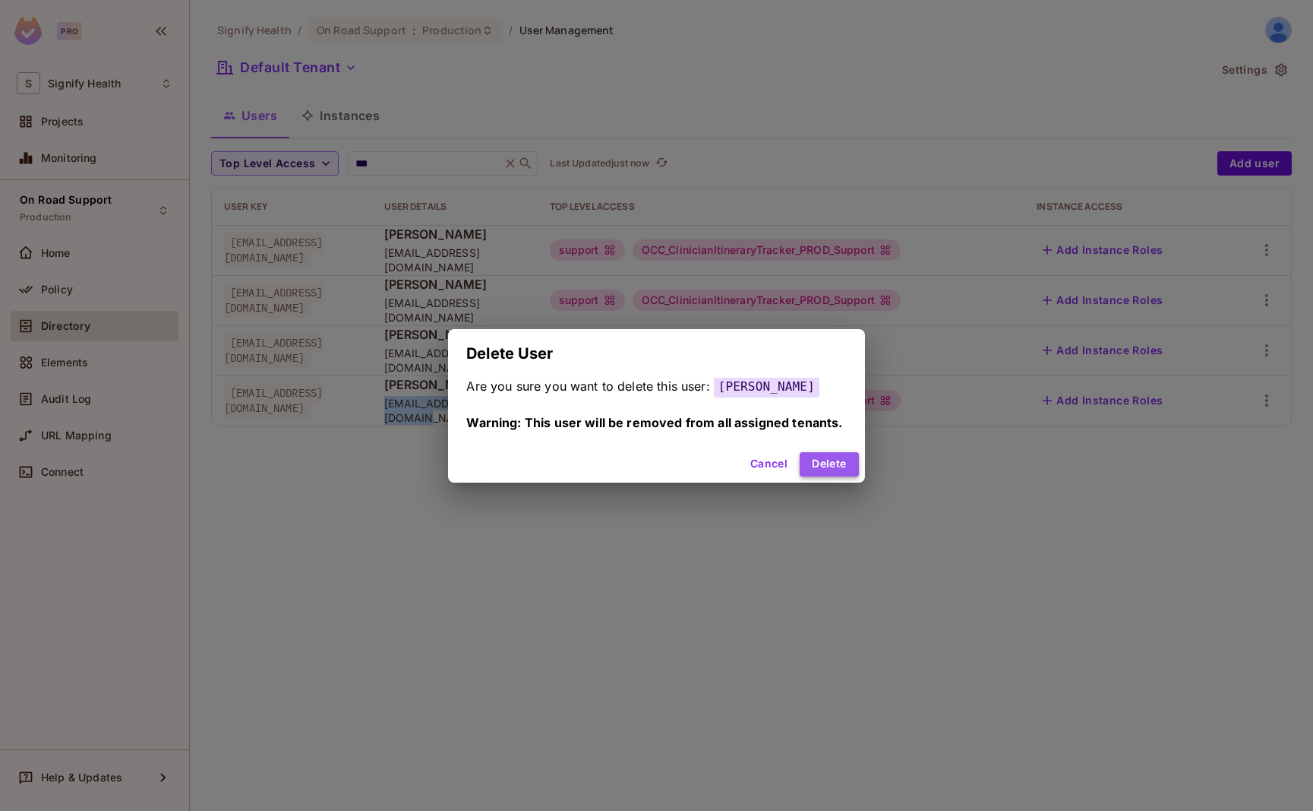
click at [833, 463] on button "Delete" at bounding box center [829, 464] width 58 height 24
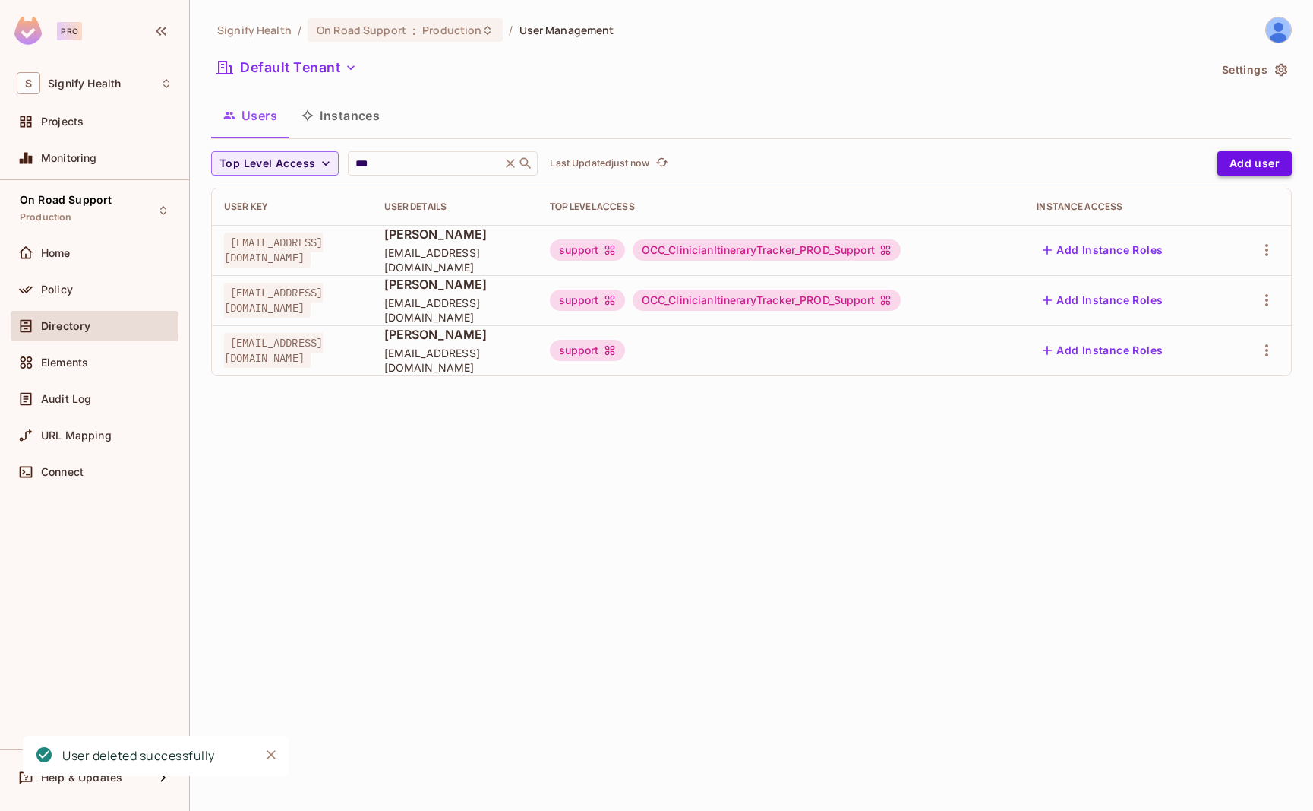
click at [1253, 167] on button "Add user" at bounding box center [1255, 163] width 74 height 24
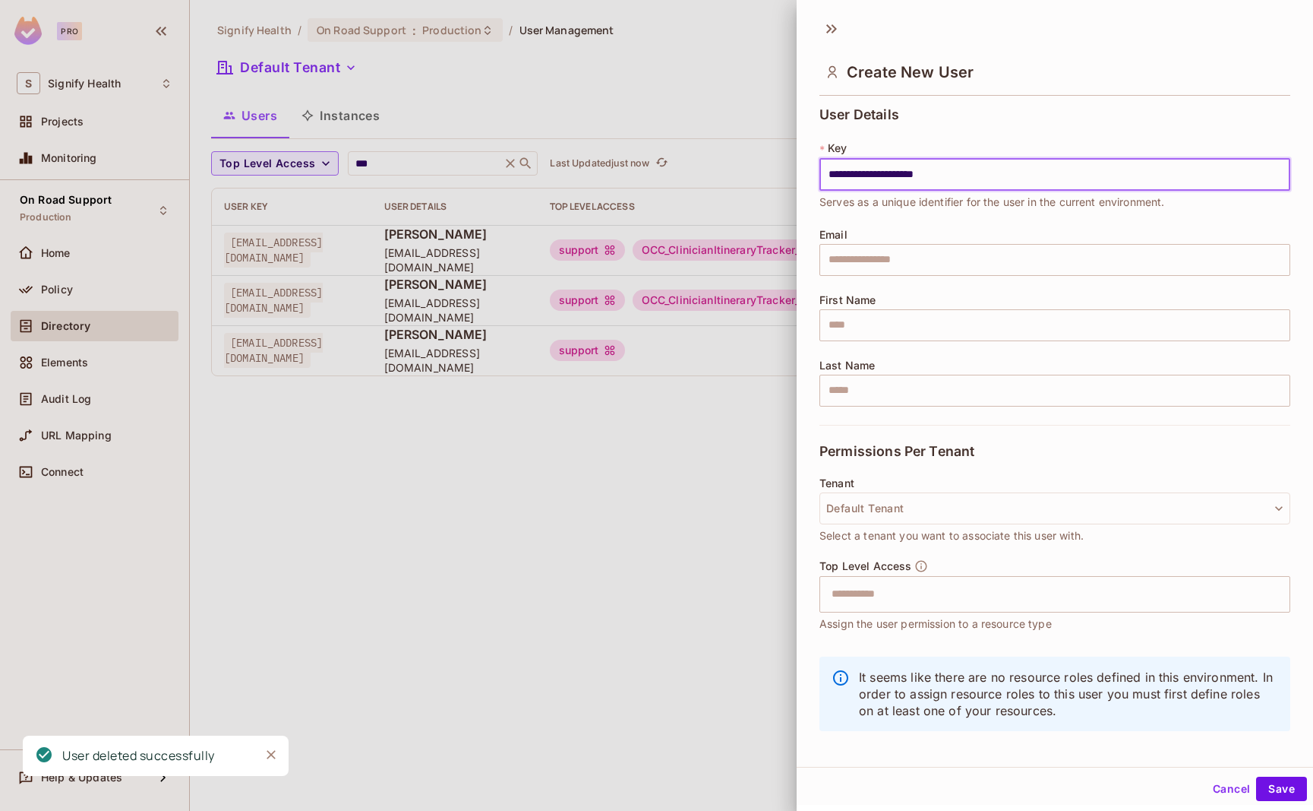
click at [837, 177] on input "**********" at bounding box center [1055, 175] width 471 height 32
type input "**********"
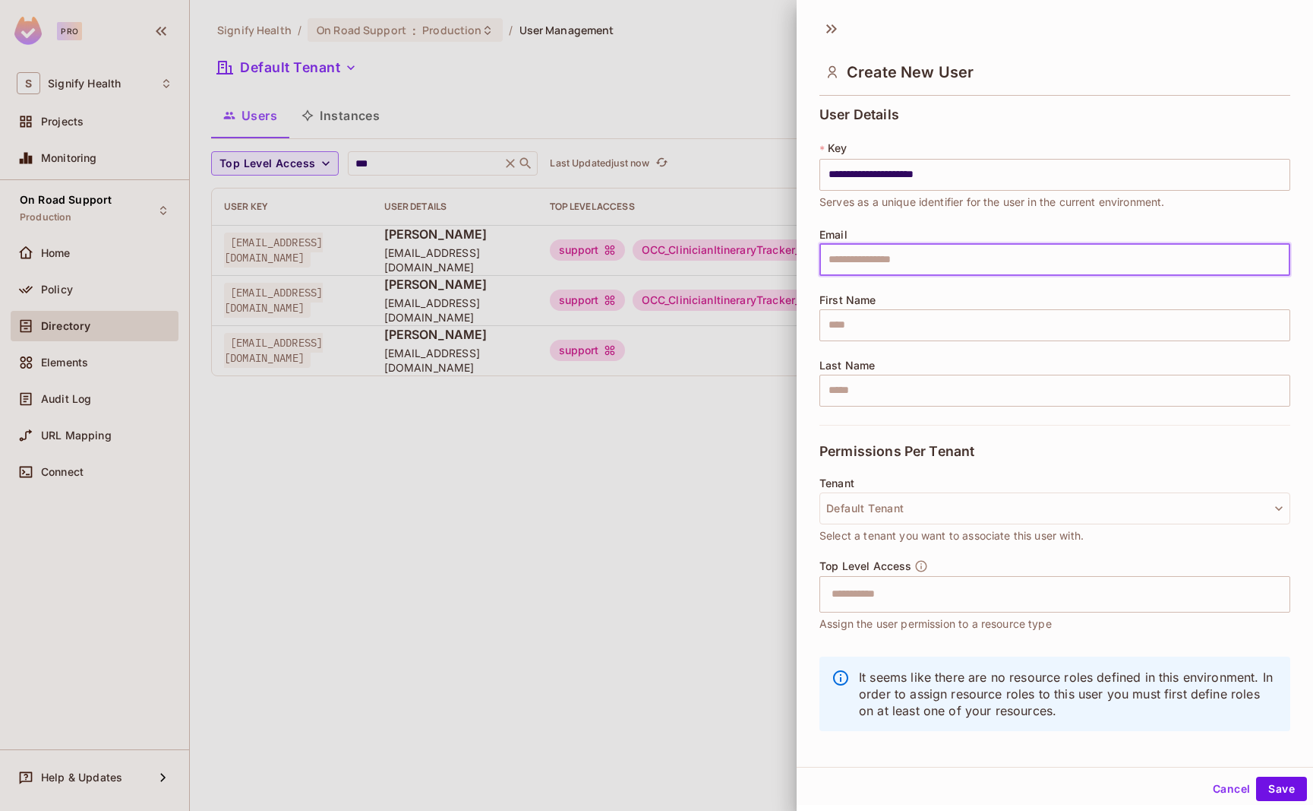
click at [931, 261] on input "text" at bounding box center [1055, 260] width 471 height 32
paste input "**********"
type input "**********"
click at [900, 329] on input "text" at bounding box center [1055, 325] width 471 height 32
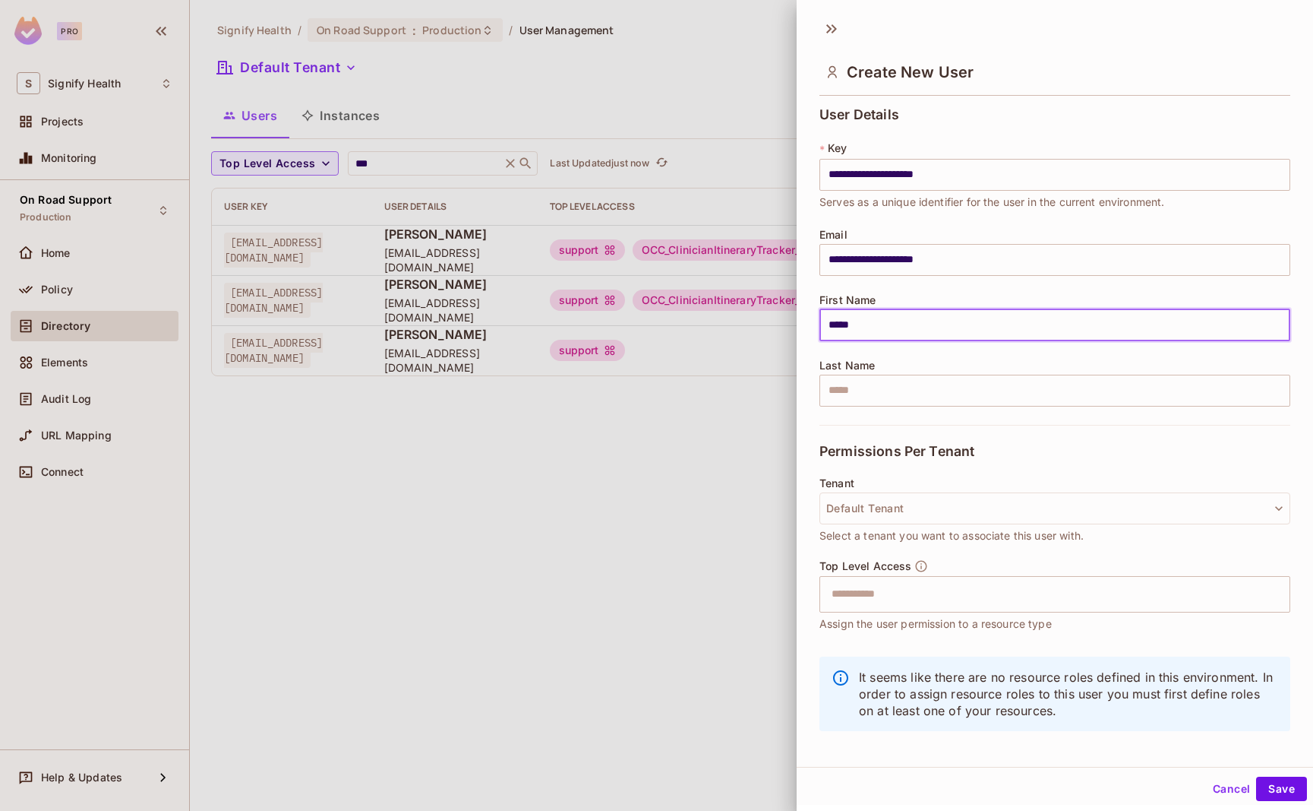
type input "*****"
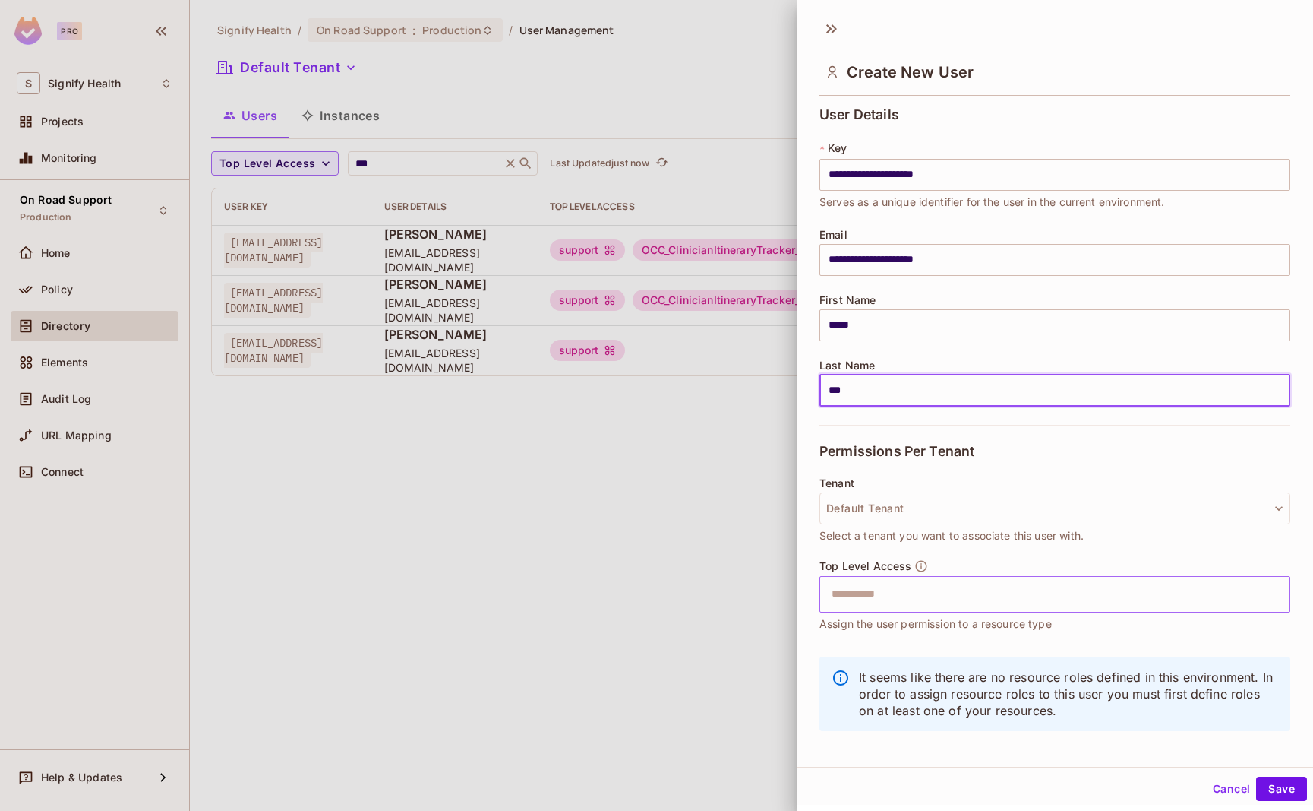
type input "***"
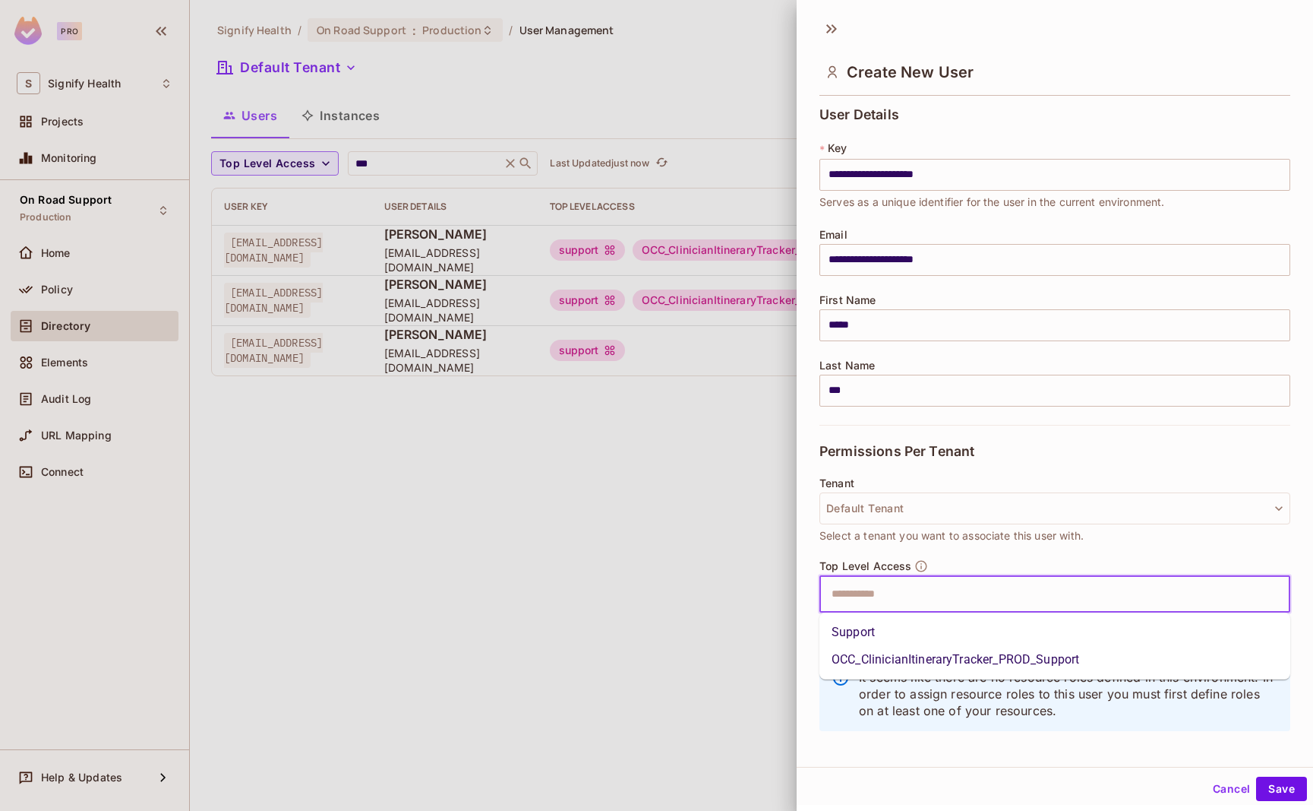
click at [882, 599] on input "text" at bounding box center [1042, 594] width 438 height 30
drag, startPoint x: 947, startPoint y: 641, endPoint x: 986, endPoint y: 608, distance: 50.7
click at [947, 640] on li "Support" at bounding box center [1055, 631] width 471 height 27
click at [994, 599] on input "text" at bounding box center [1074, 594] width 374 height 30
click at [1003, 656] on li "OCC_ClinicianItineraryTracker_PROD_Support" at bounding box center [1055, 659] width 471 height 27
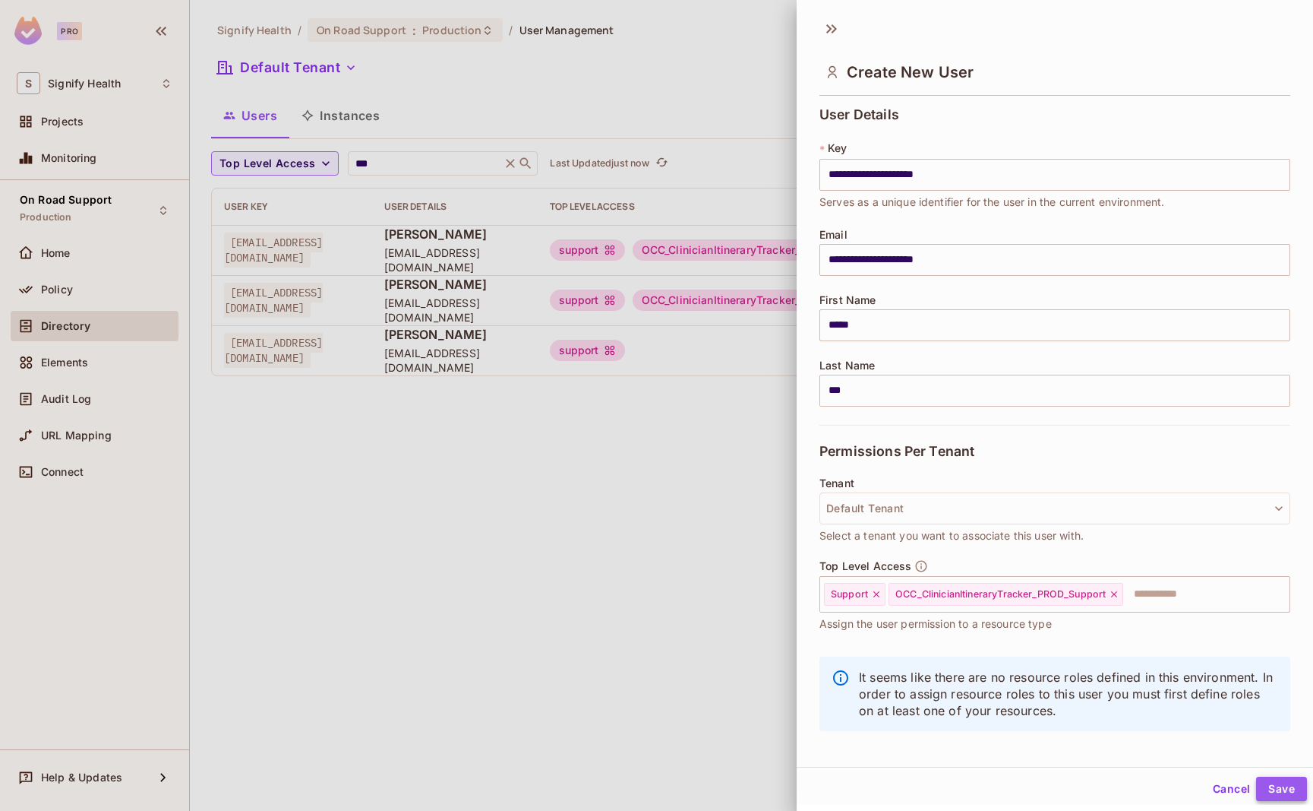
click at [1269, 791] on button "Save" at bounding box center [1281, 788] width 51 height 24
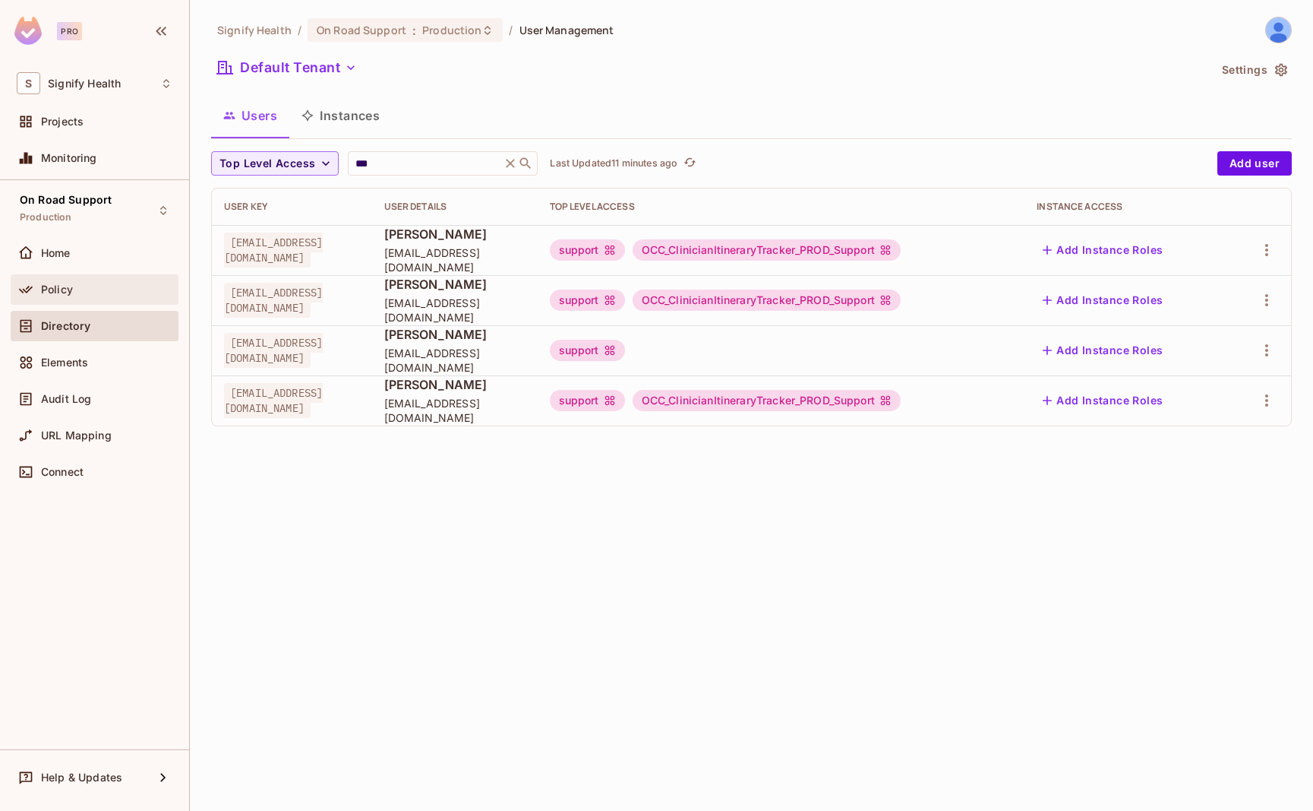
click at [54, 290] on span "Policy" at bounding box center [57, 289] width 32 height 12
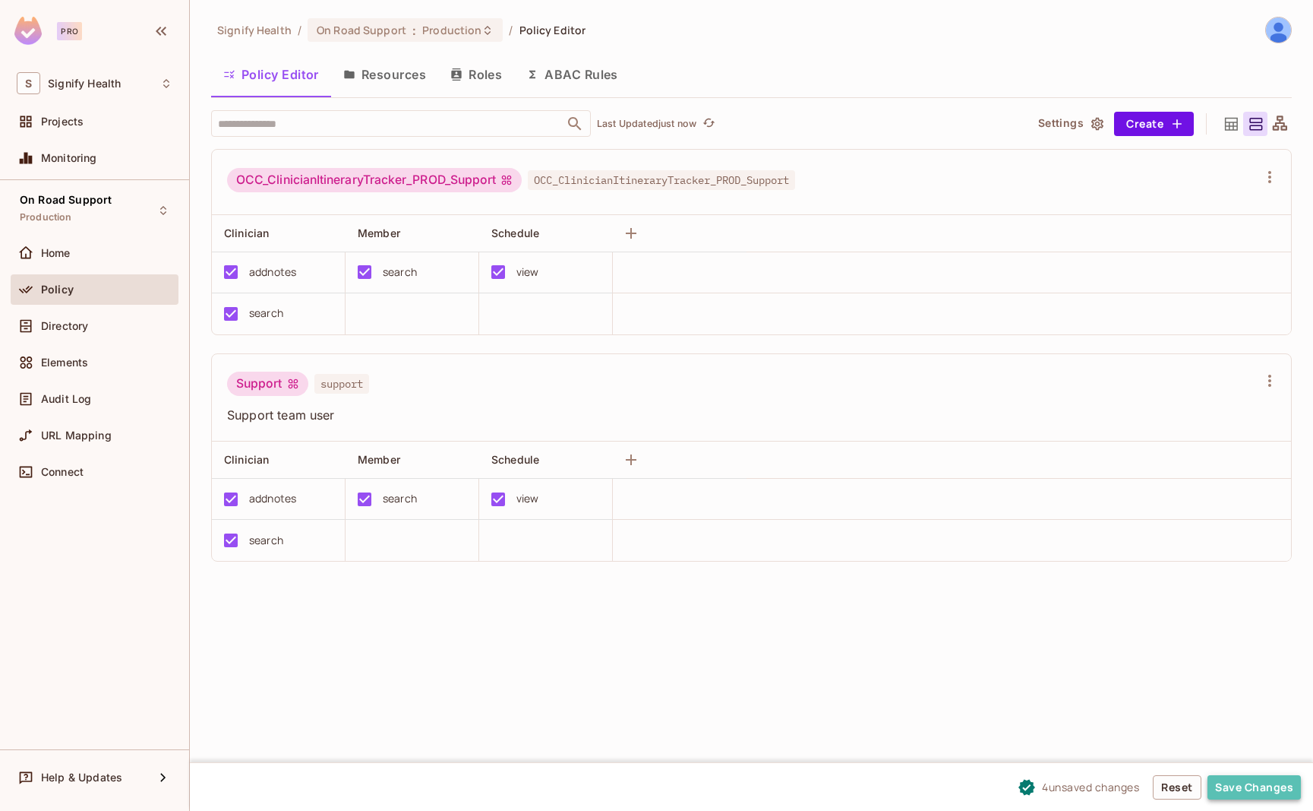
click at [1251, 785] on button "Save Changes" at bounding box center [1254, 787] width 93 height 24
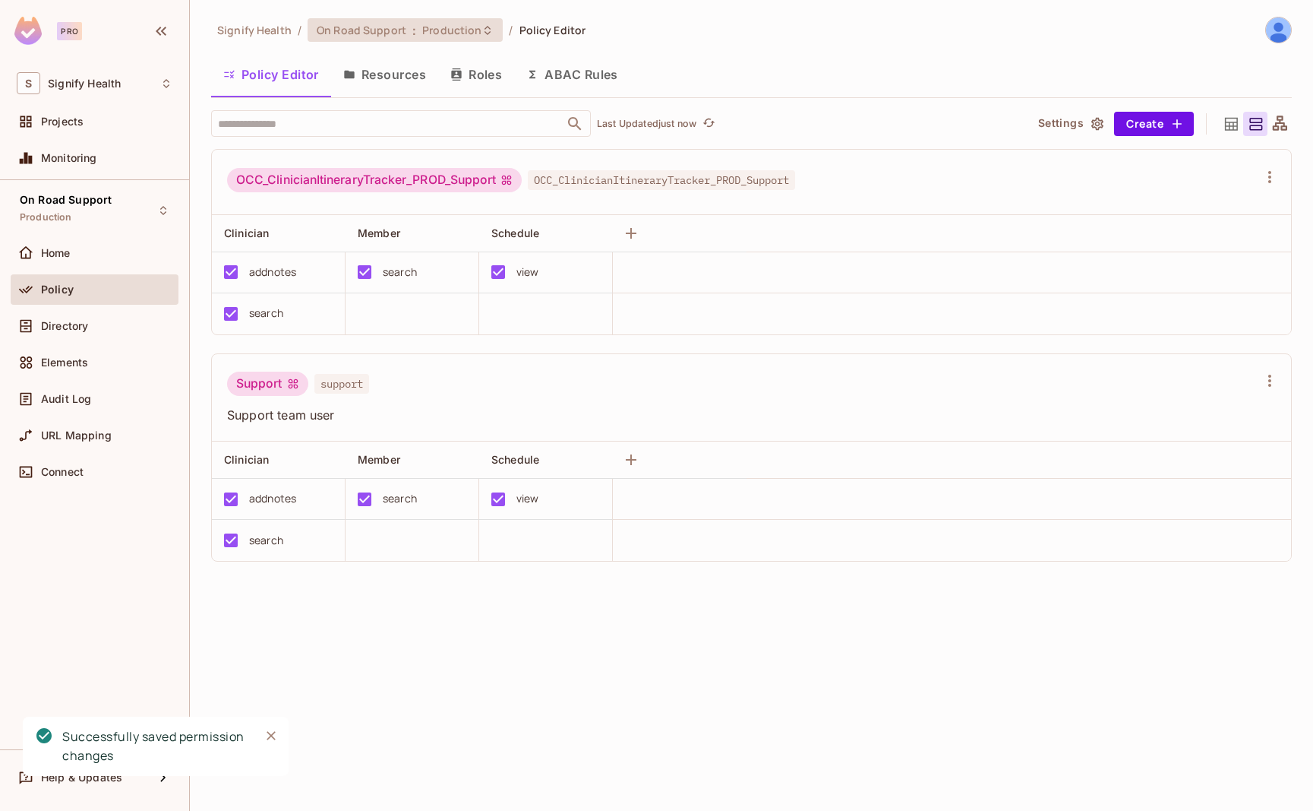
click at [412, 36] on span ":" at bounding box center [414, 30] width 5 height 12
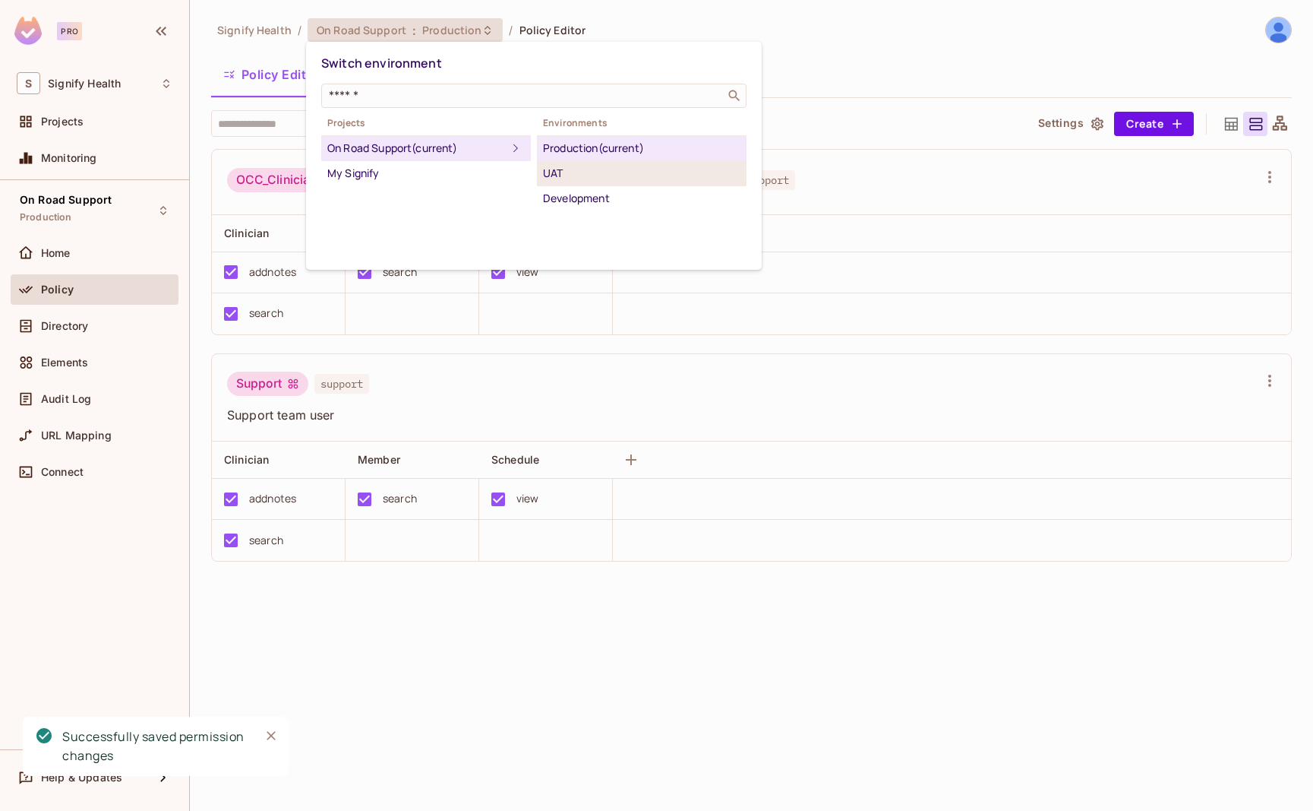
click at [577, 178] on div "UAT" at bounding box center [642, 173] width 198 height 18
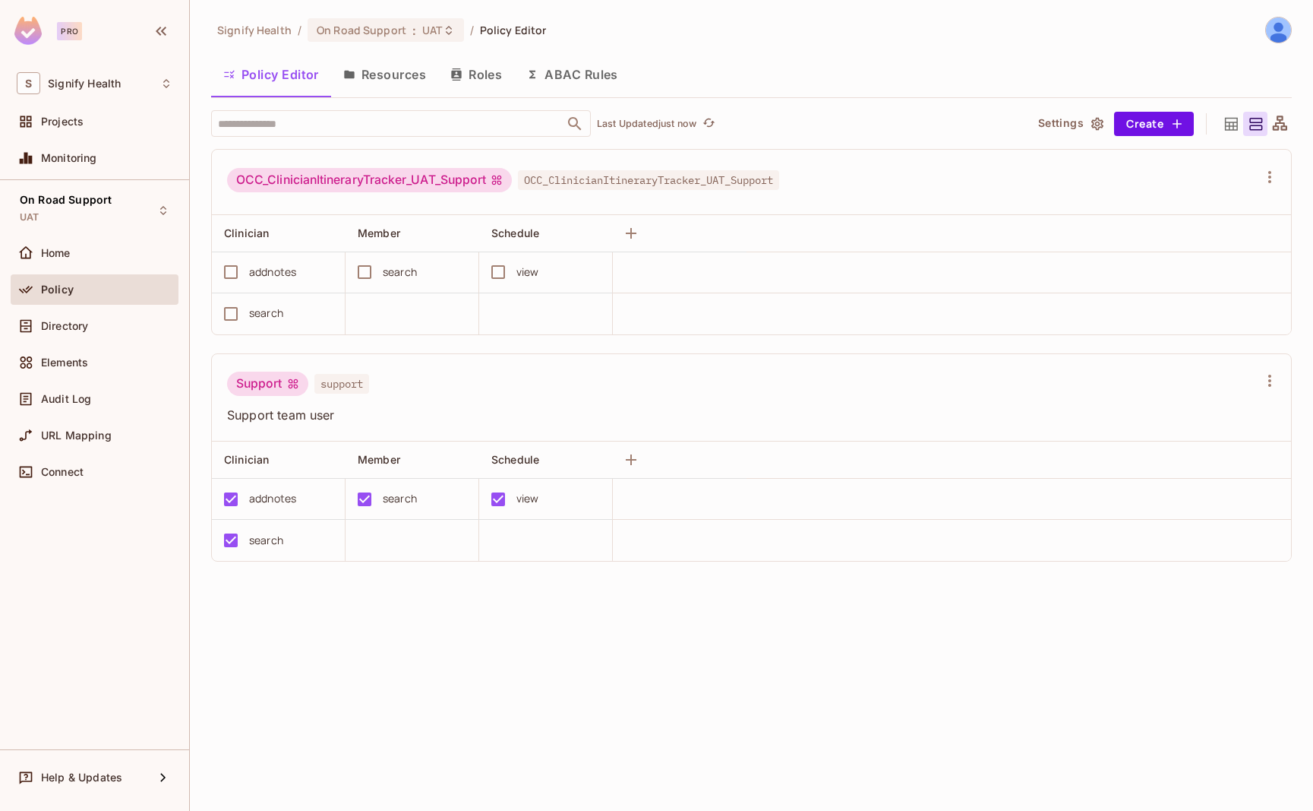
click at [262, 275] on div "addnotes" at bounding box center [272, 272] width 47 height 17
click at [1250, 786] on button "Save Changes" at bounding box center [1254, 787] width 93 height 24
click at [403, 27] on div "On Road Support : UAT" at bounding box center [377, 30] width 120 height 14
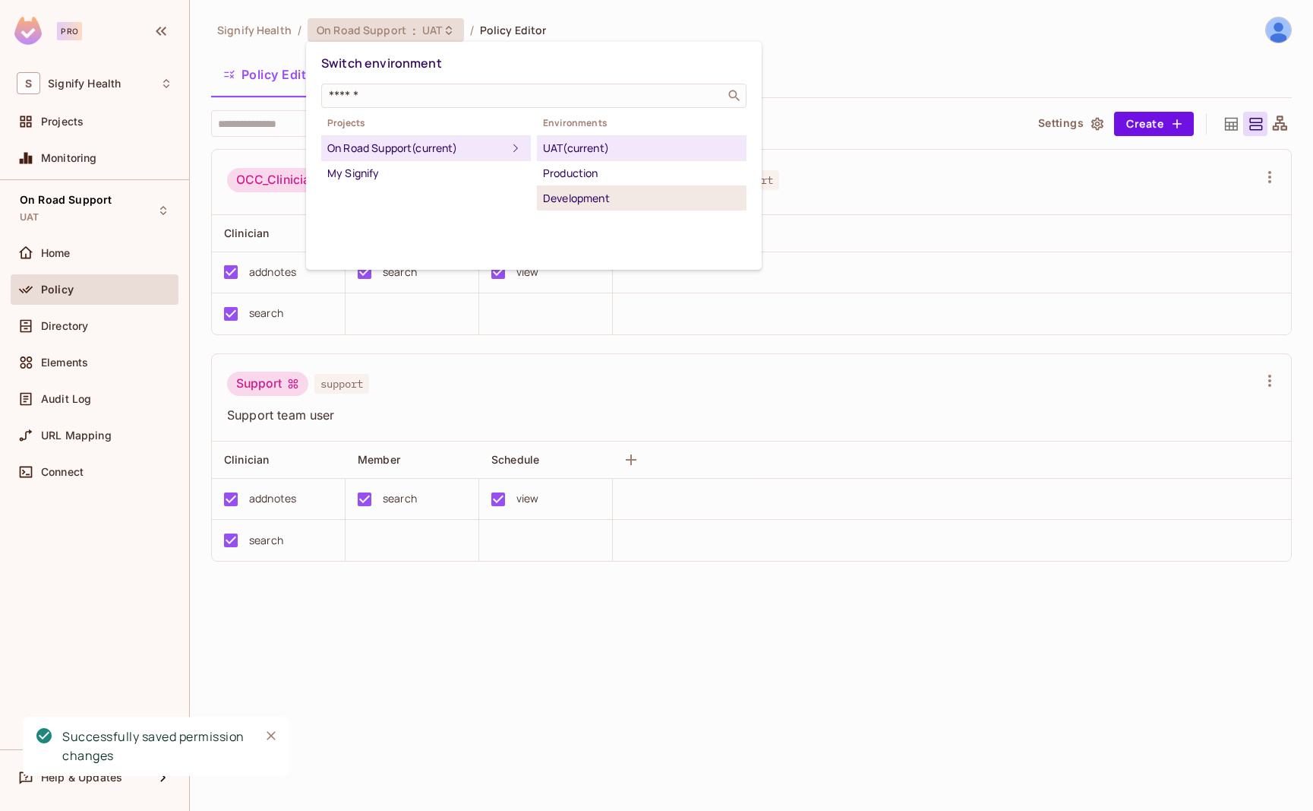
click at [592, 204] on div "Development" at bounding box center [642, 198] width 198 height 18
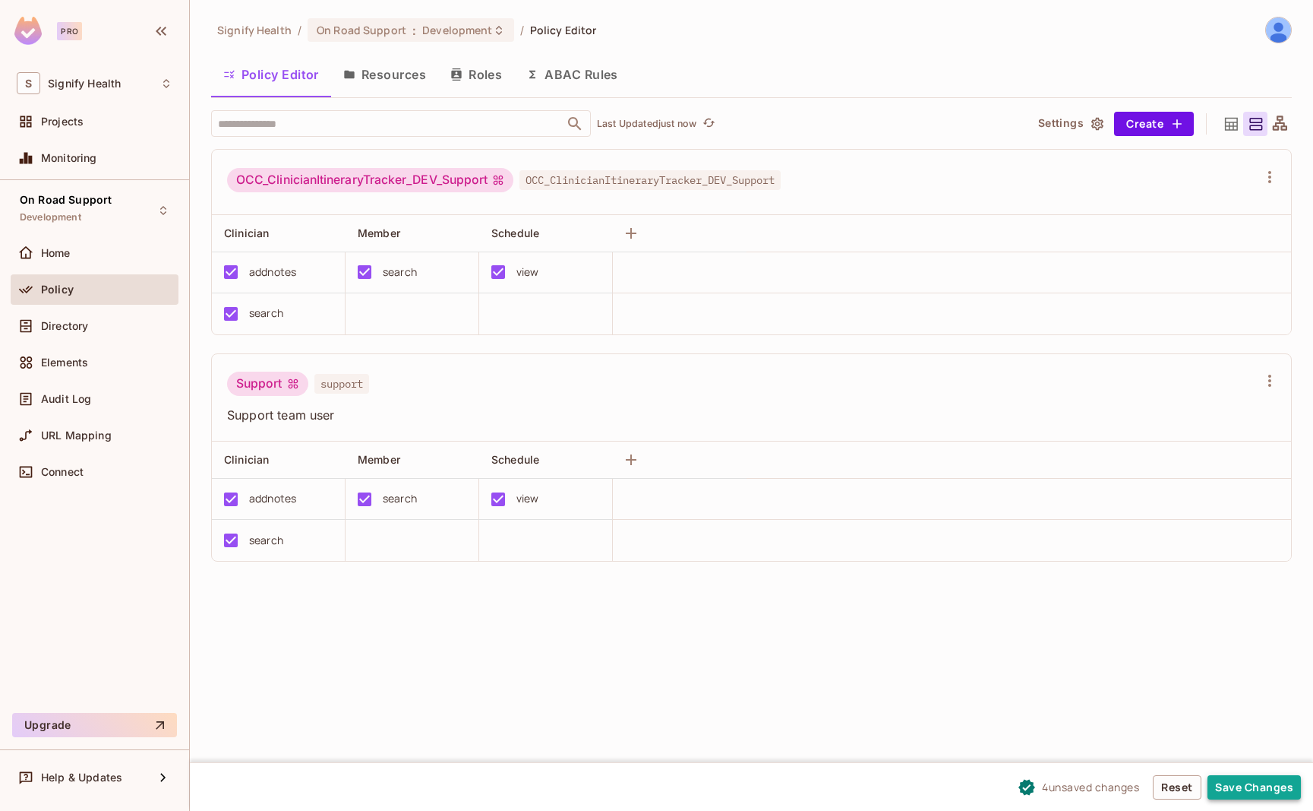
click at [1258, 789] on button "Save Changes" at bounding box center [1254, 787] width 93 height 24
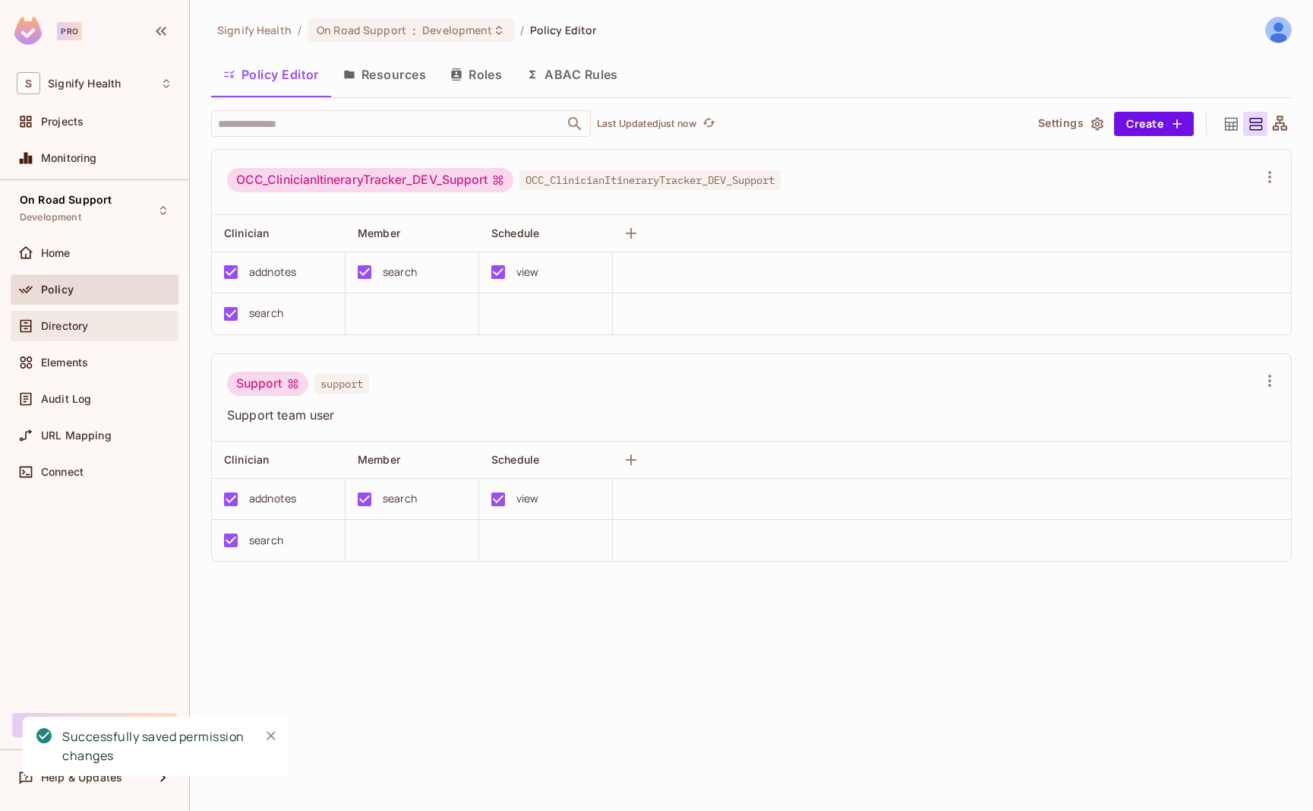
click at [95, 333] on div "Directory" at bounding box center [95, 326] width 156 height 18
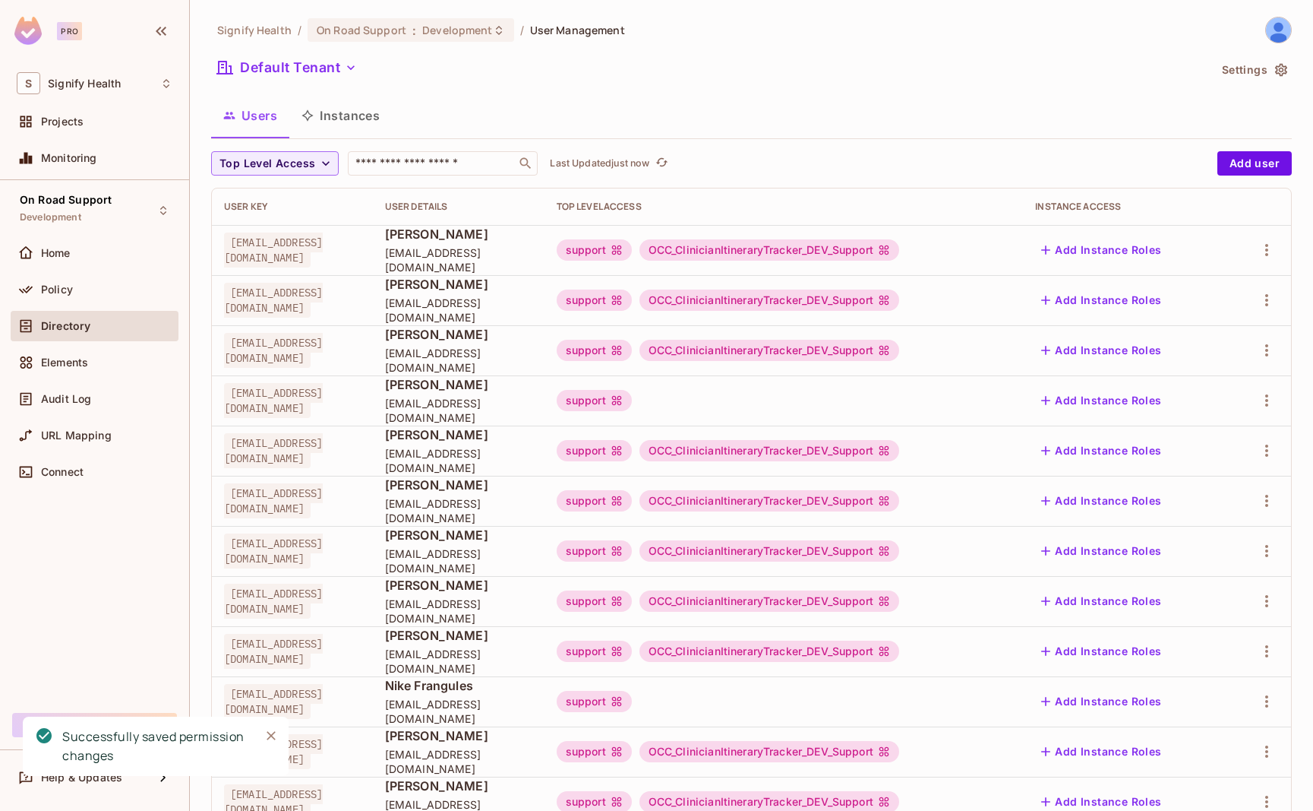
click at [390, 147] on div "Signify Health / On Road Support : Development / User Management Default Tenant…" at bounding box center [751, 536] width 1081 height 1039
click at [389, 160] on input "text" at bounding box center [432, 163] width 160 height 15
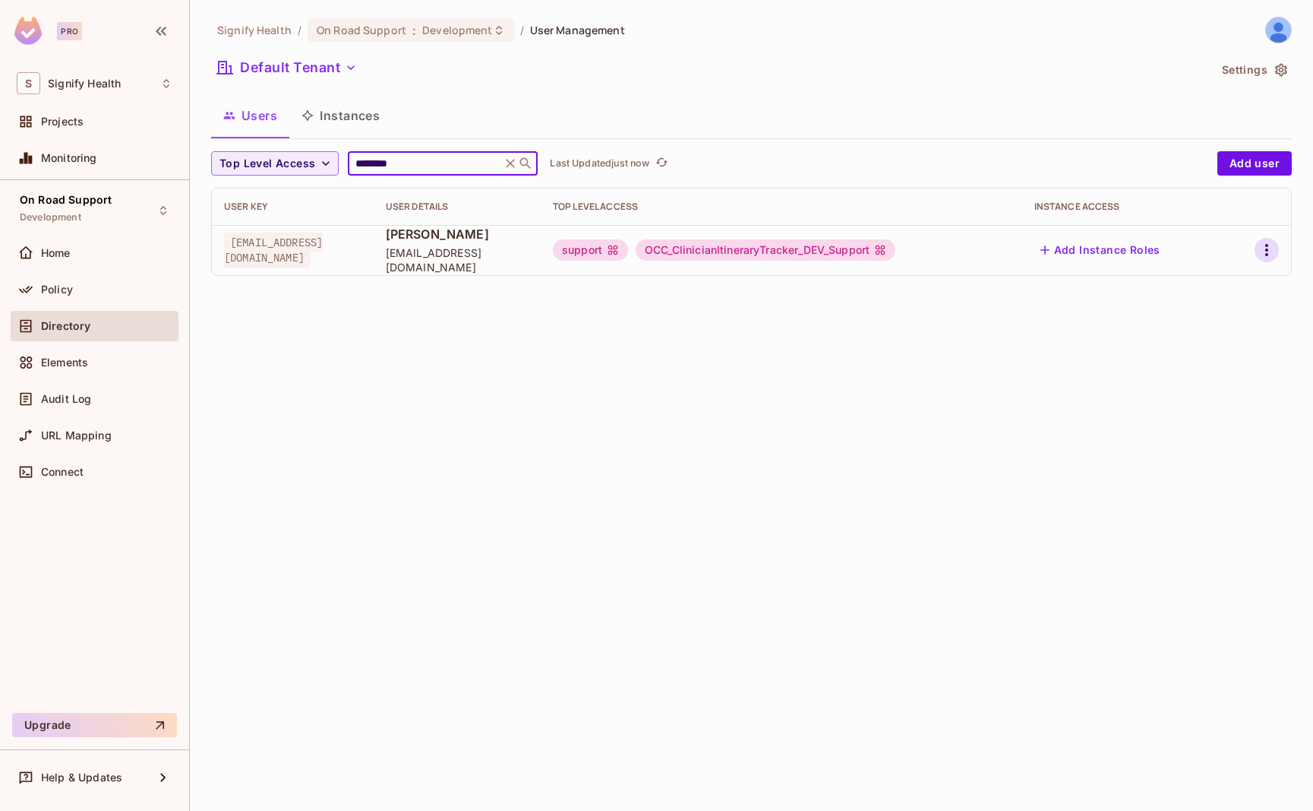
type input "********"
click at [1266, 251] on icon "button" at bounding box center [1267, 250] width 3 height 12
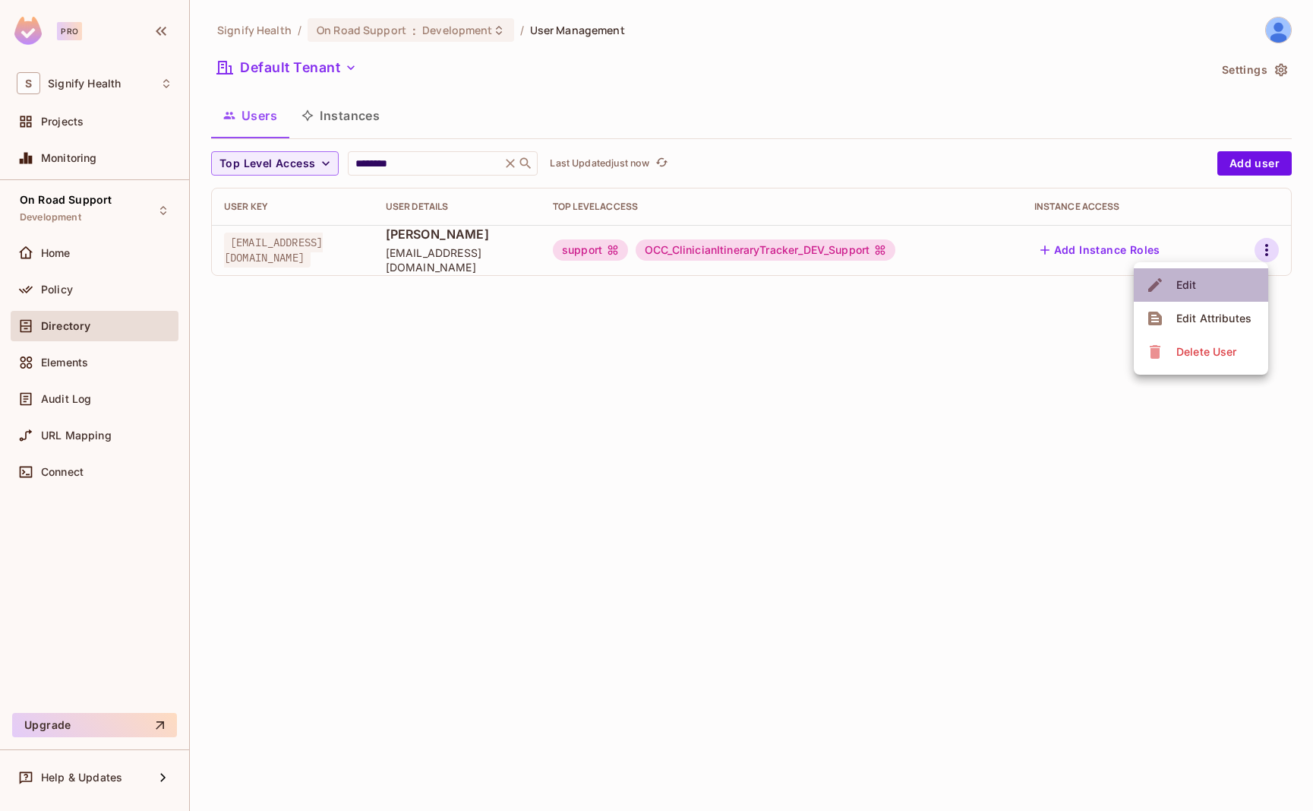
click at [1226, 291] on li "Edit" at bounding box center [1201, 284] width 134 height 33
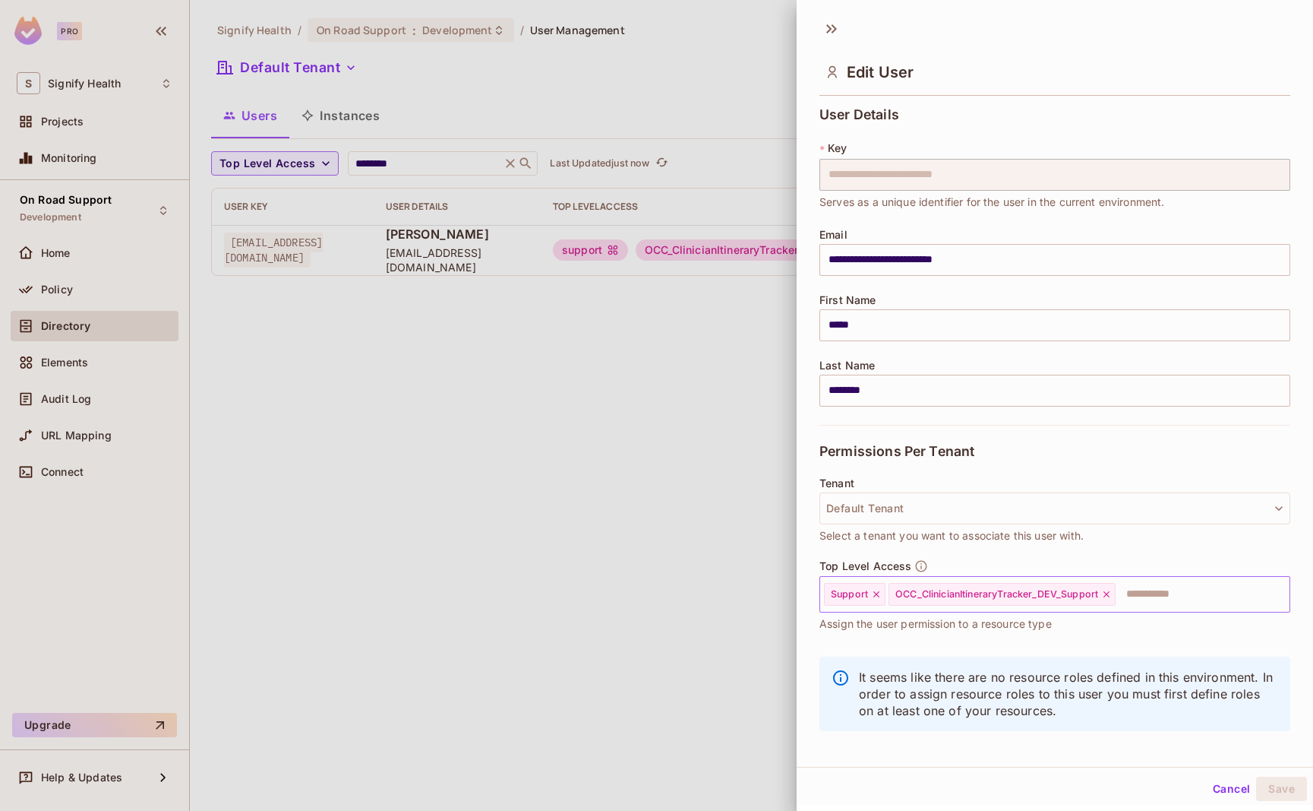
click at [877, 596] on icon at bounding box center [876, 594] width 11 height 11
click at [1285, 784] on button "Save" at bounding box center [1281, 788] width 51 height 24
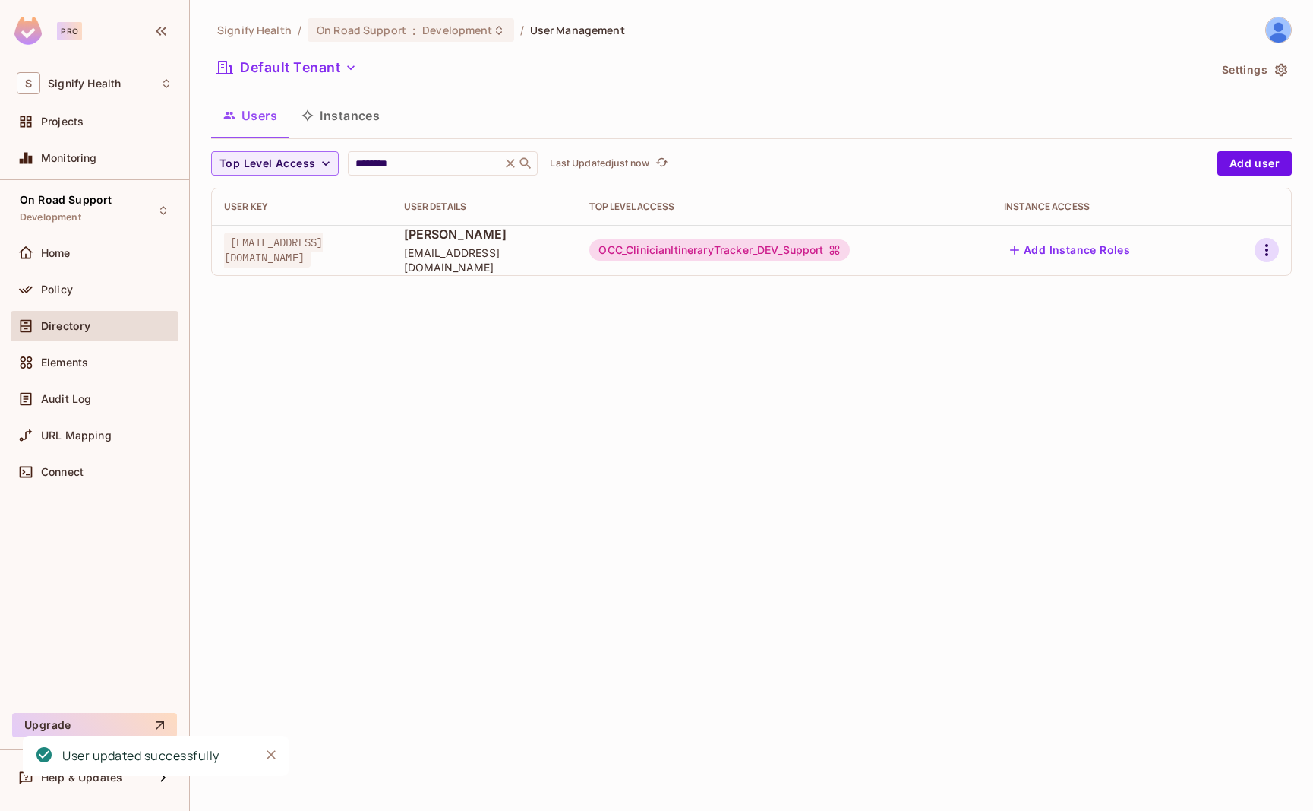
click at [1267, 249] on icon "button" at bounding box center [1267, 250] width 3 height 12
click at [1237, 281] on li "Edit" at bounding box center [1201, 284] width 134 height 33
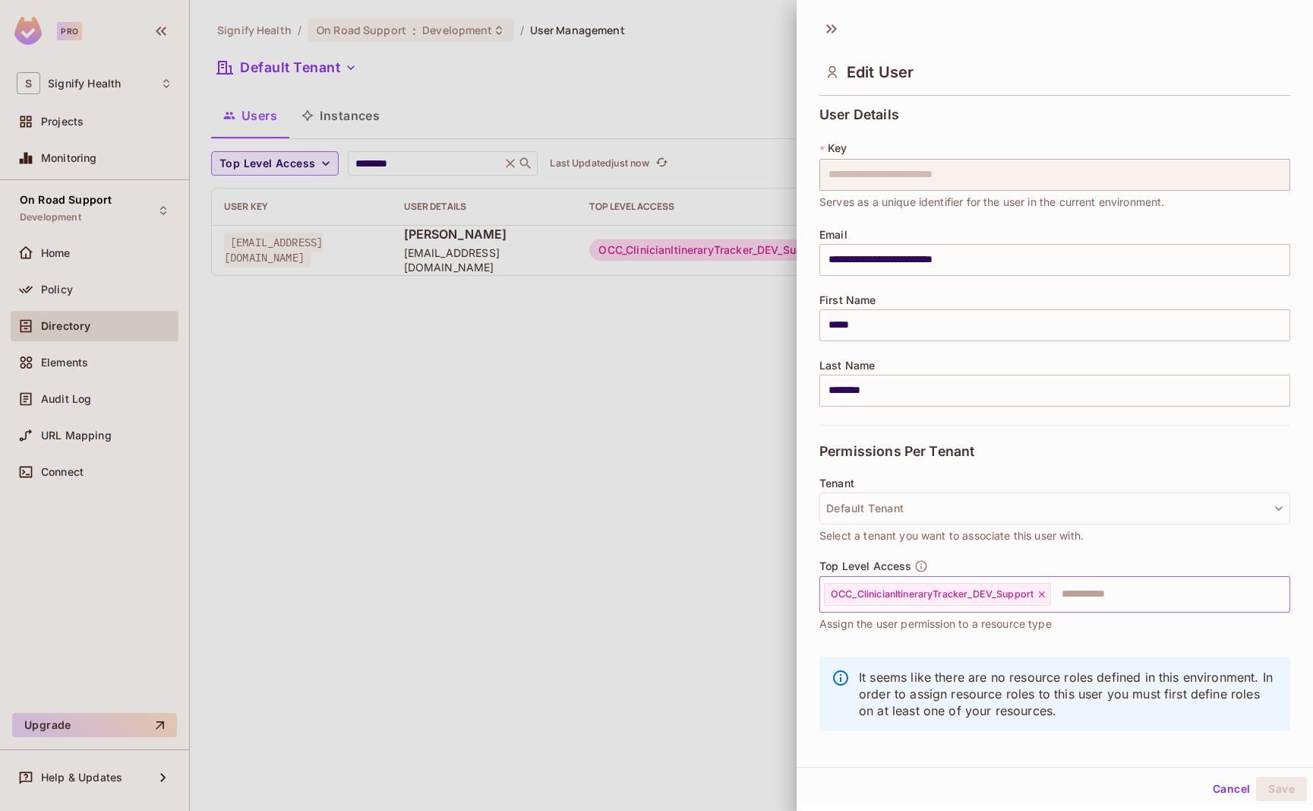
click at [1125, 599] on input "text" at bounding box center [1157, 594] width 208 height 30
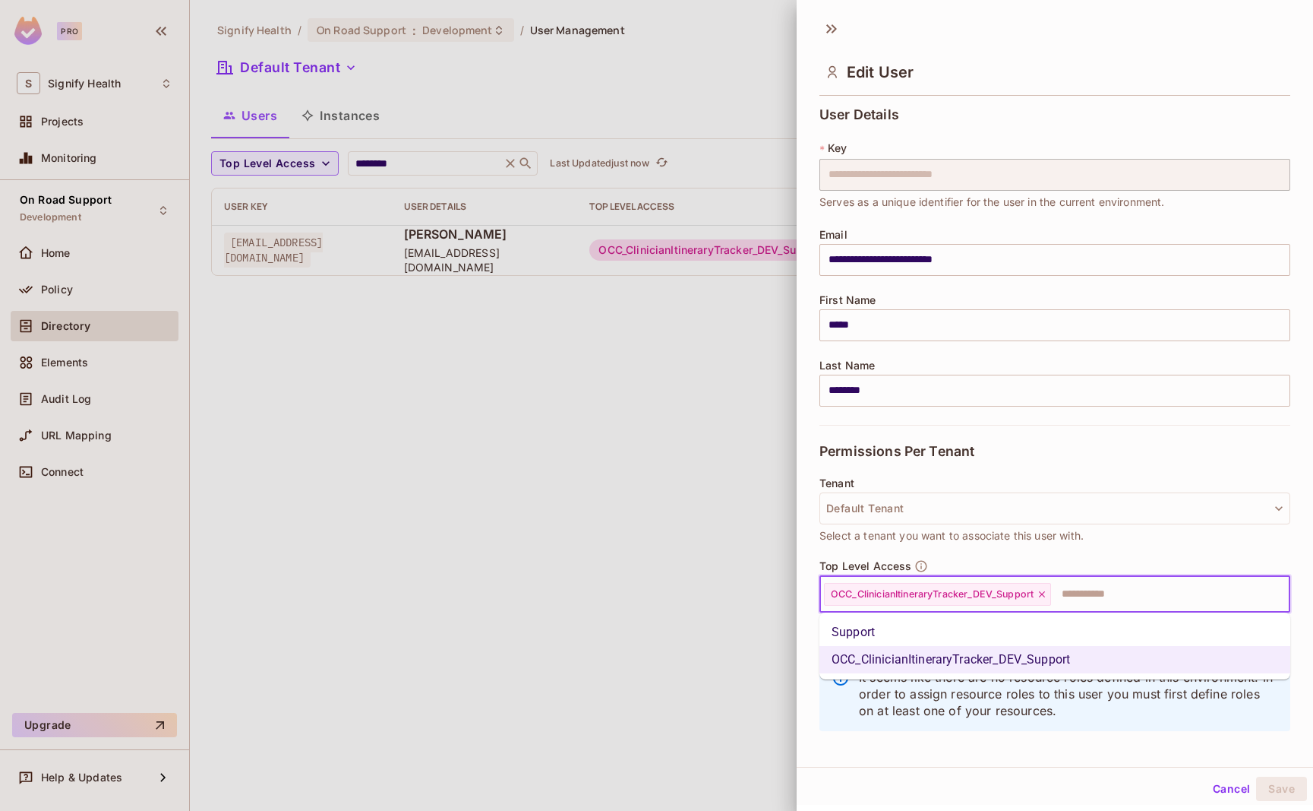
click at [1040, 633] on li "Support" at bounding box center [1055, 631] width 471 height 27
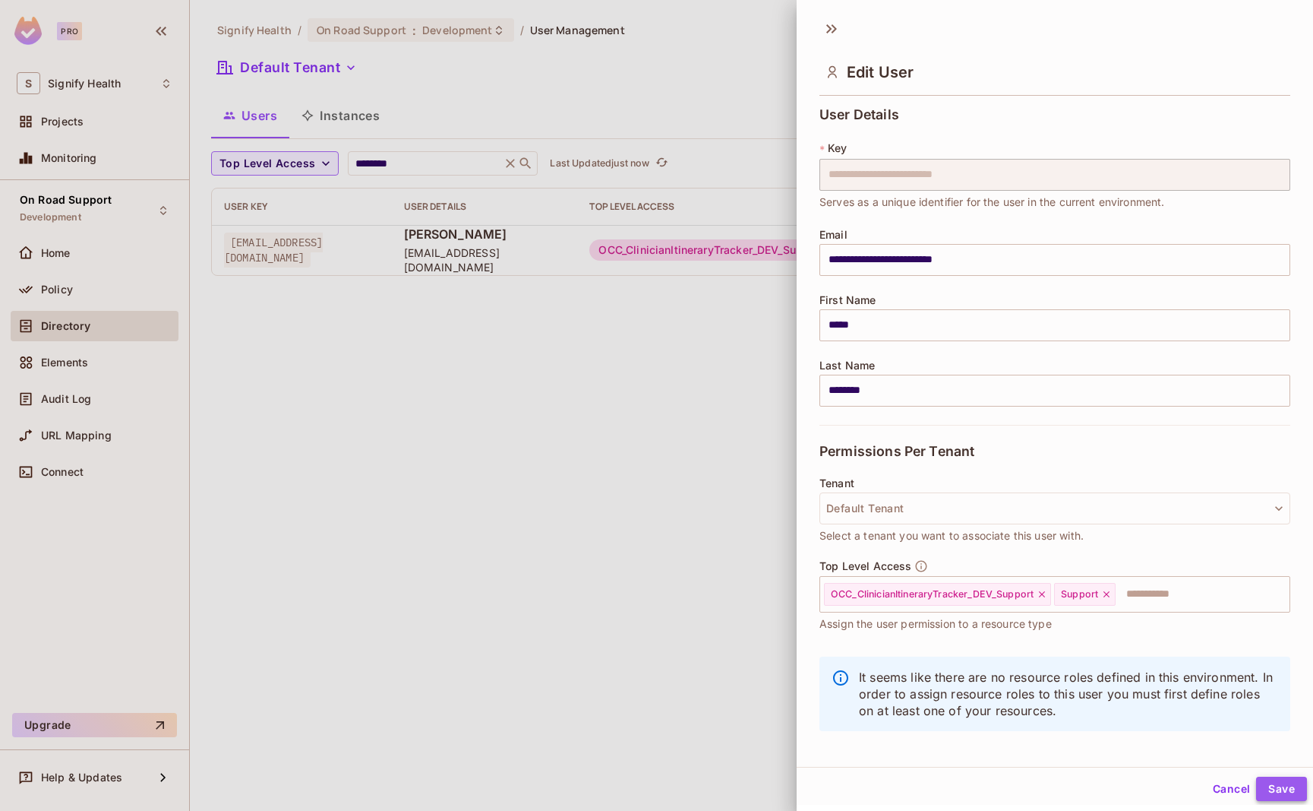
click at [1275, 789] on button "Save" at bounding box center [1281, 788] width 51 height 24
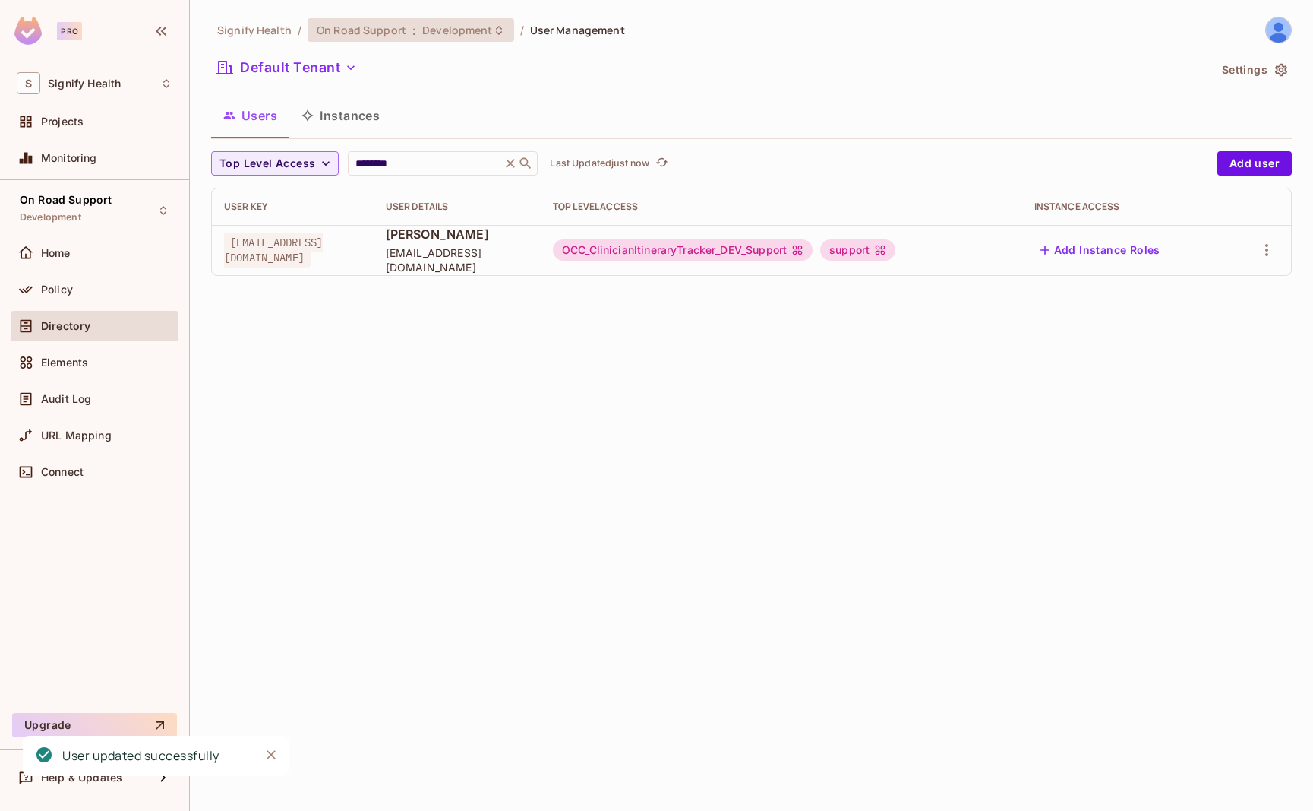
click at [450, 30] on span "Development" at bounding box center [457, 30] width 70 height 14
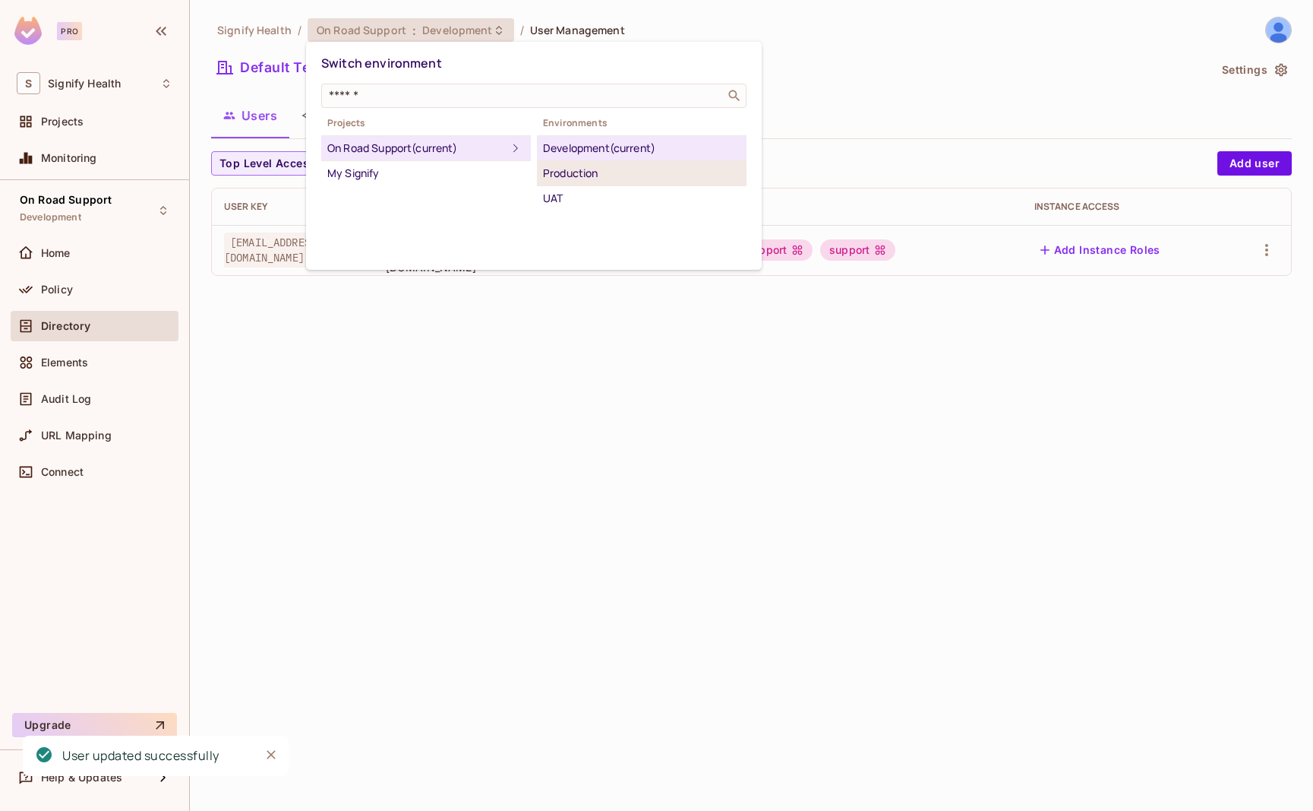
click at [573, 167] on div "Production" at bounding box center [642, 173] width 198 height 18
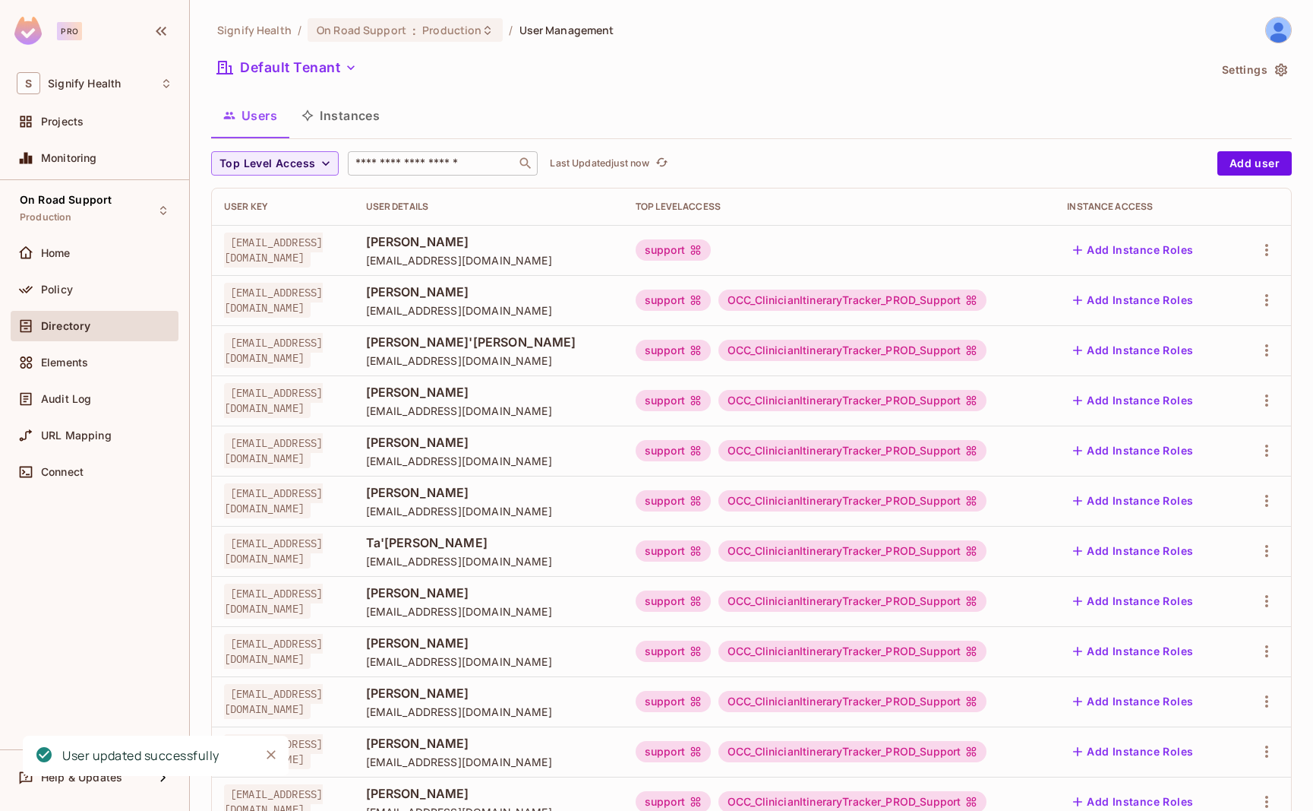
click at [416, 166] on input "text" at bounding box center [432, 163] width 160 height 15
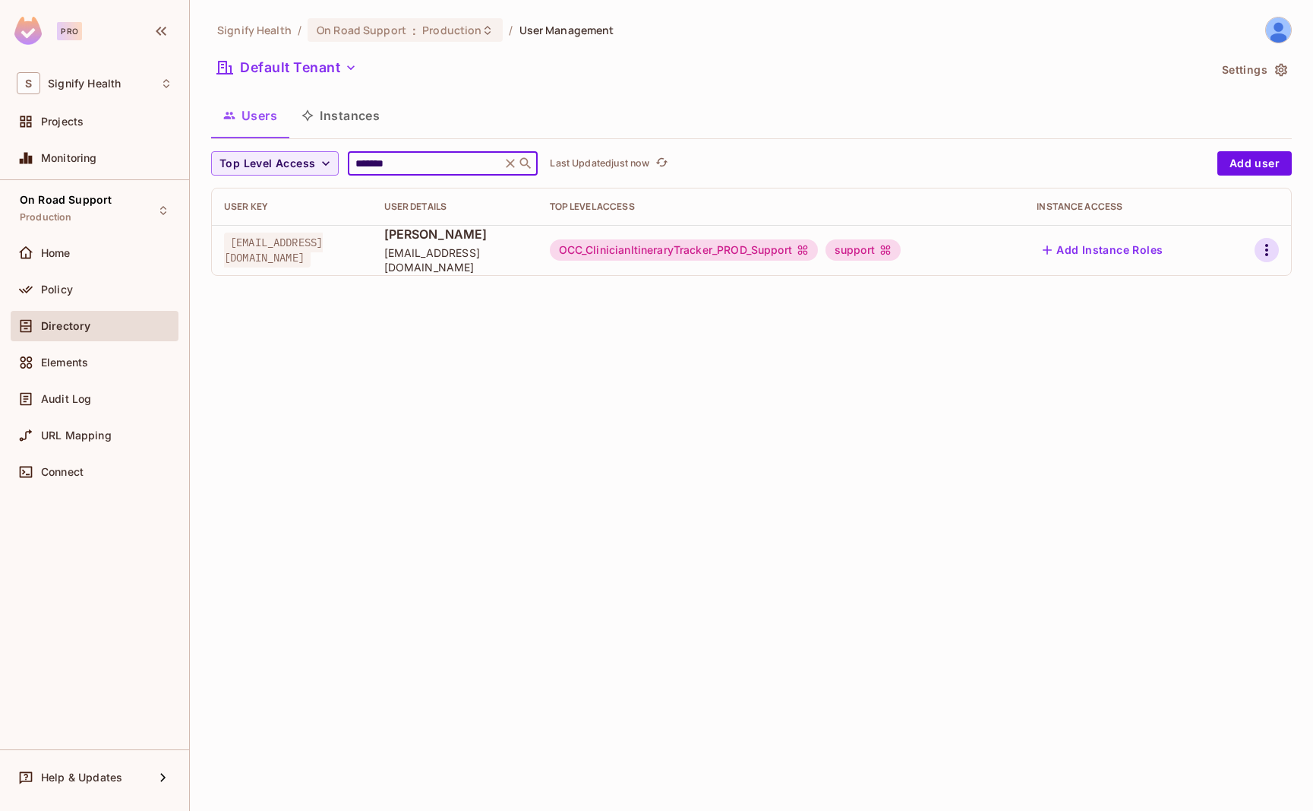
type input "*******"
click at [1271, 250] on icon "button" at bounding box center [1267, 250] width 18 height 18
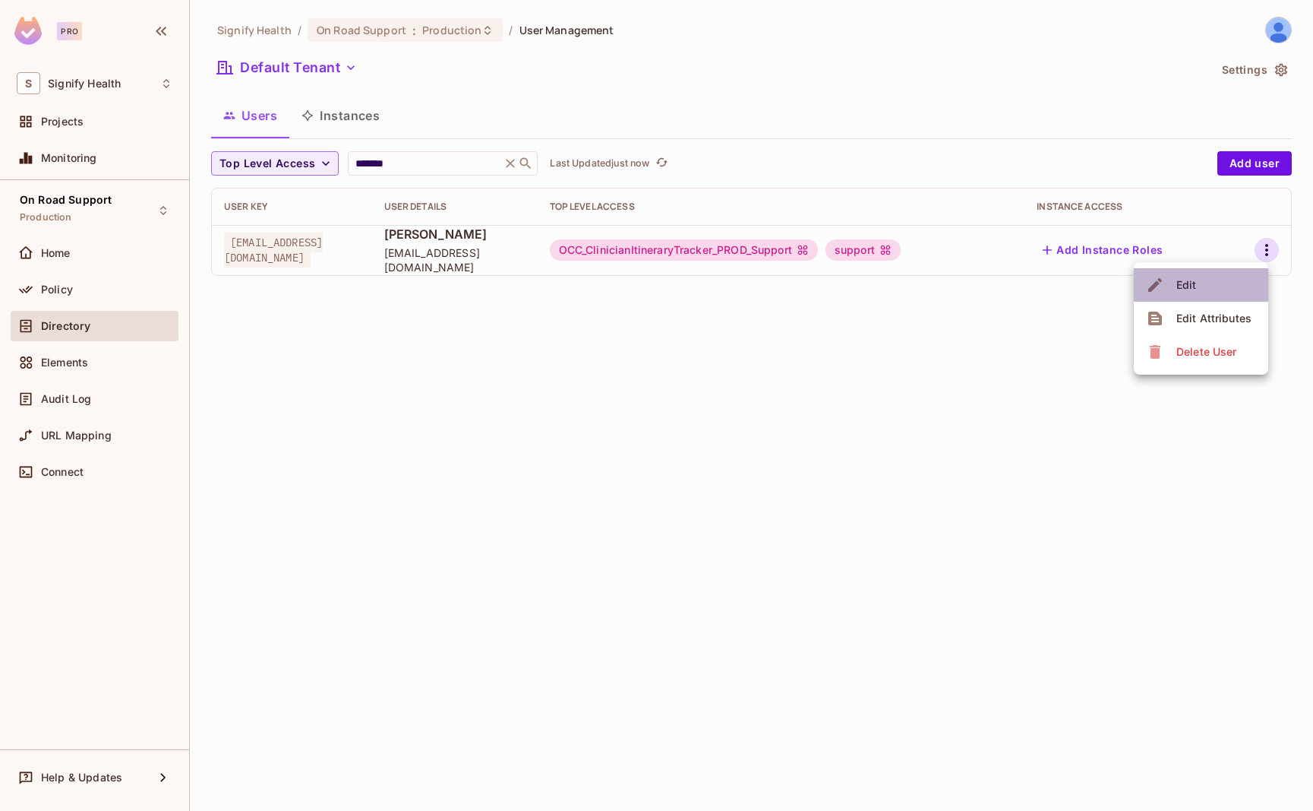
click at [1214, 283] on li "Edit" at bounding box center [1201, 284] width 134 height 33
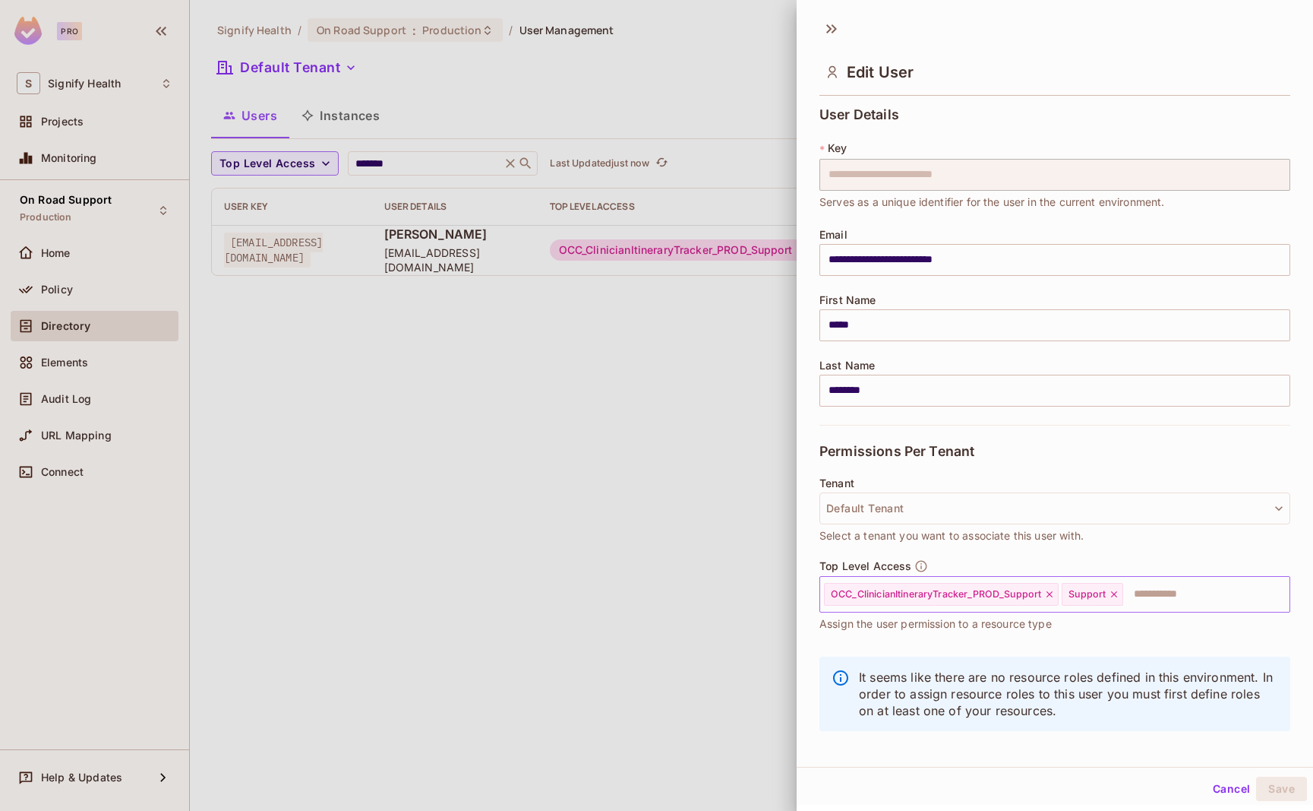
click at [1111, 597] on icon at bounding box center [1114, 594] width 11 height 11
click at [1287, 798] on button "Save" at bounding box center [1281, 788] width 51 height 24
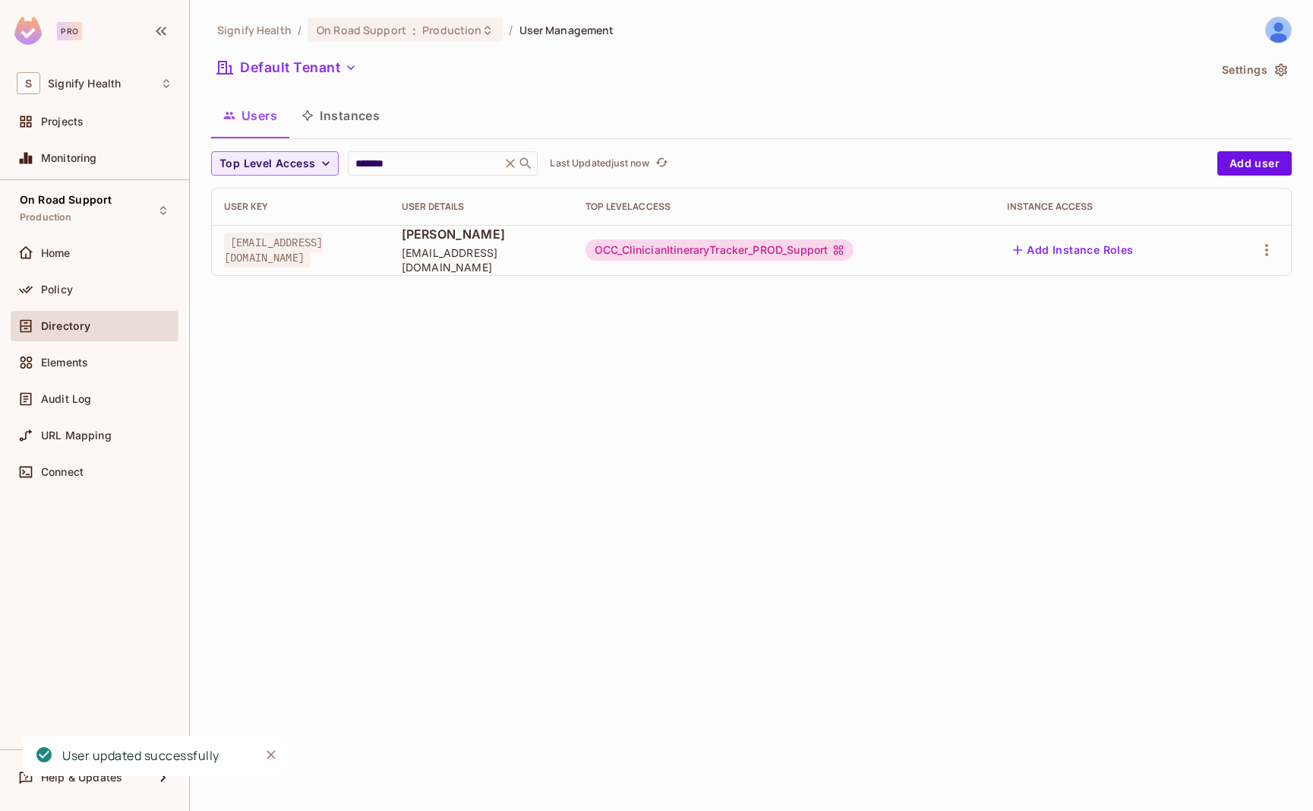
click at [900, 526] on div "Signify Health / On Road Support : Production / User Management Default Tenant …" at bounding box center [752, 405] width 1124 height 811
click at [1264, 242] on icon "button" at bounding box center [1267, 250] width 18 height 18
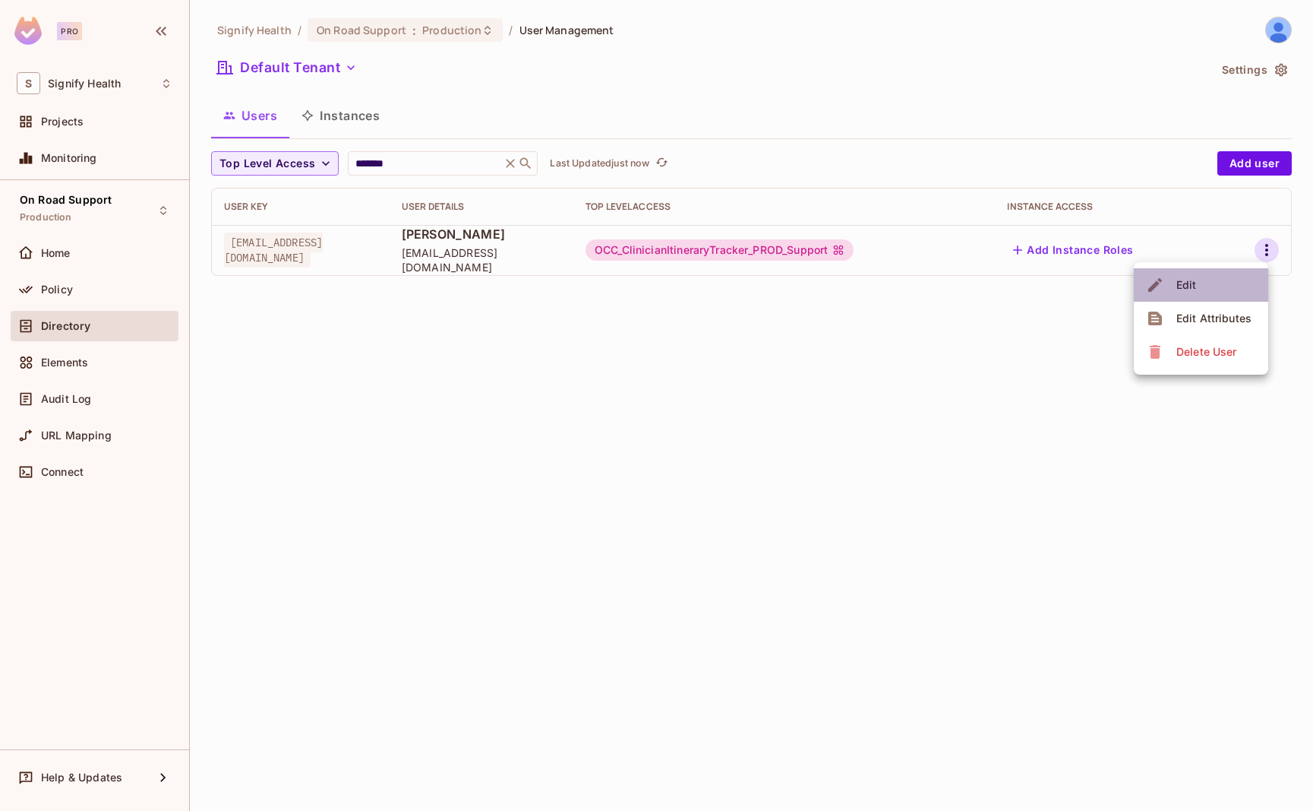
click at [1244, 273] on li "Edit" at bounding box center [1201, 284] width 134 height 33
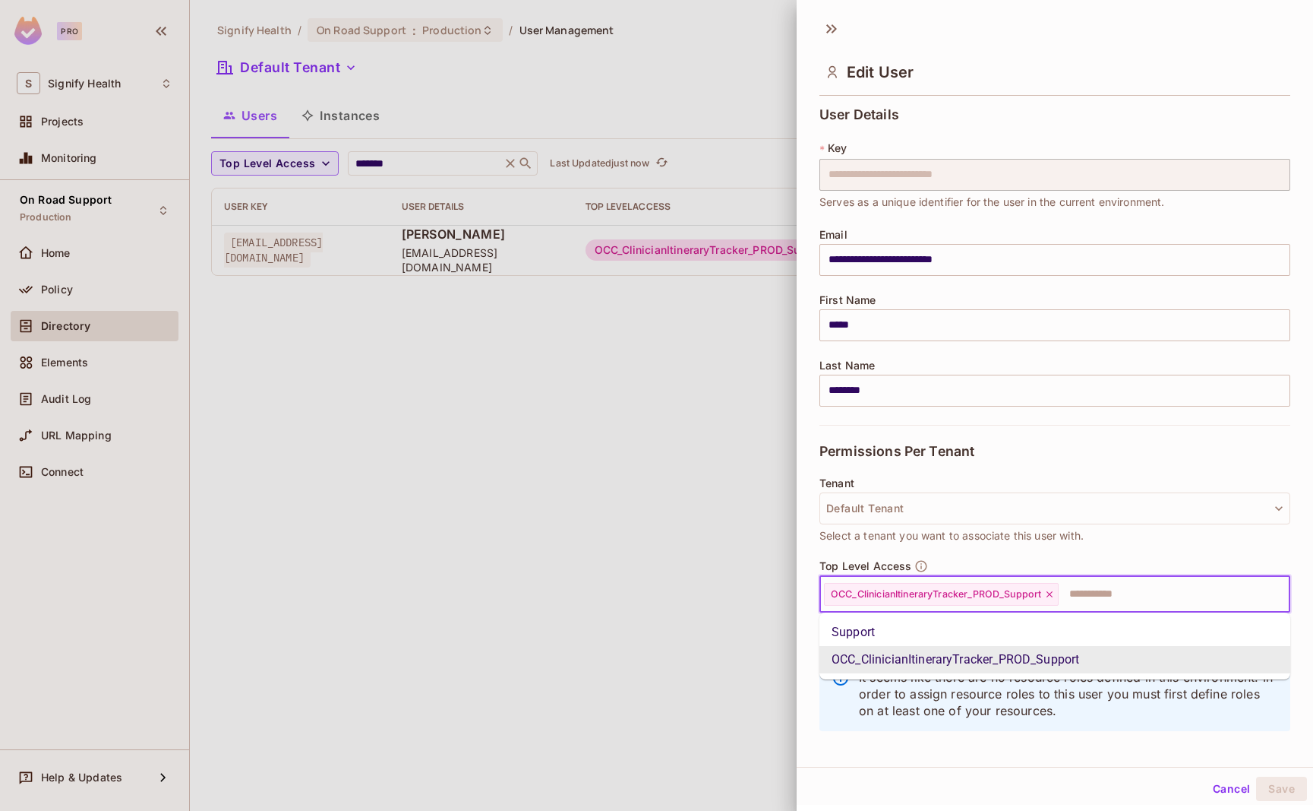
click at [1116, 596] on input "text" at bounding box center [1160, 594] width 201 height 30
type input "*"
click at [1092, 627] on li "Support" at bounding box center [1055, 631] width 471 height 27
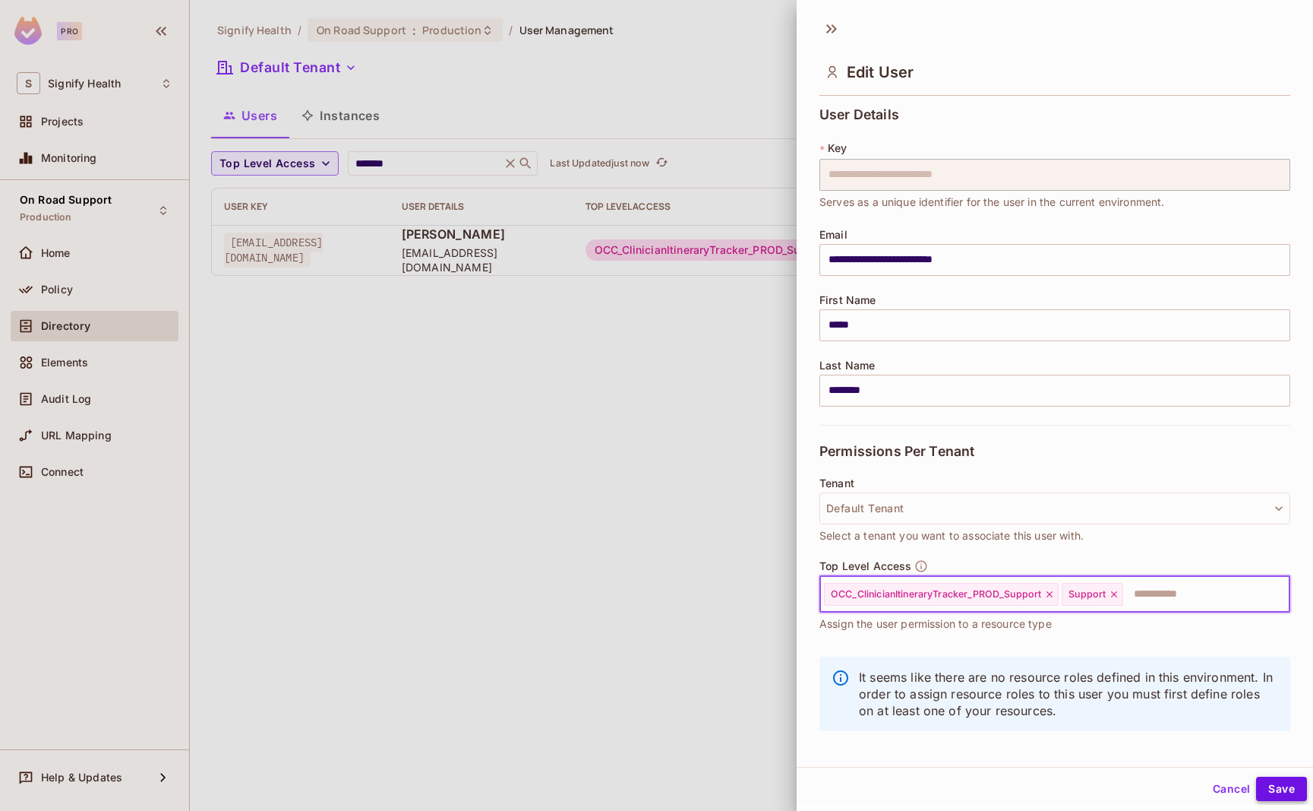
click at [1290, 789] on button "Save" at bounding box center [1281, 788] width 51 height 24
